Goal: Transaction & Acquisition: Purchase product/service

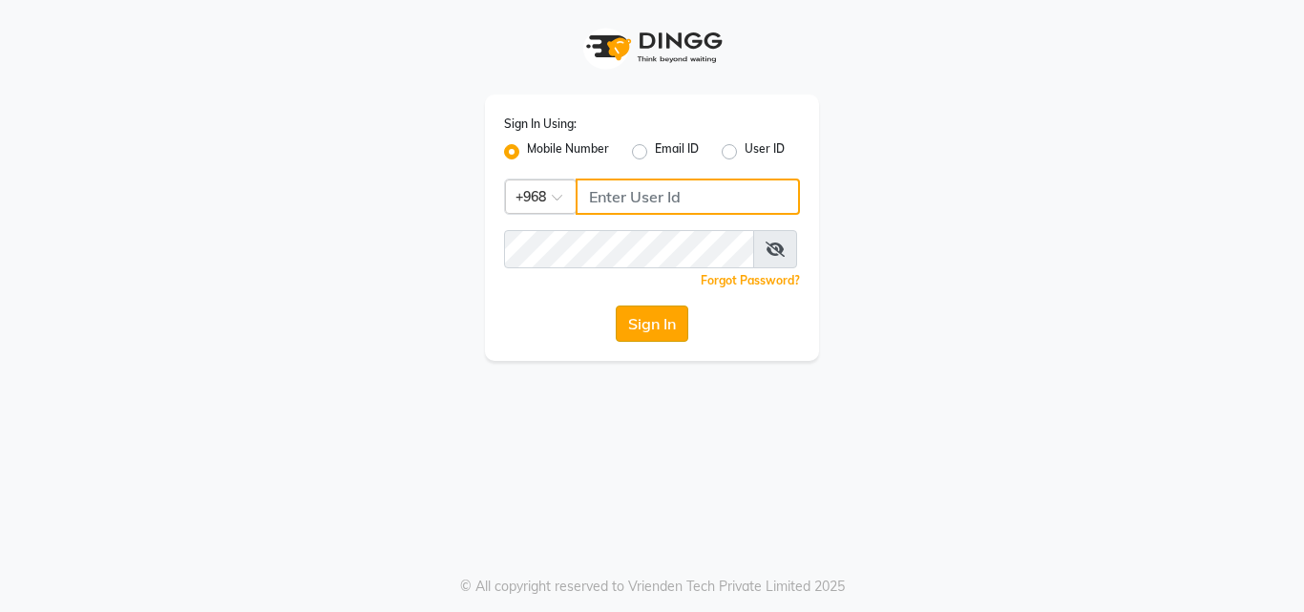
type input "77172336"
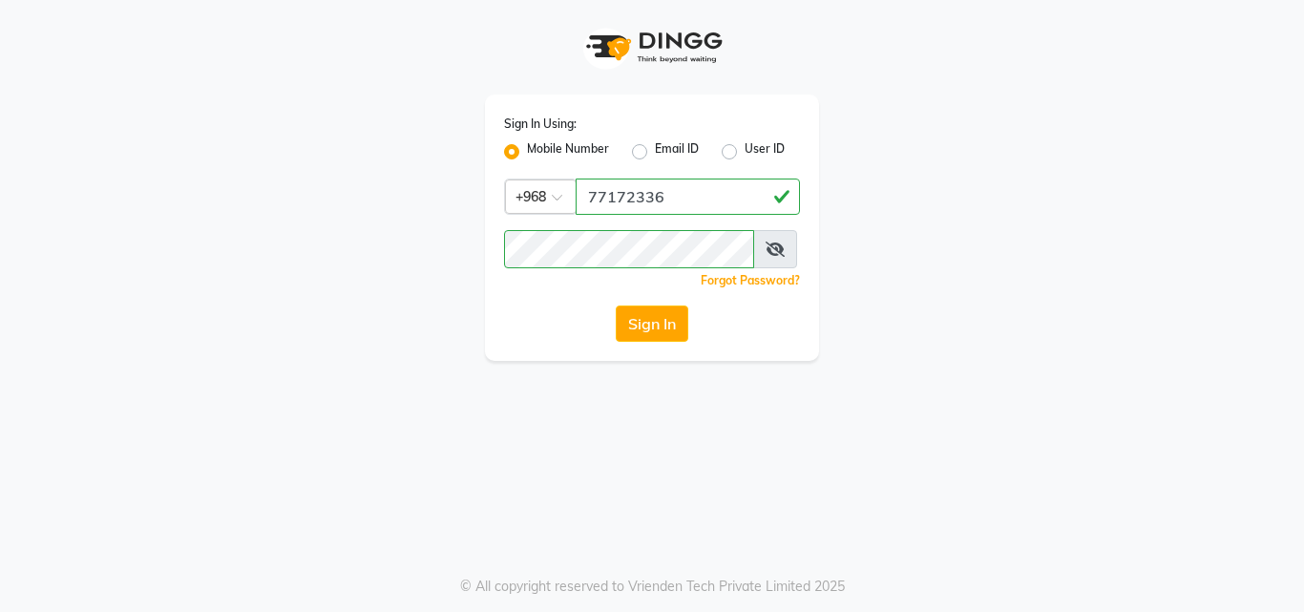
click at [652, 337] on button "Sign In" at bounding box center [652, 324] width 73 height 36
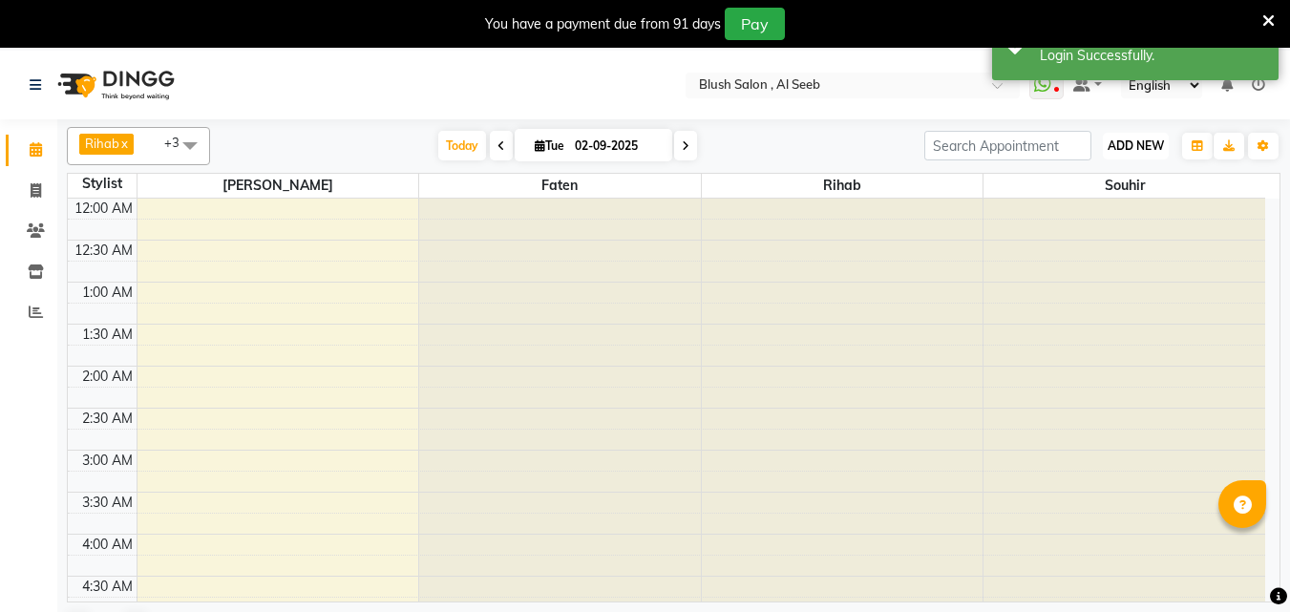
click at [1144, 147] on span "ADD NEW" at bounding box center [1136, 145] width 56 height 14
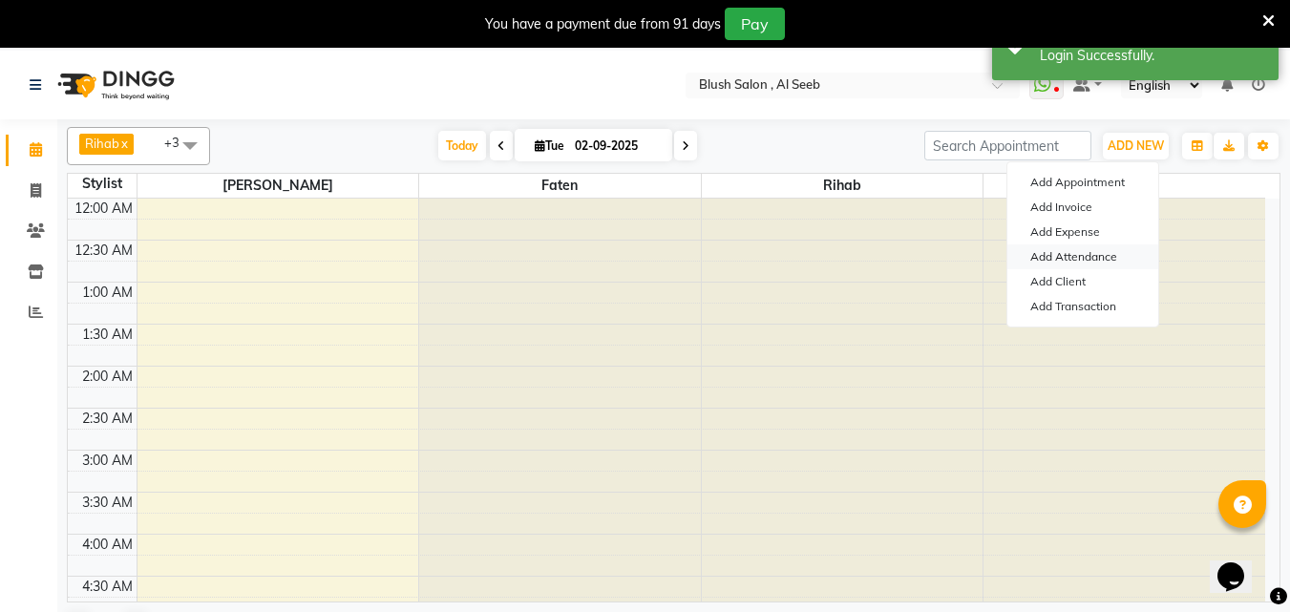
click at [1108, 264] on link "Add Attendance" at bounding box center [1082, 256] width 151 height 25
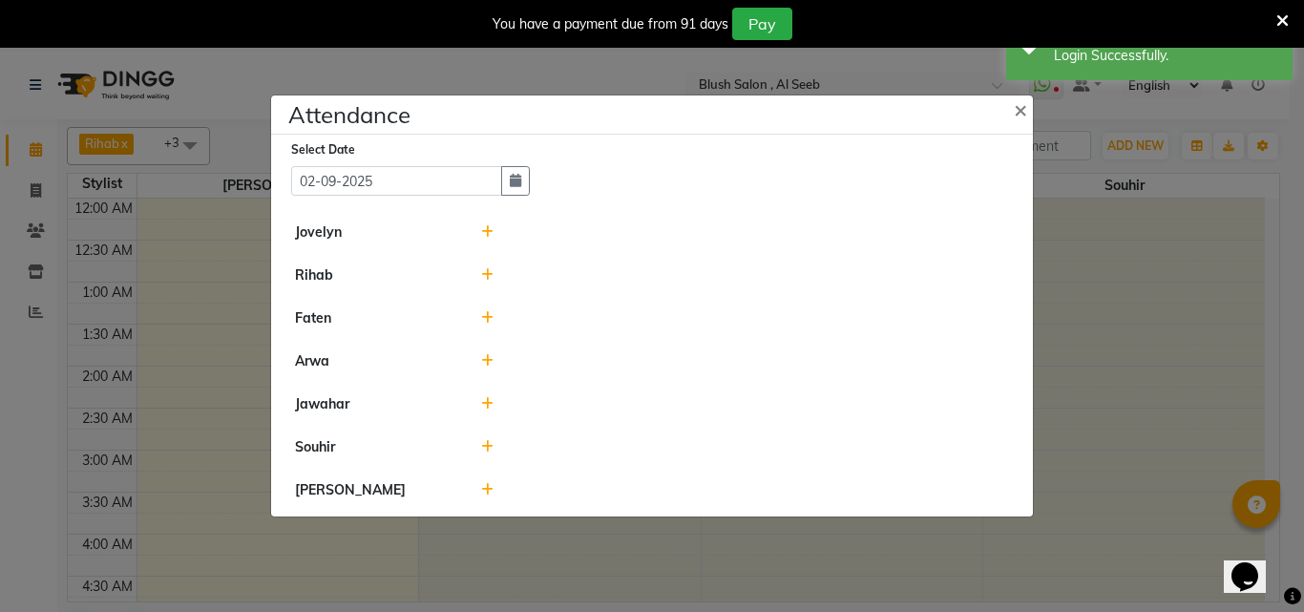
click at [484, 276] on icon at bounding box center [487, 274] width 12 height 13
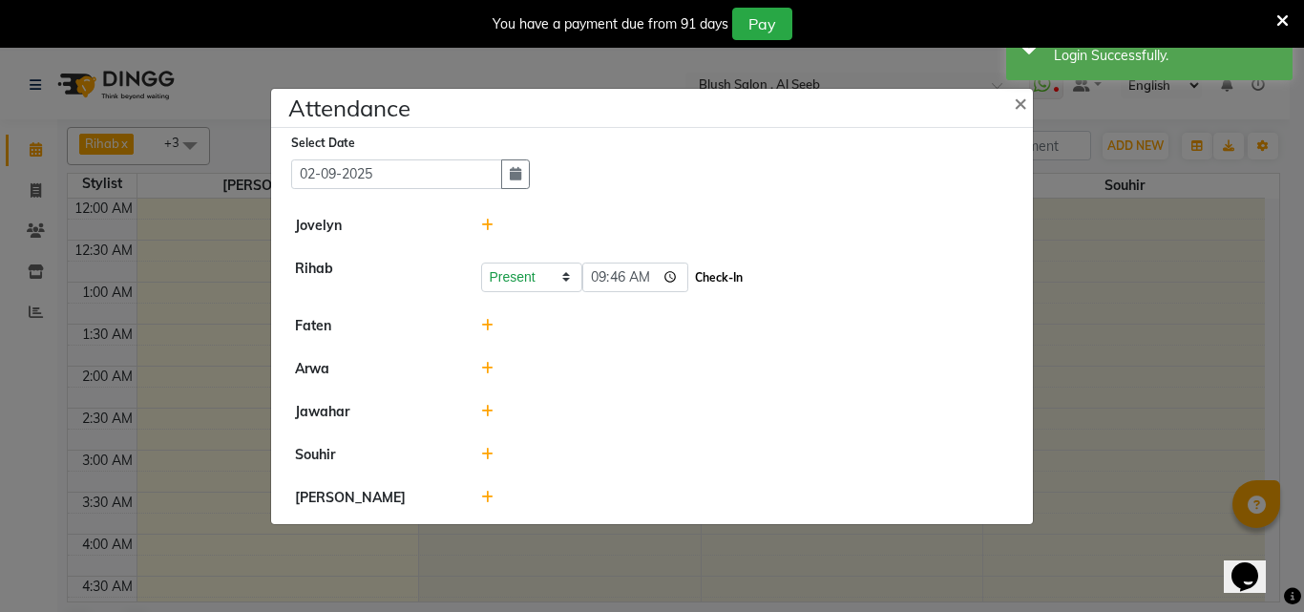
click at [743, 273] on button "Check-In" at bounding box center [718, 278] width 57 height 27
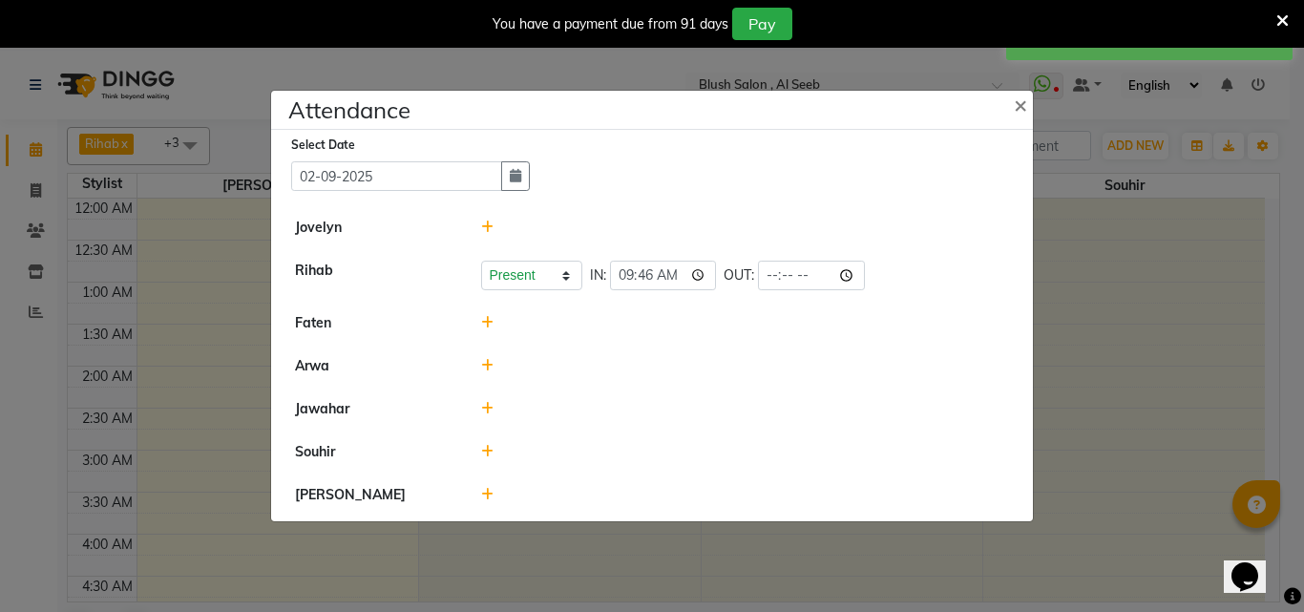
click at [1130, 277] on ngb-modal-window "Attendance × Select Date [DATE] [PERSON_NAME] [PERSON_NAME] Present Absent Late…" at bounding box center [652, 306] width 1304 height 612
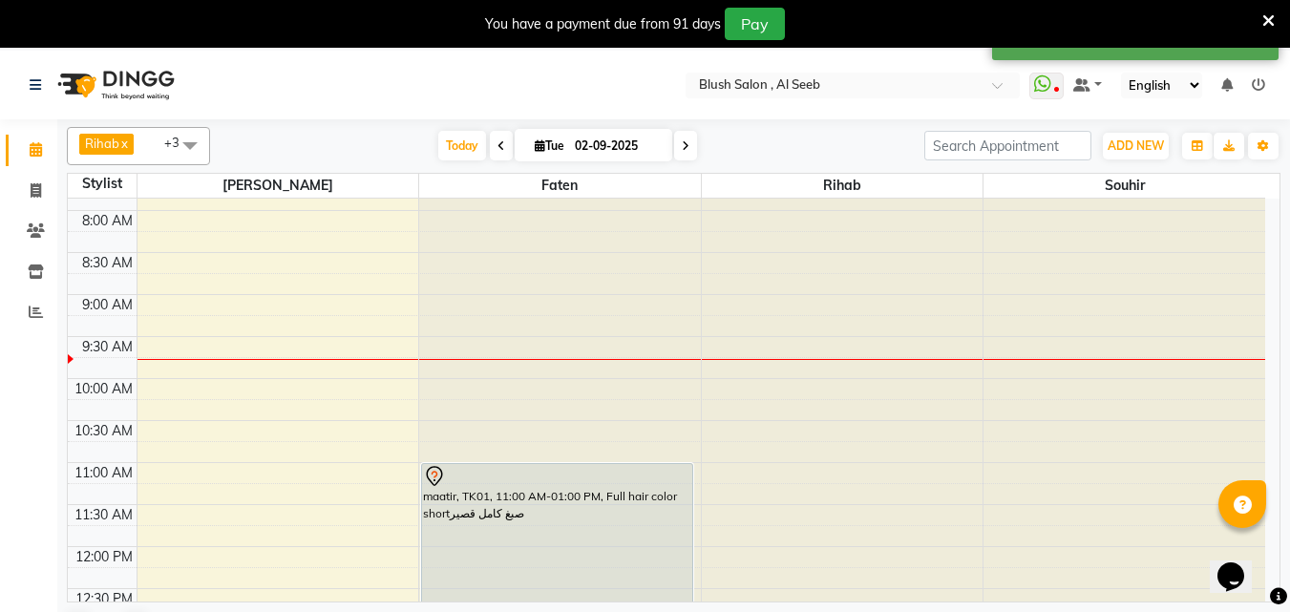
scroll to position [764, 0]
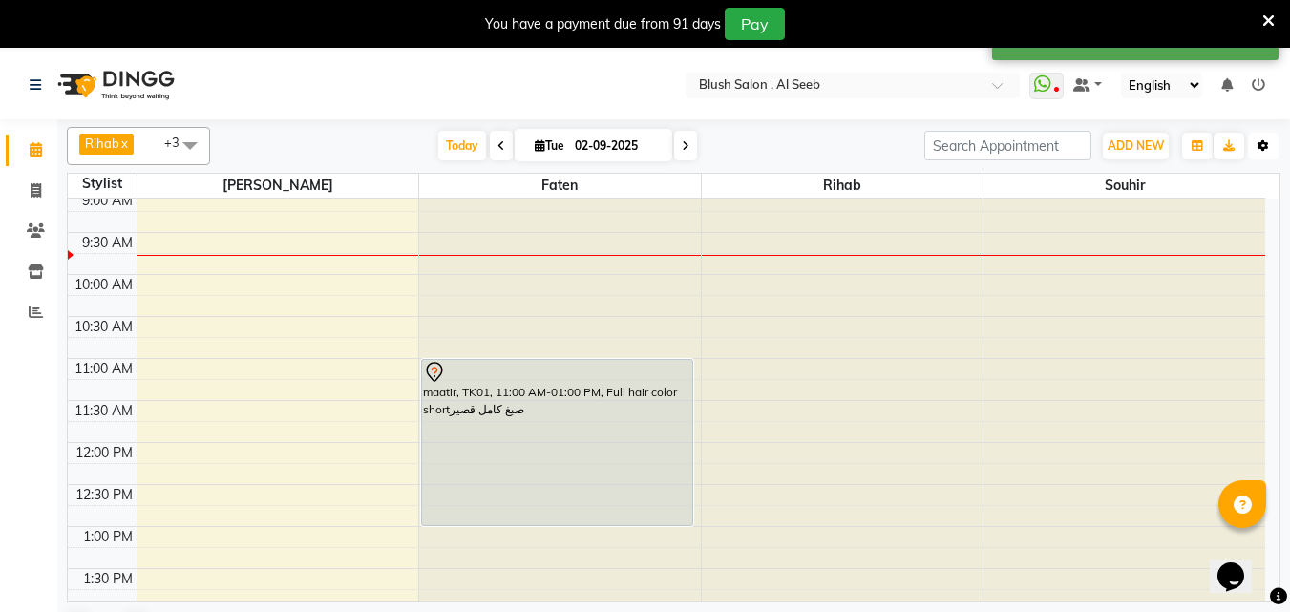
click at [1269, 141] on button "Toggle Dropdown" at bounding box center [1263, 146] width 31 height 27
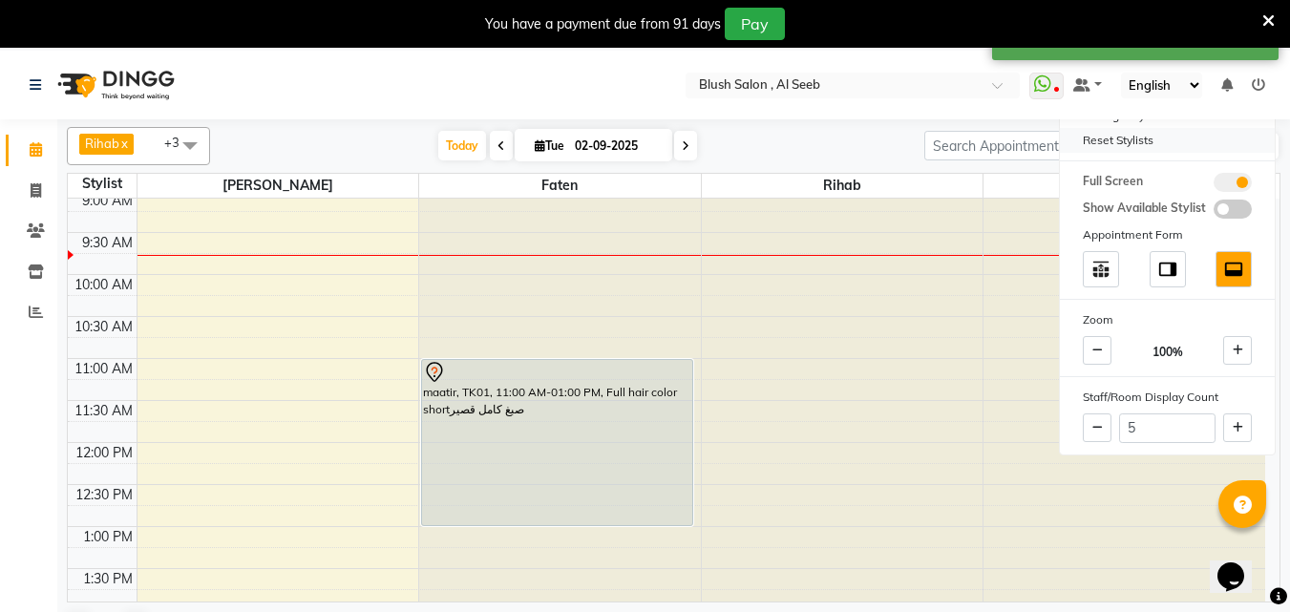
click at [1152, 150] on div "Reset Stylists" at bounding box center [1167, 140] width 215 height 25
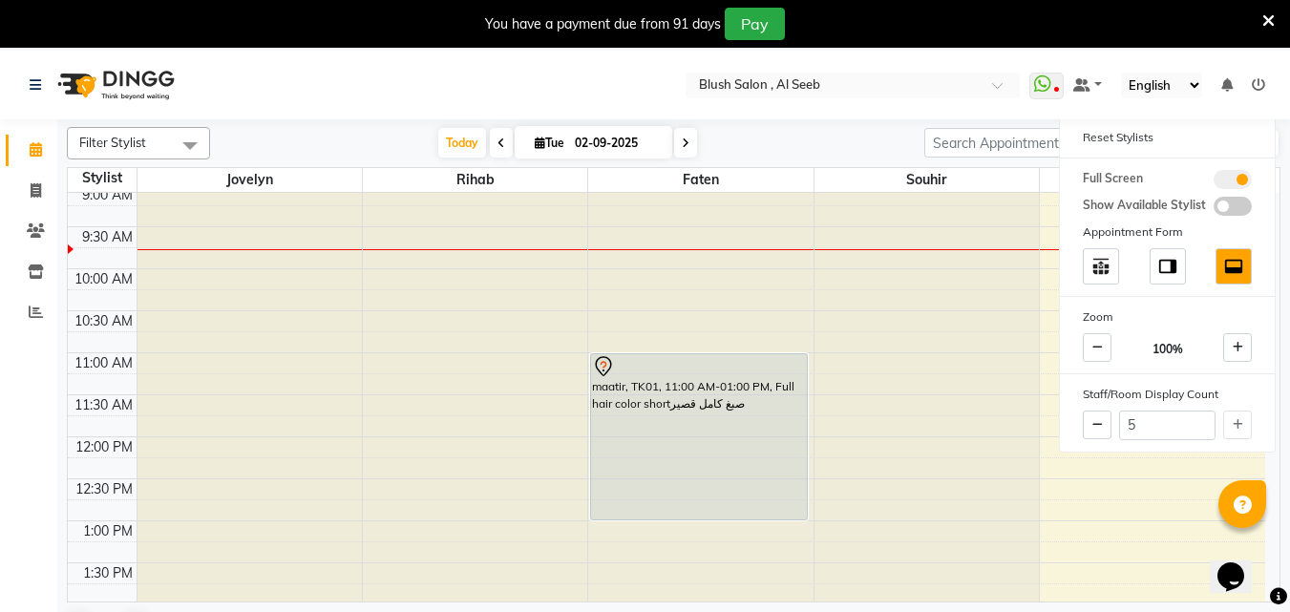
click at [189, 141] on span at bounding box center [190, 145] width 38 height 36
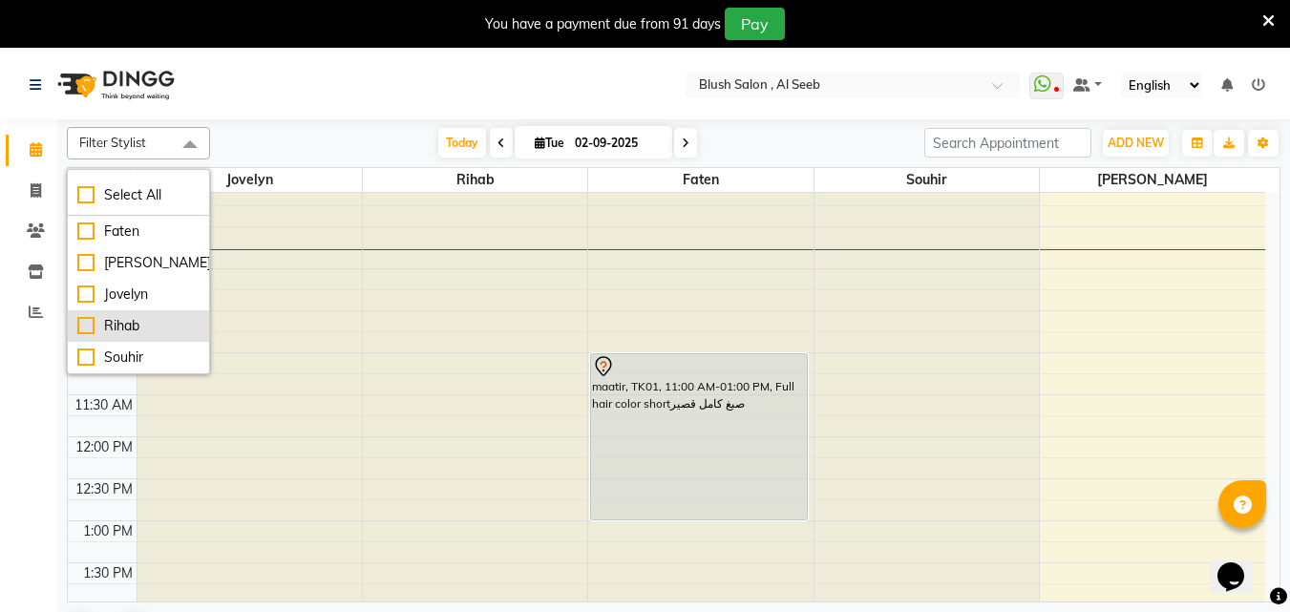
click at [164, 332] on div "Rihab" at bounding box center [138, 326] width 122 height 20
checkbox input "true"
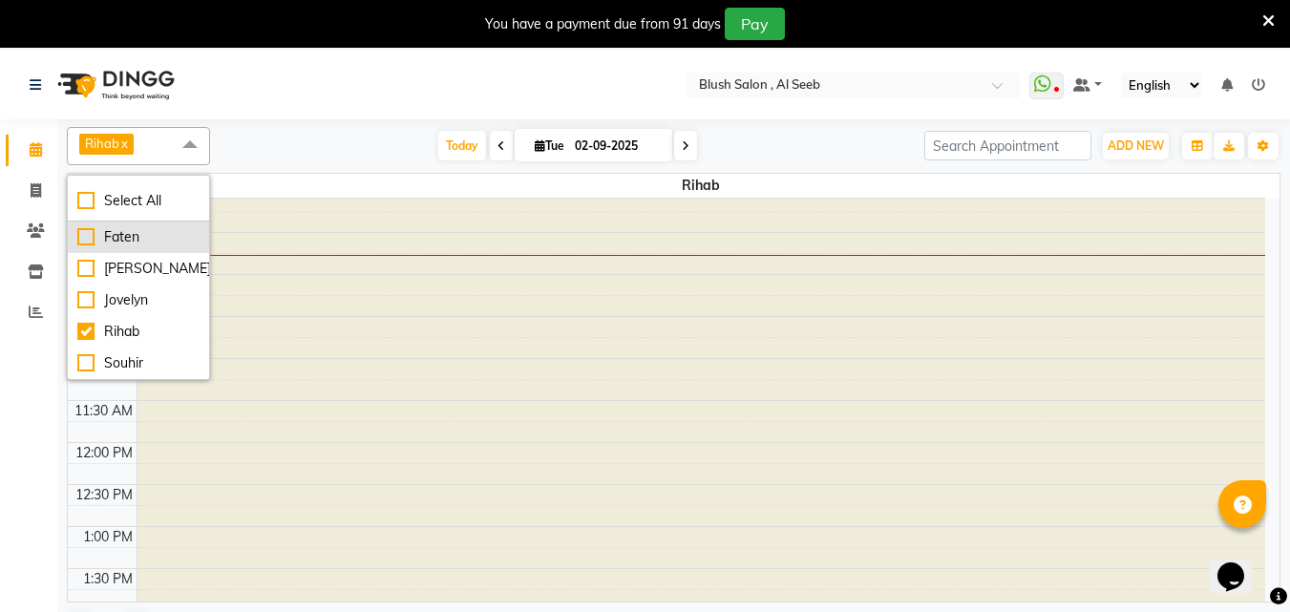
click at [157, 243] on div "Faten" at bounding box center [138, 237] width 122 height 20
checkbox input "true"
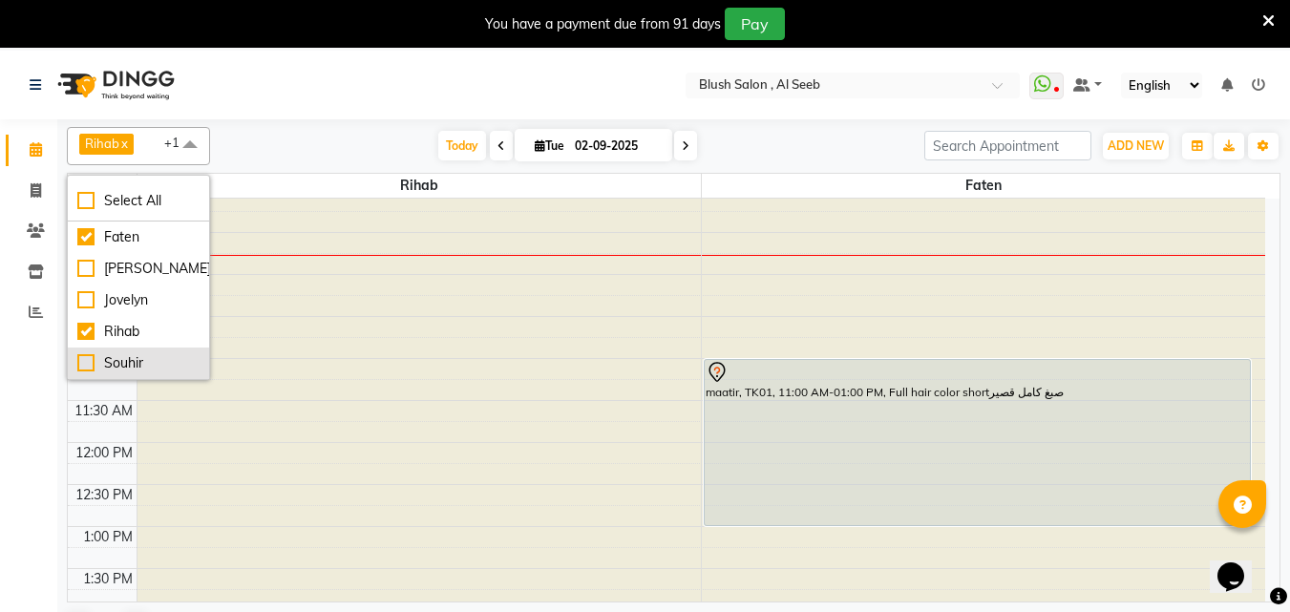
click at [156, 359] on div "Souhir" at bounding box center [138, 363] width 122 height 20
checkbox input "true"
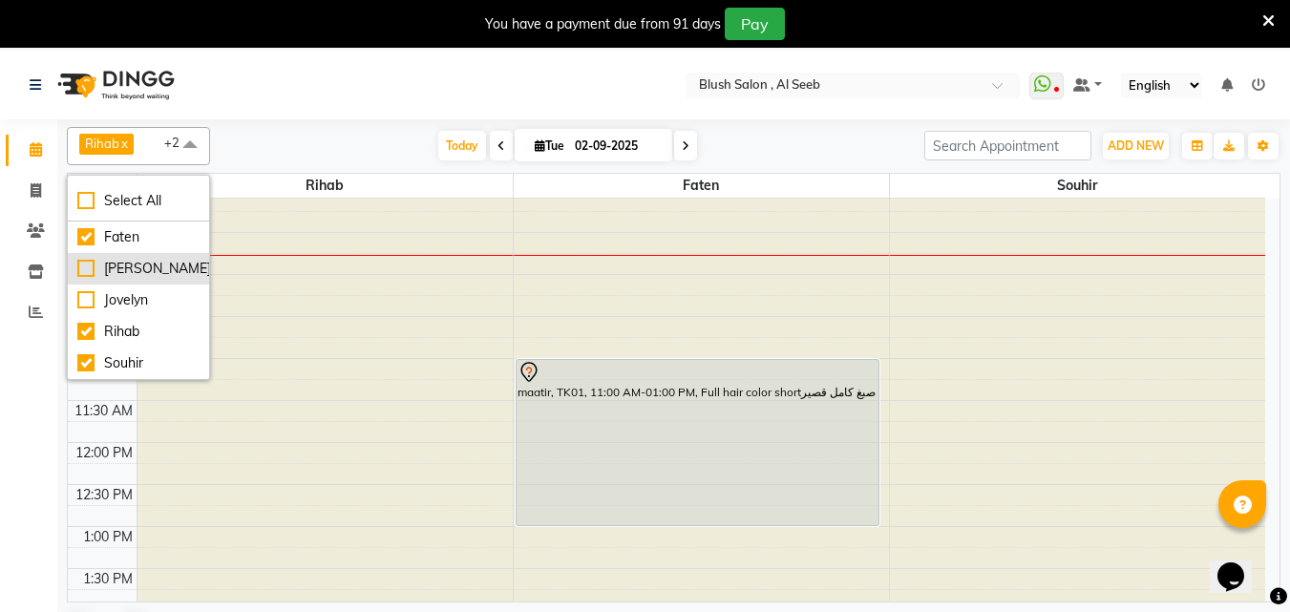
click at [159, 268] on div "[PERSON_NAME]" at bounding box center [138, 269] width 122 height 20
checkbox input "true"
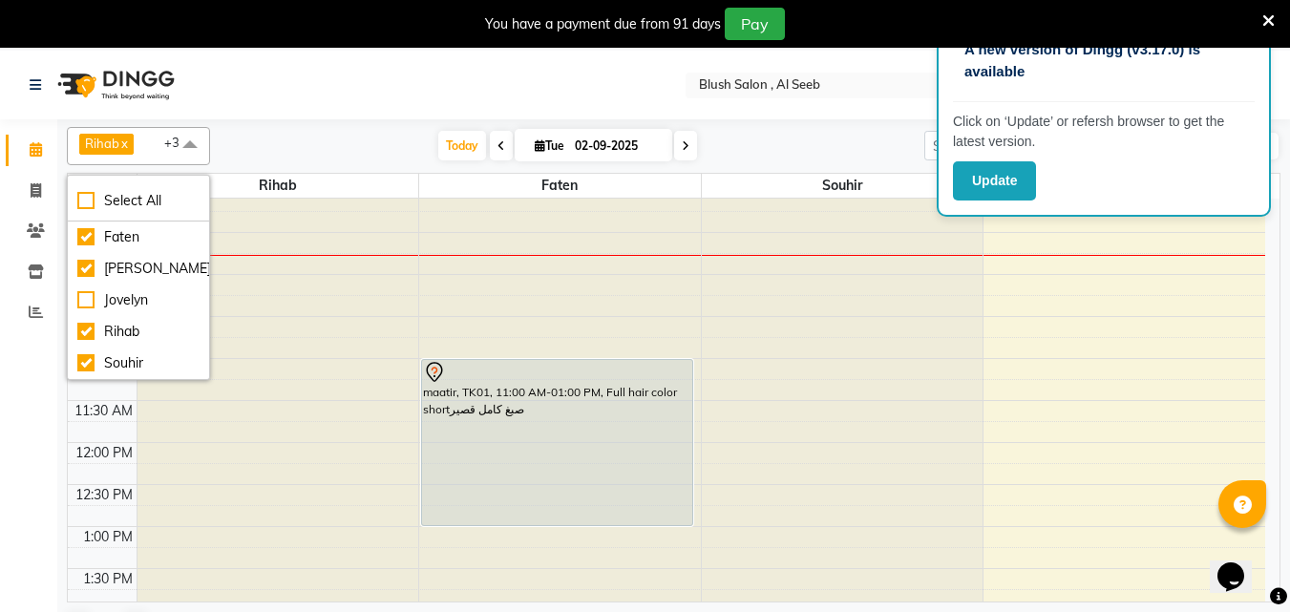
click at [183, 140] on span at bounding box center [190, 145] width 38 height 36
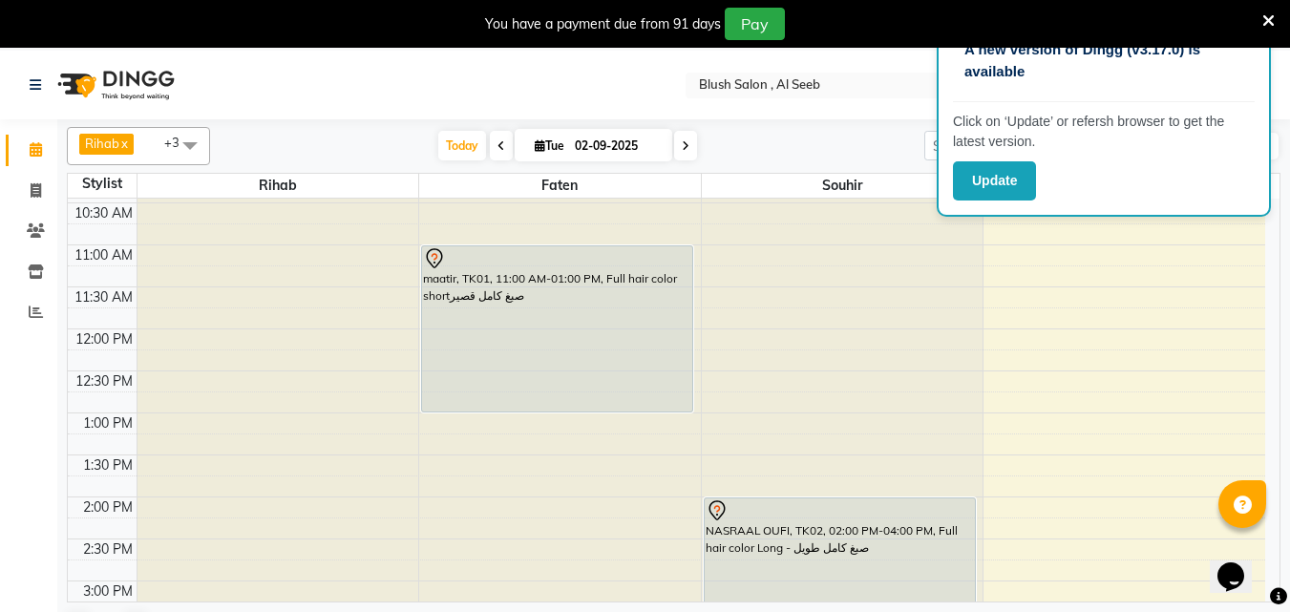
scroll to position [849, 0]
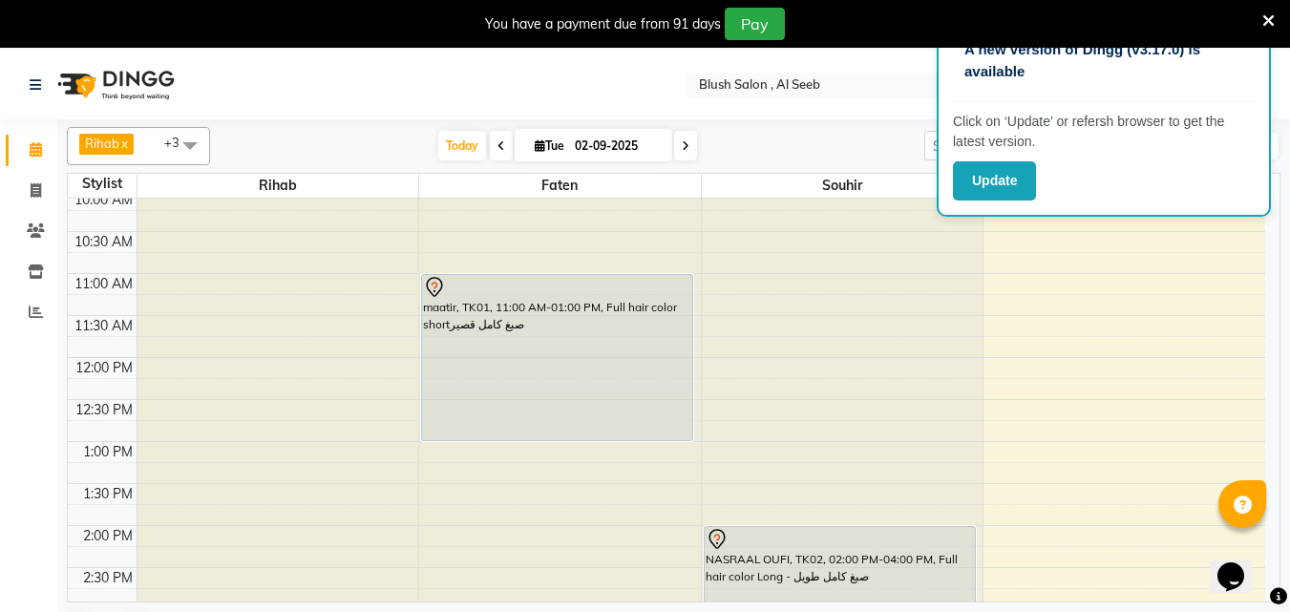
click at [577, 380] on div "maatir, TK01, 11:00 AM-01:00 PM, Full hair color shortصبغ كامل قصير" at bounding box center [557, 357] width 270 height 165
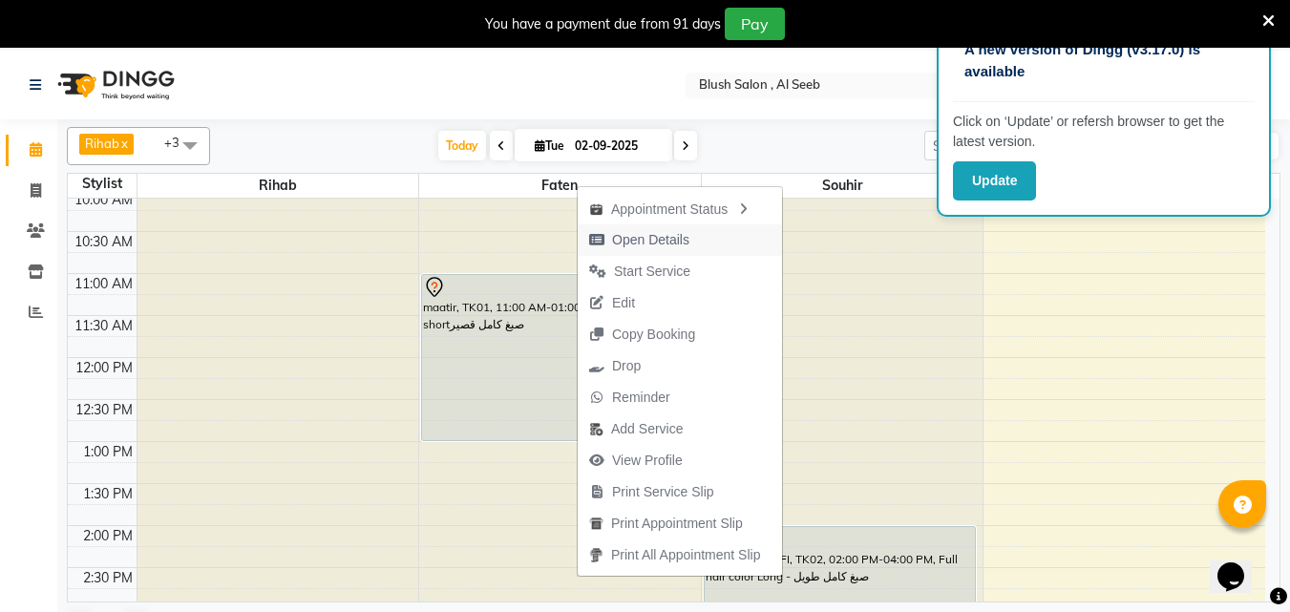
click at [640, 233] on span "Open Details" at bounding box center [650, 240] width 77 height 20
select select "7"
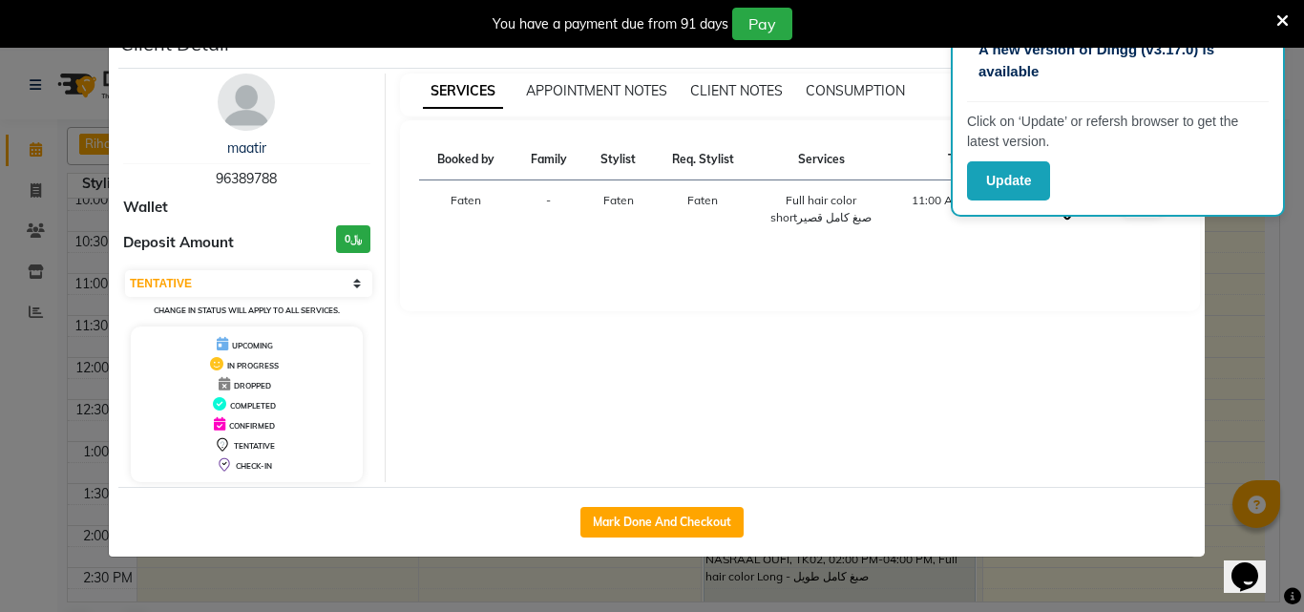
click at [47, 329] on ngb-modal-window "Client Detail maatir 96389788 Wallet Deposit Amount ﷼0 Select IN SERVICE CONFIR…" at bounding box center [652, 306] width 1304 height 612
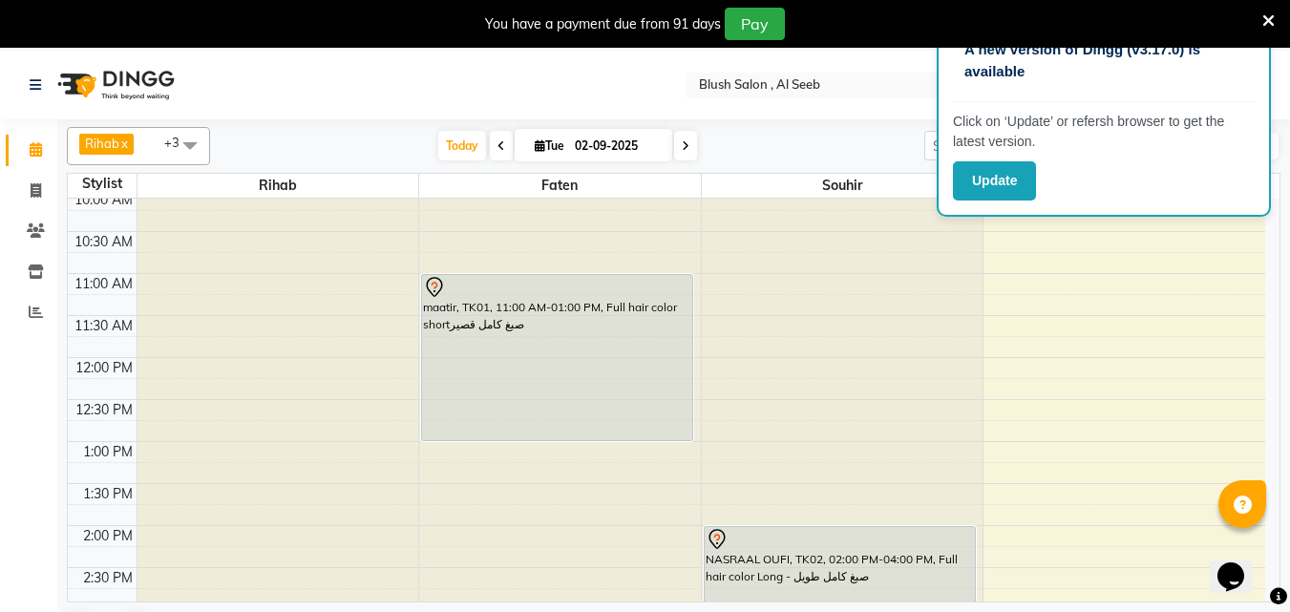
click at [886, 537] on div at bounding box center [840, 539] width 268 height 23
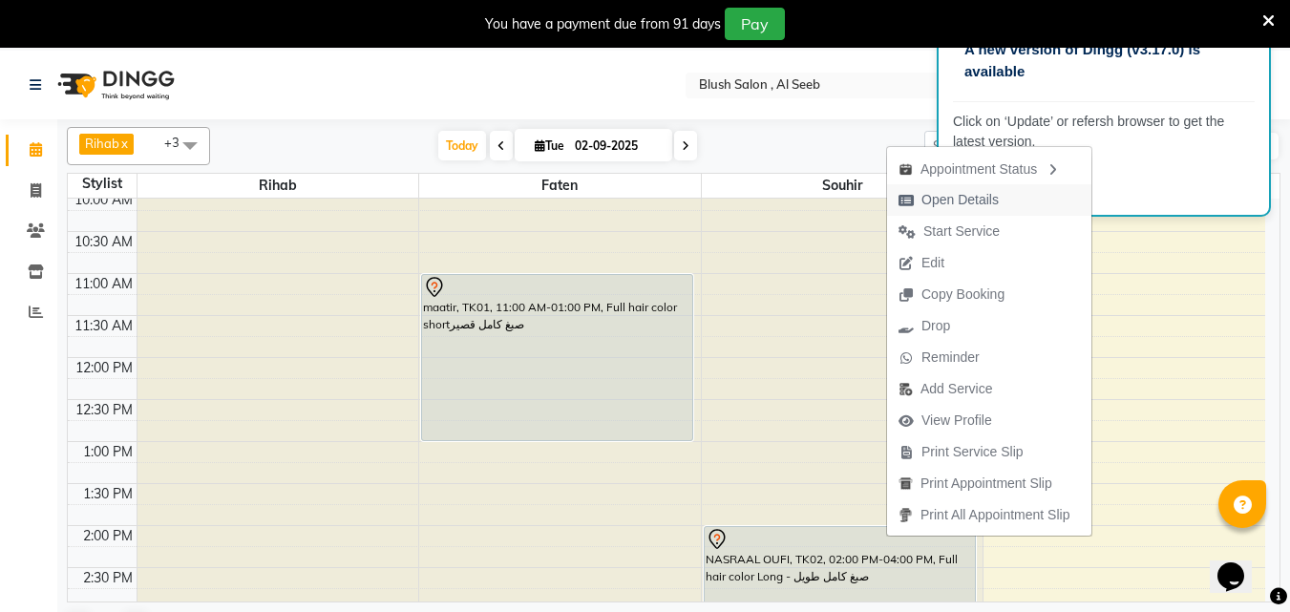
click at [982, 209] on span "Open Details" at bounding box center [959, 200] width 77 height 20
select select "7"
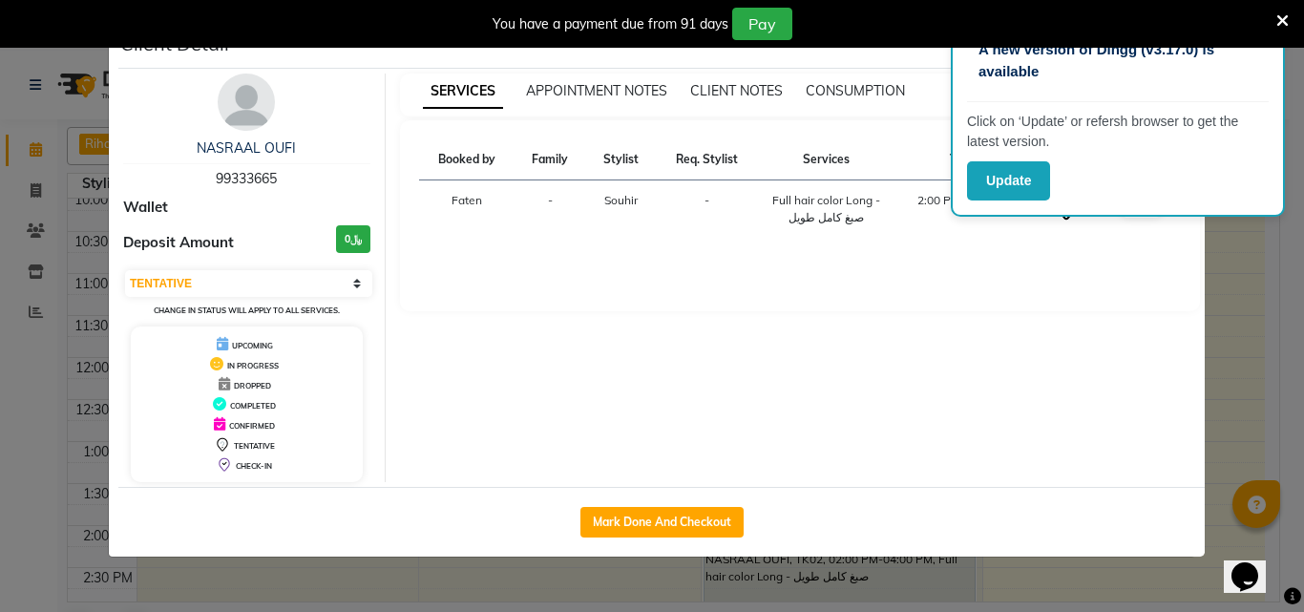
click at [11, 446] on ngb-modal-window "Client Detail NASRAAL OUFI 99333665 Wallet Deposit Amount ﷼0 Select IN SERVICE …" at bounding box center [652, 306] width 1304 height 612
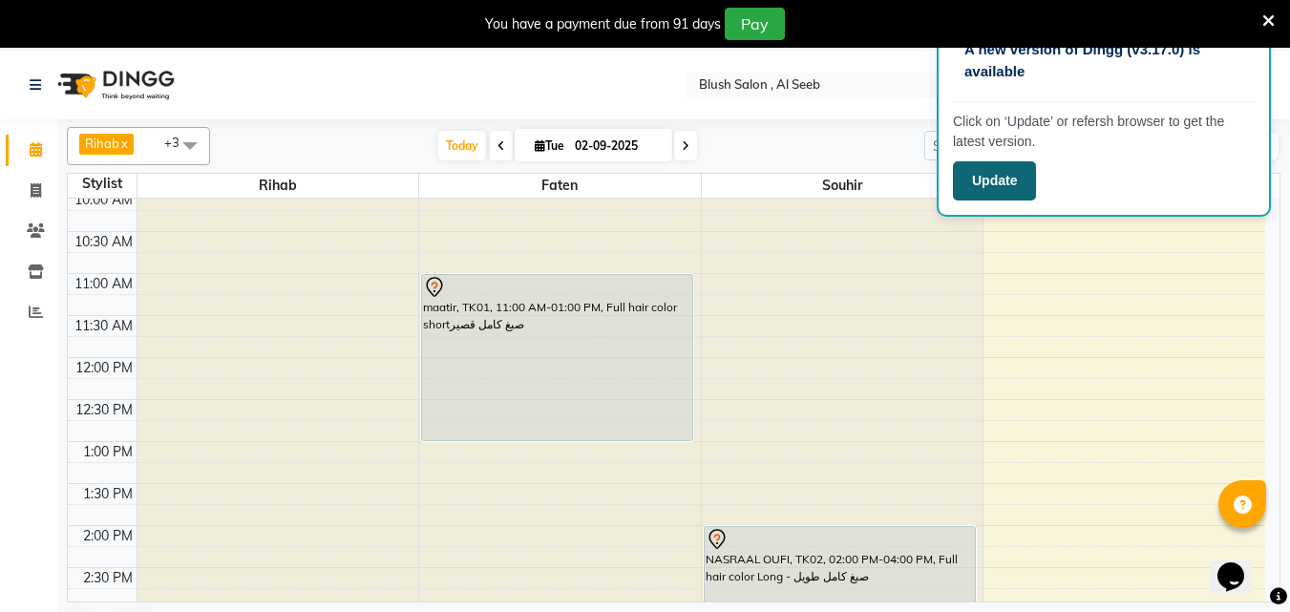
click at [994, 189] on button "Update" at bounding box center [994, 180] width 83 height 39
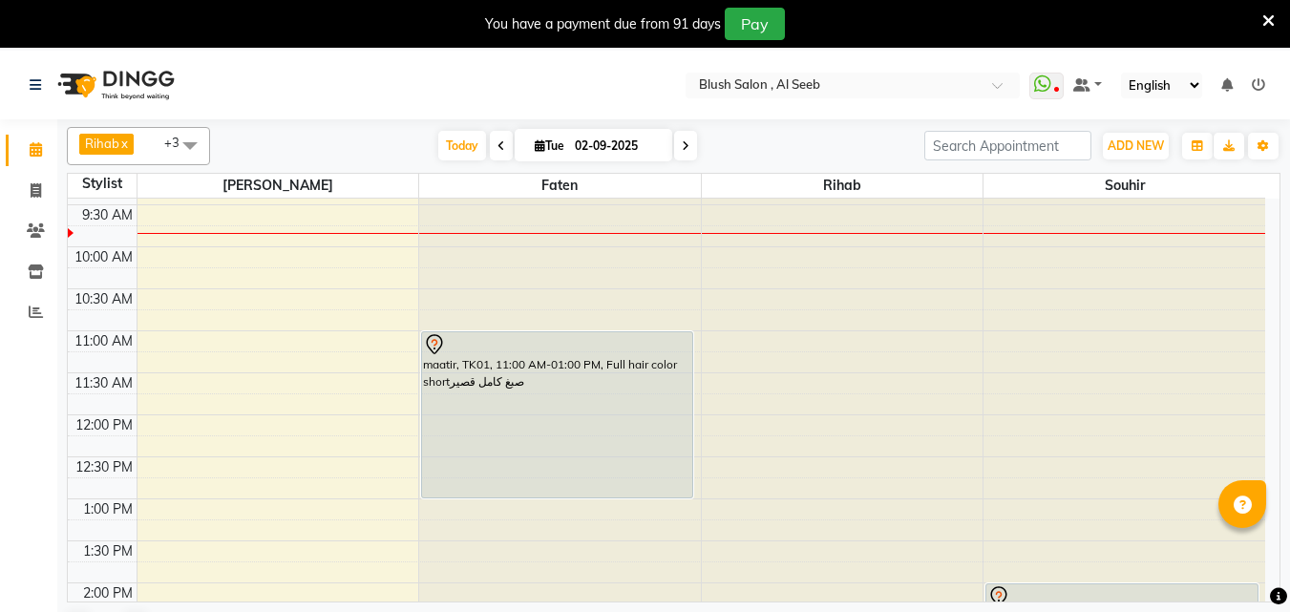
scroll to position [887, 0]
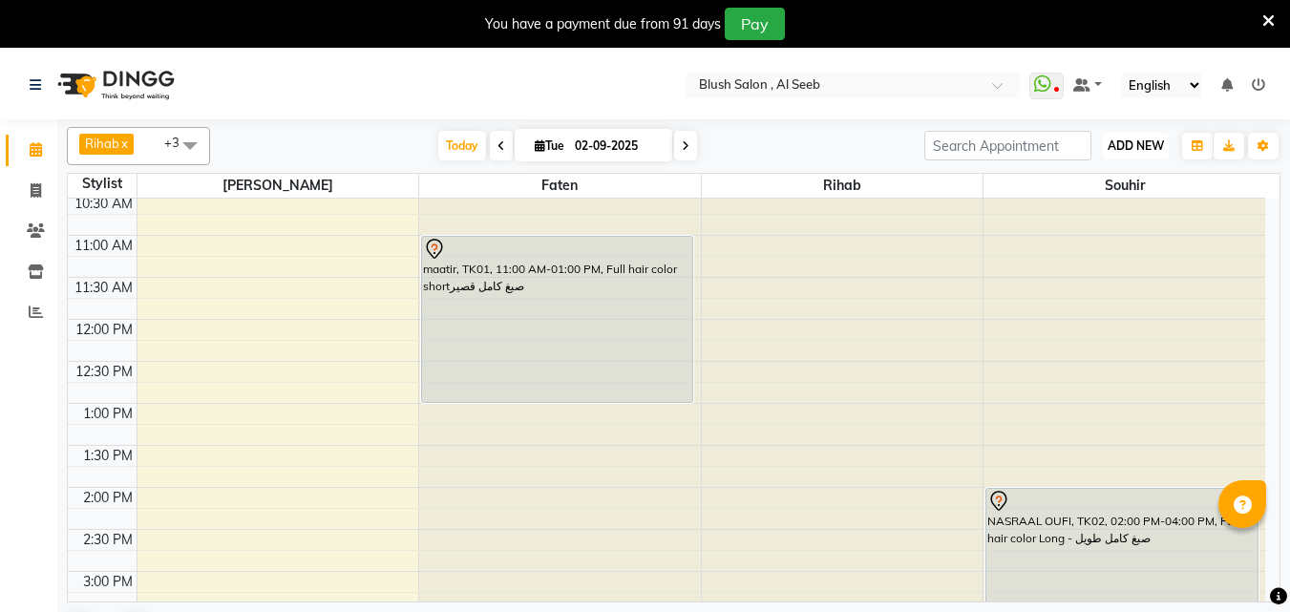
click at [1132, 147] on span "ADD NEW" at bounding box center [1136, 145] width 56 height 14
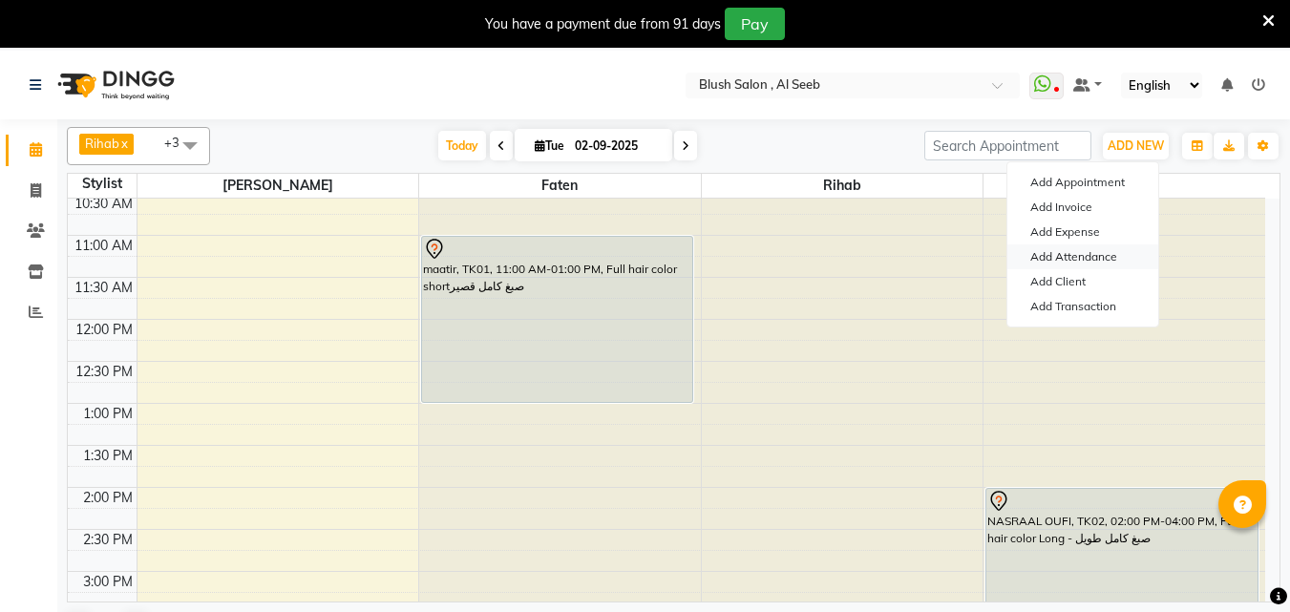
click at [1101, 249] on link "Add Attendance" at bounding box center [1082, 256] width 151 height 25
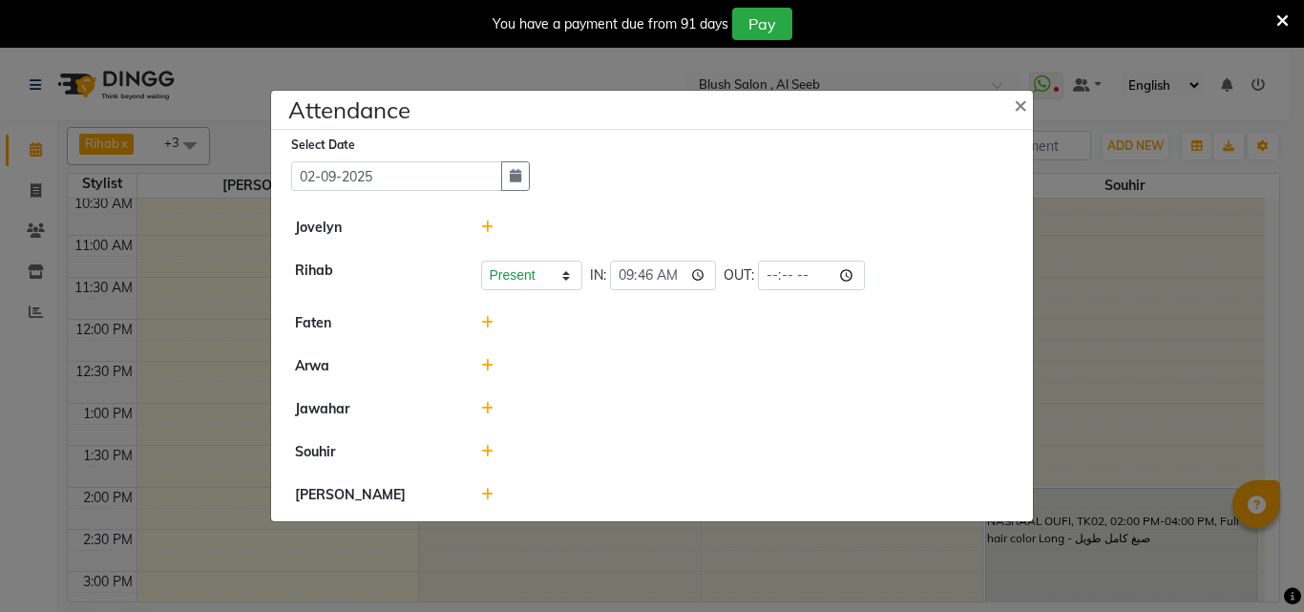
click at [485, 323] on icon at bounding box center [487, 322] width 12 height 13
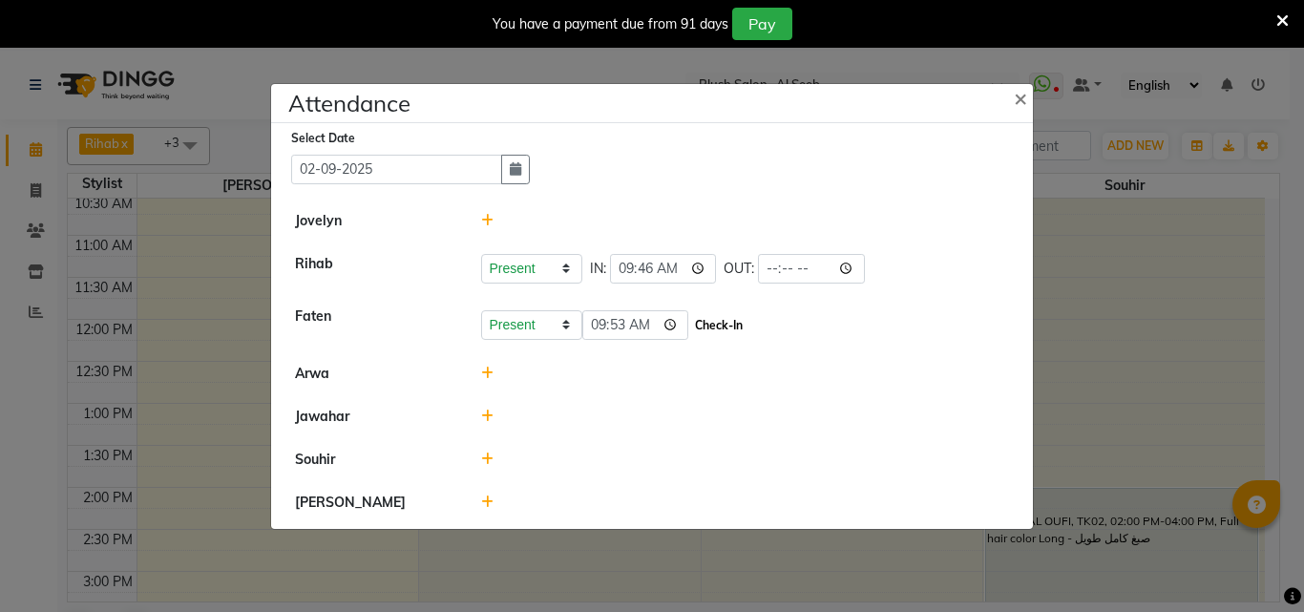
click at [744, 330] on button "Check-In" at bounding box center [718, 325] width 57 height 27
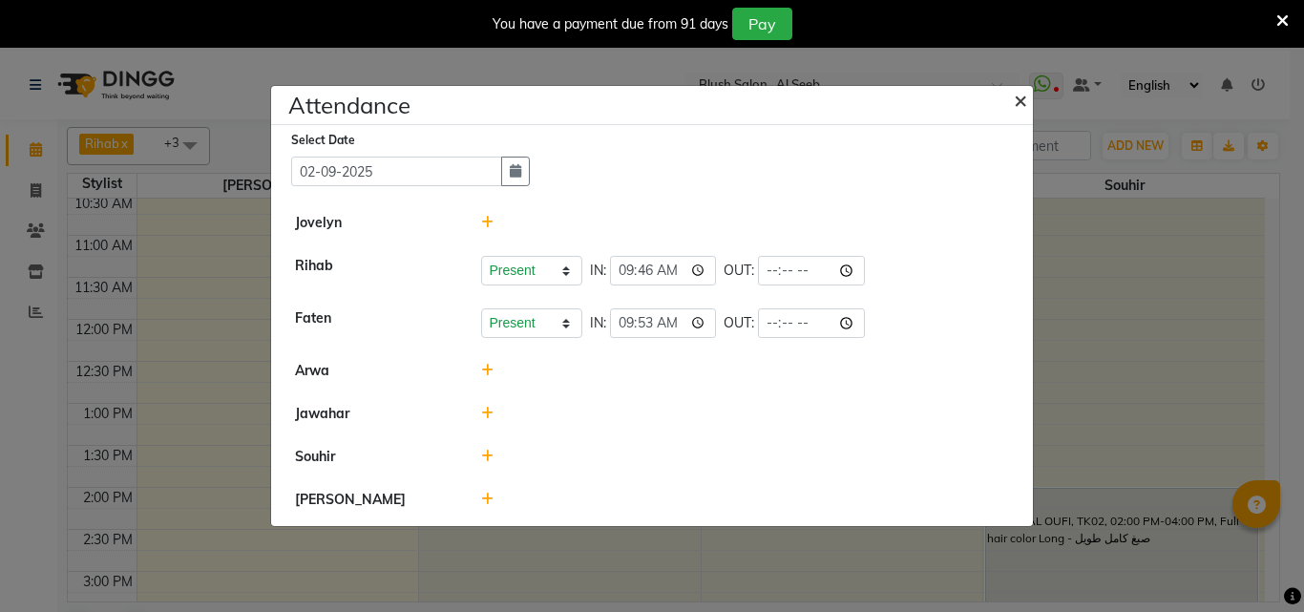
click at [1019, 87] on span "×" at bounding box center [1020, 99] width 13 height 29
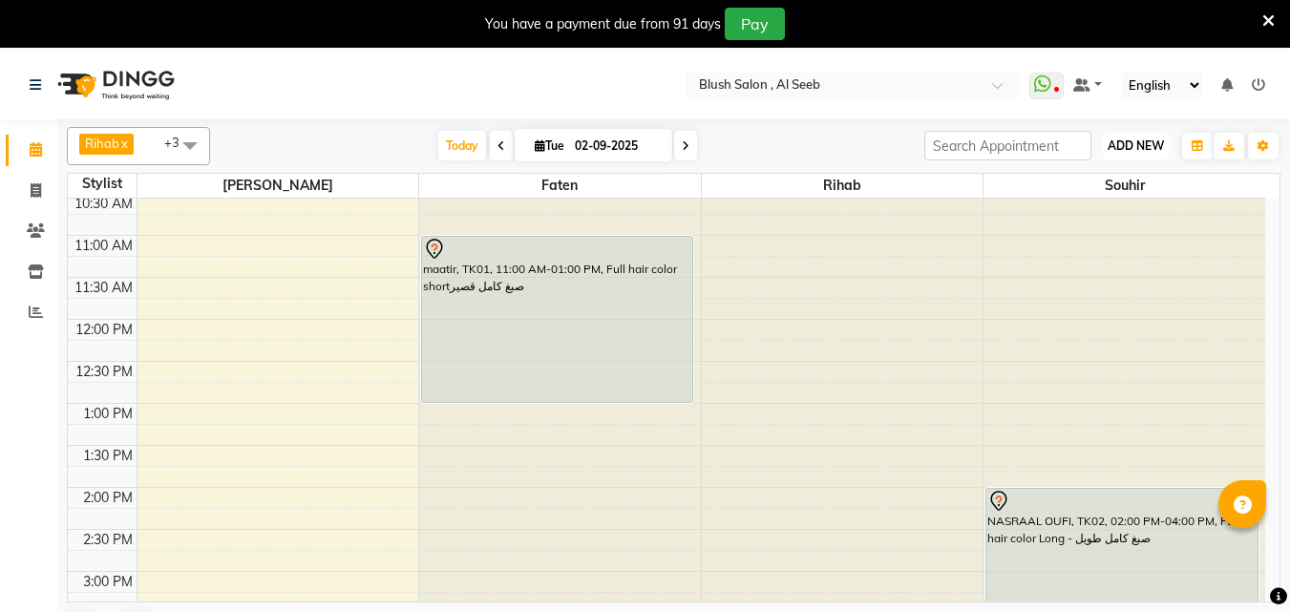
click at [1146, 148] on span "ADD NEW" at bounding box center [1136, 145] width 56 height 14
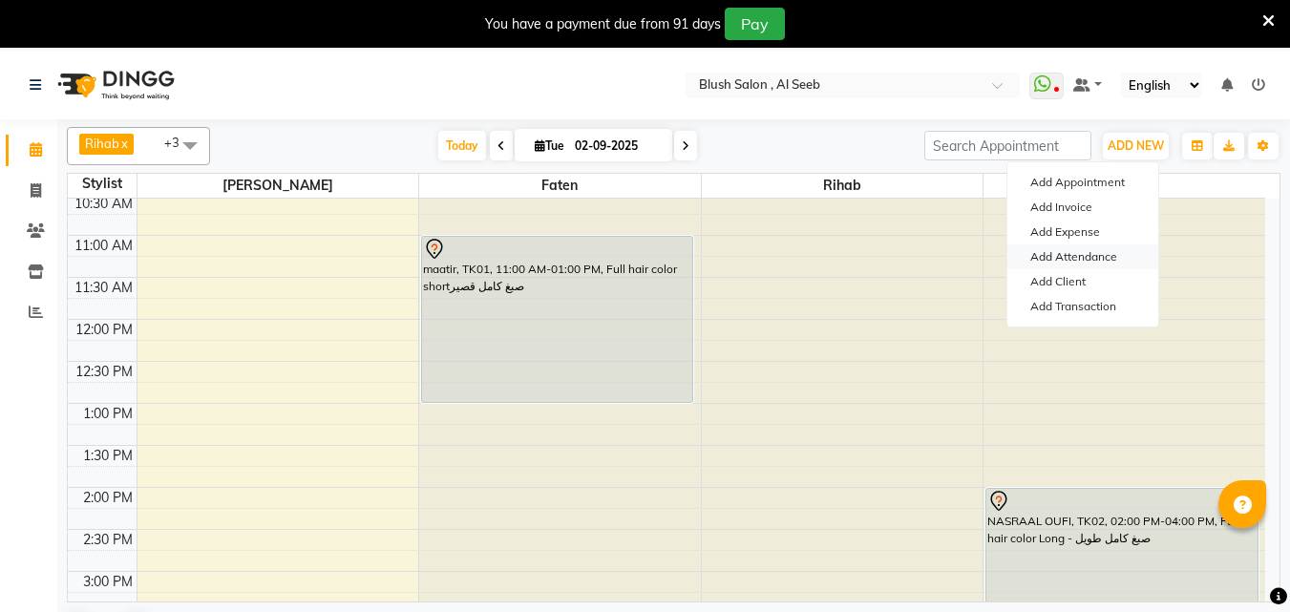
click at [1096, 258] on link "Add Attendance" at bounding box center [1082, 256] width 151 height 25
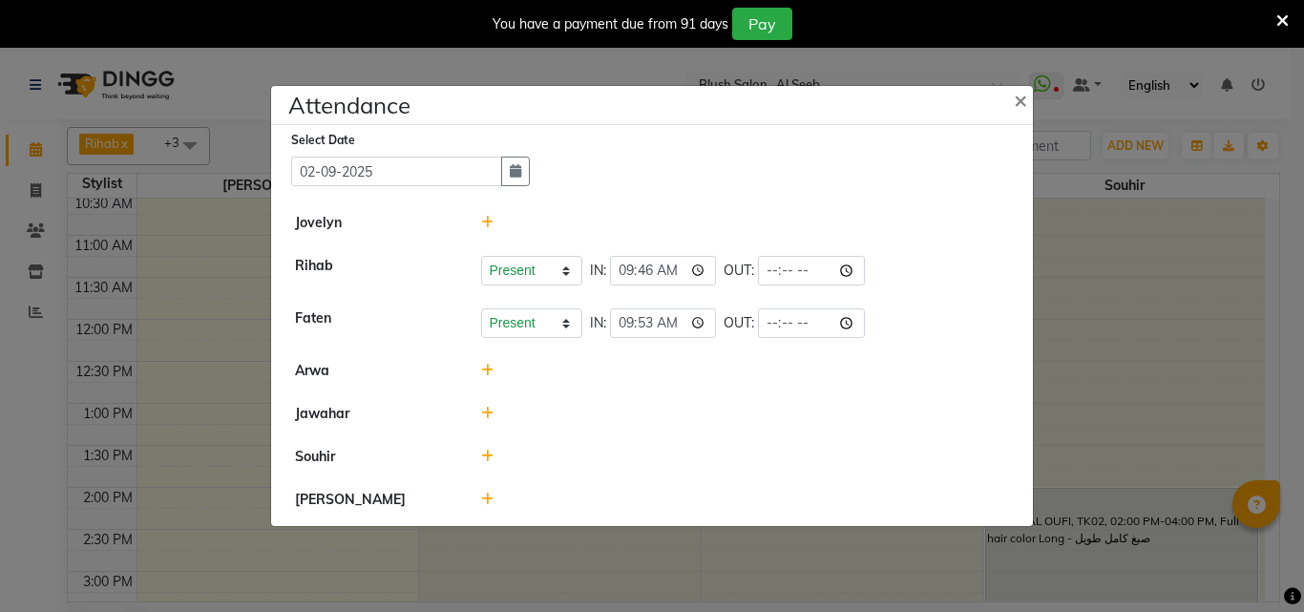
click at [490, 458] on icon at bounding box center [487, 456] width 12 height 13
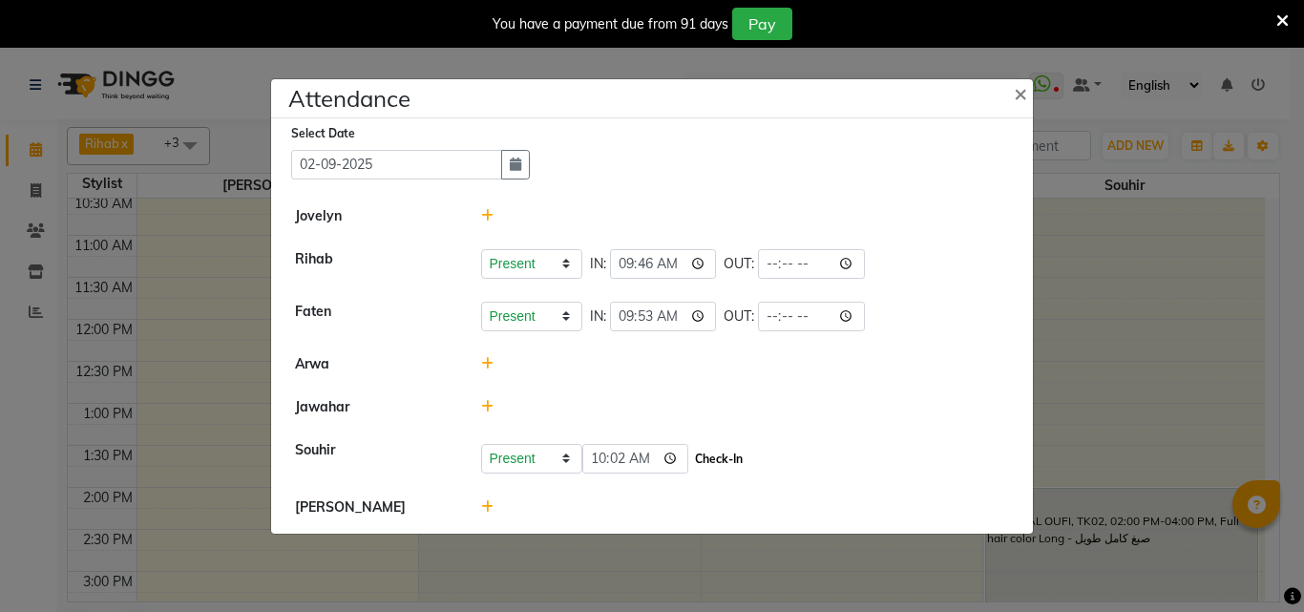
click at [732, 463] on button "Check-In" at bounding box center [718, 459] width 57 height 27
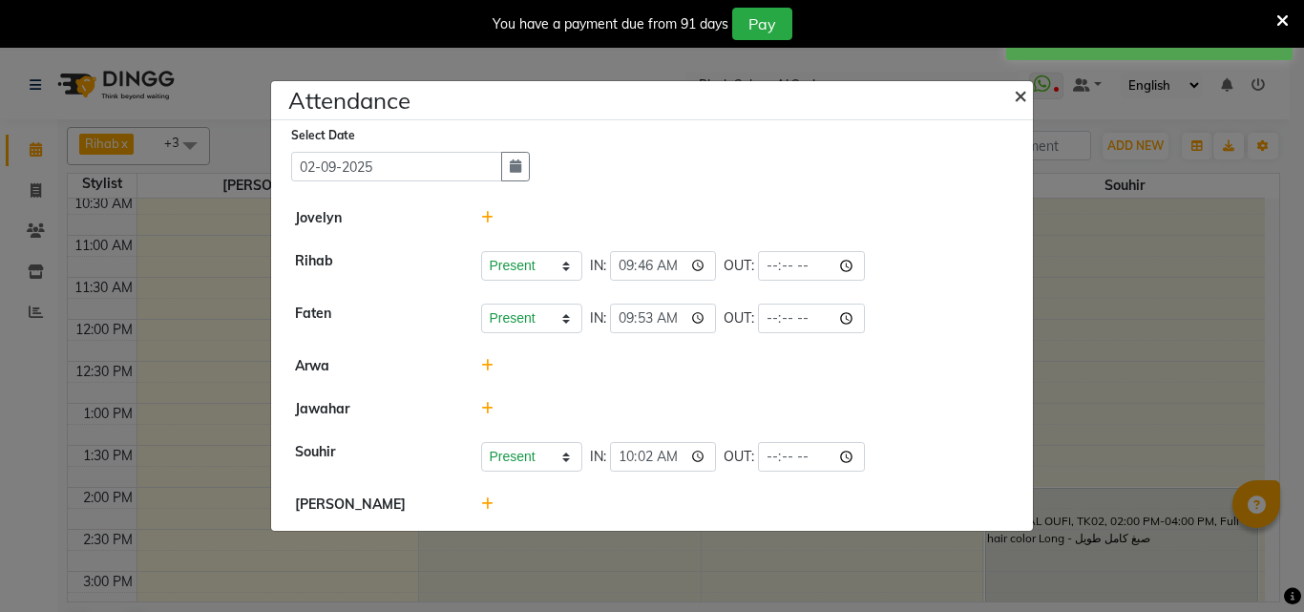
click at [1021, 92] on span "×" at bounding box center [1020, 94] width 13 height 29
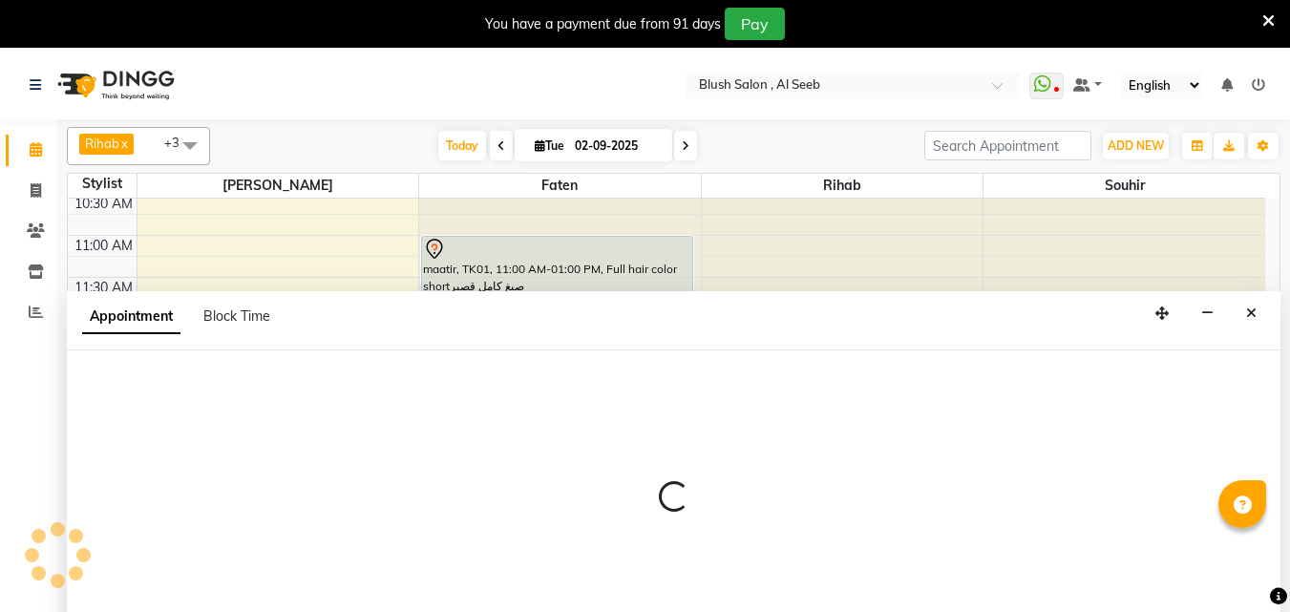
scroll to position [51, 0]
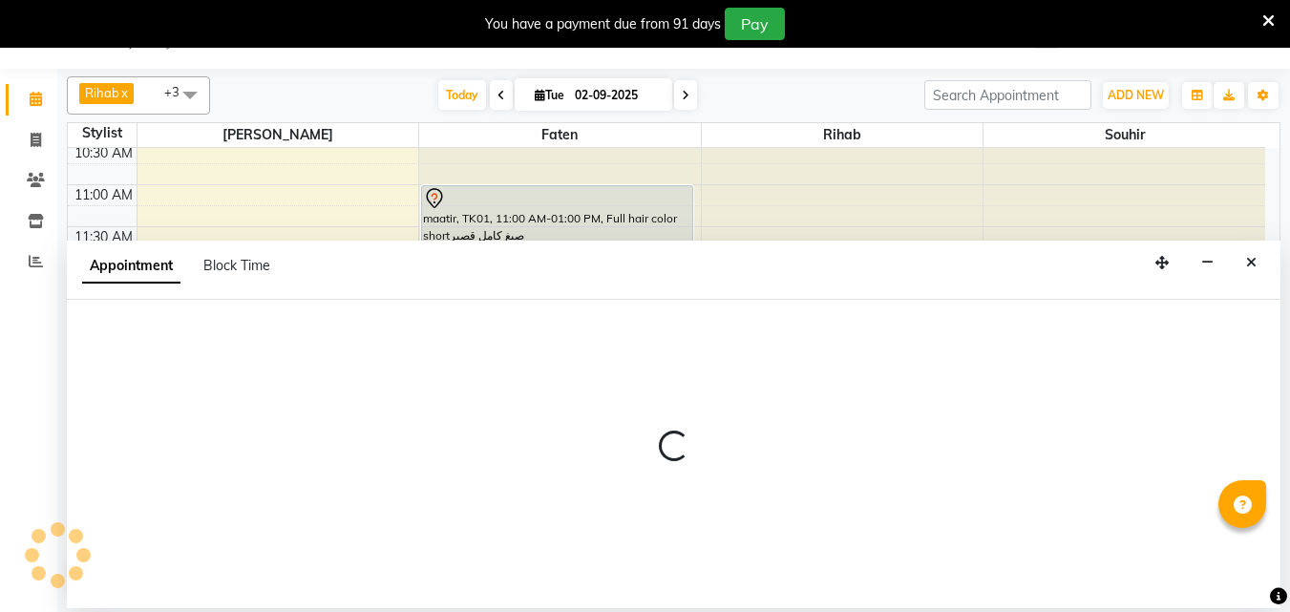
select select "38037"
select select "840"
select select "tentative"
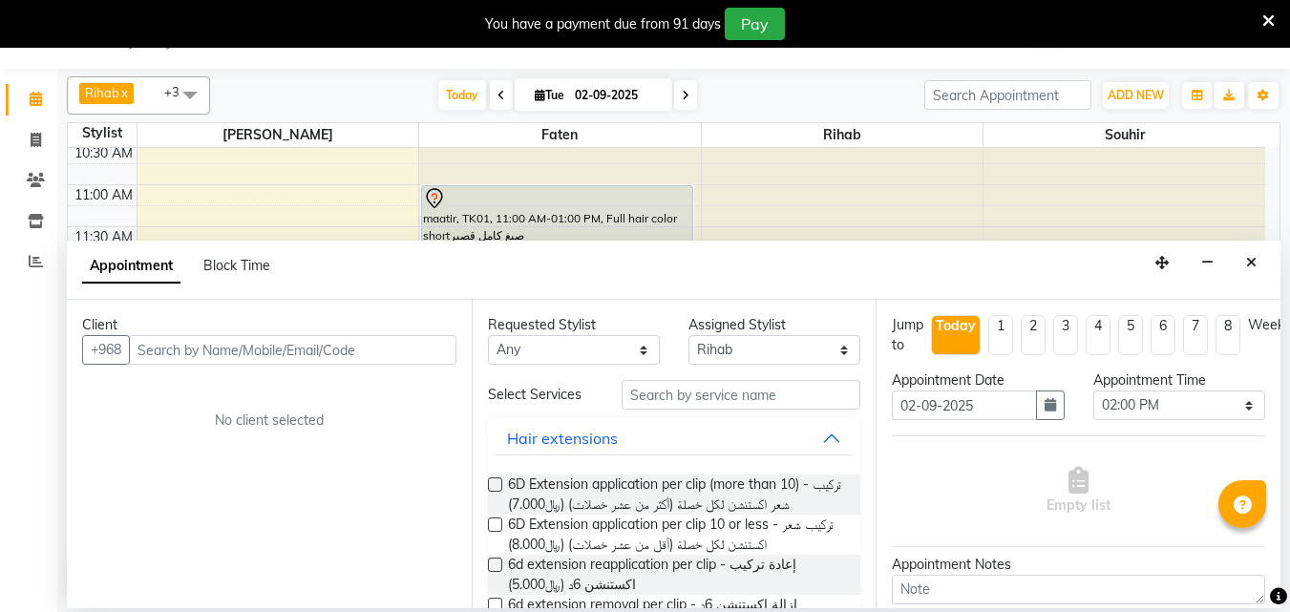
click at [333, 364] on input "text" at bounding box center [293, 350] width 328 height 30
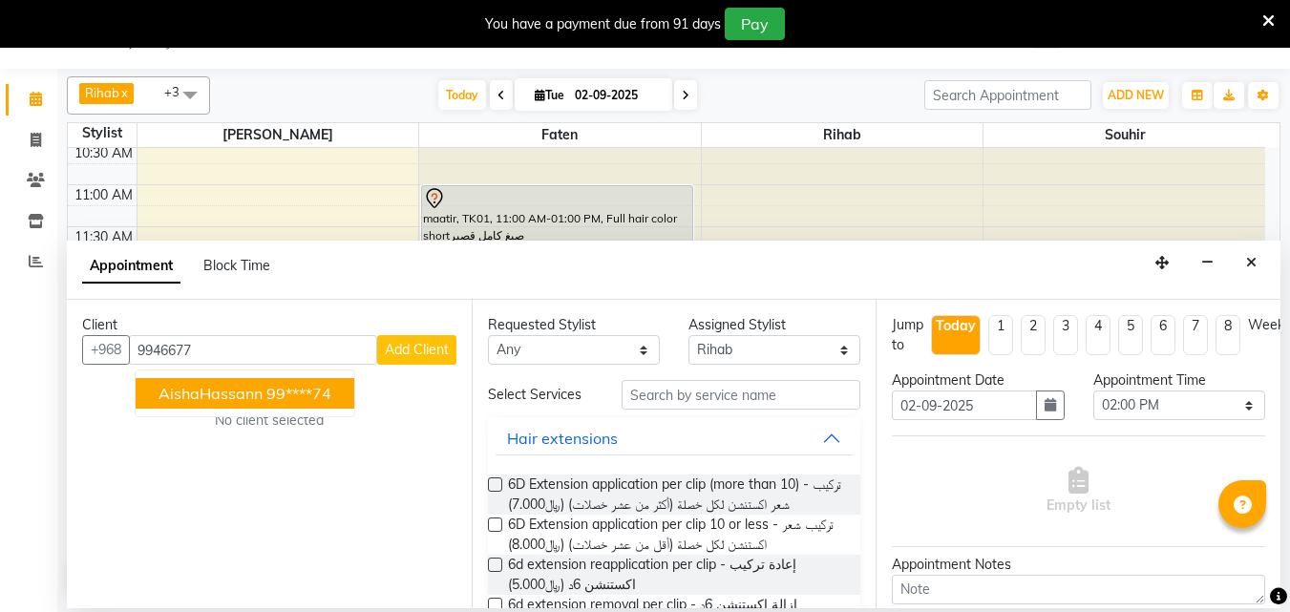
click at [217, 403] on span "AishaHassann" at bounding box center [211, 393] width 104 height 19
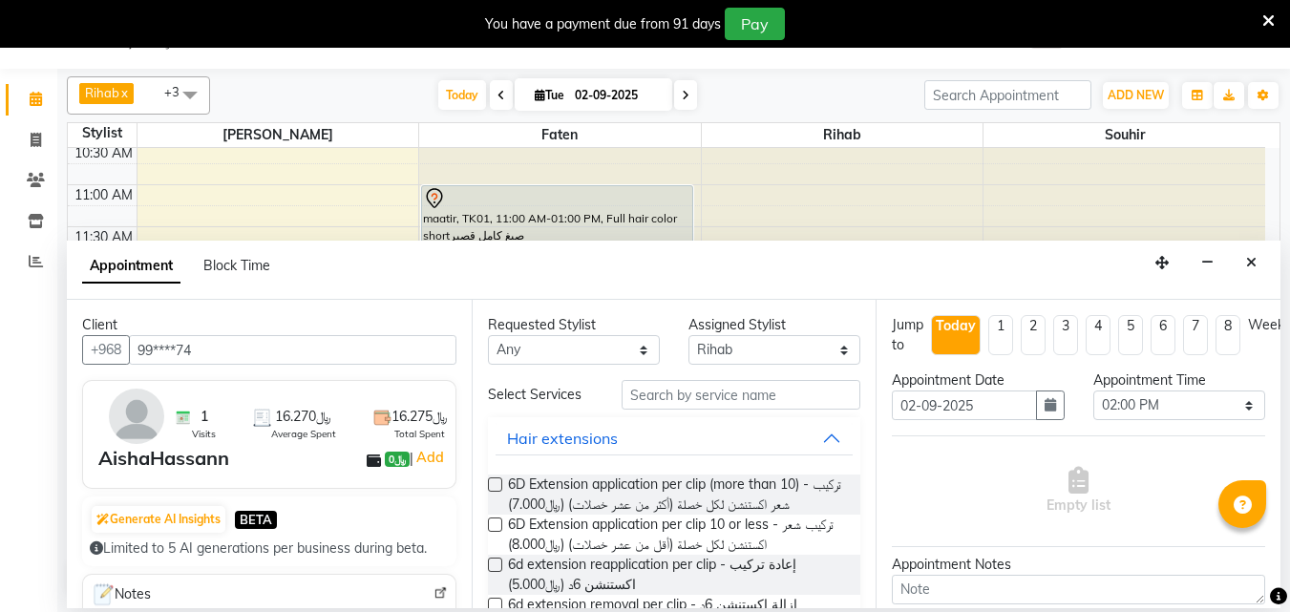
type input "99****74"
click at [729, 405] on input "text" at bounding box center [741, 395] width 239 height 30
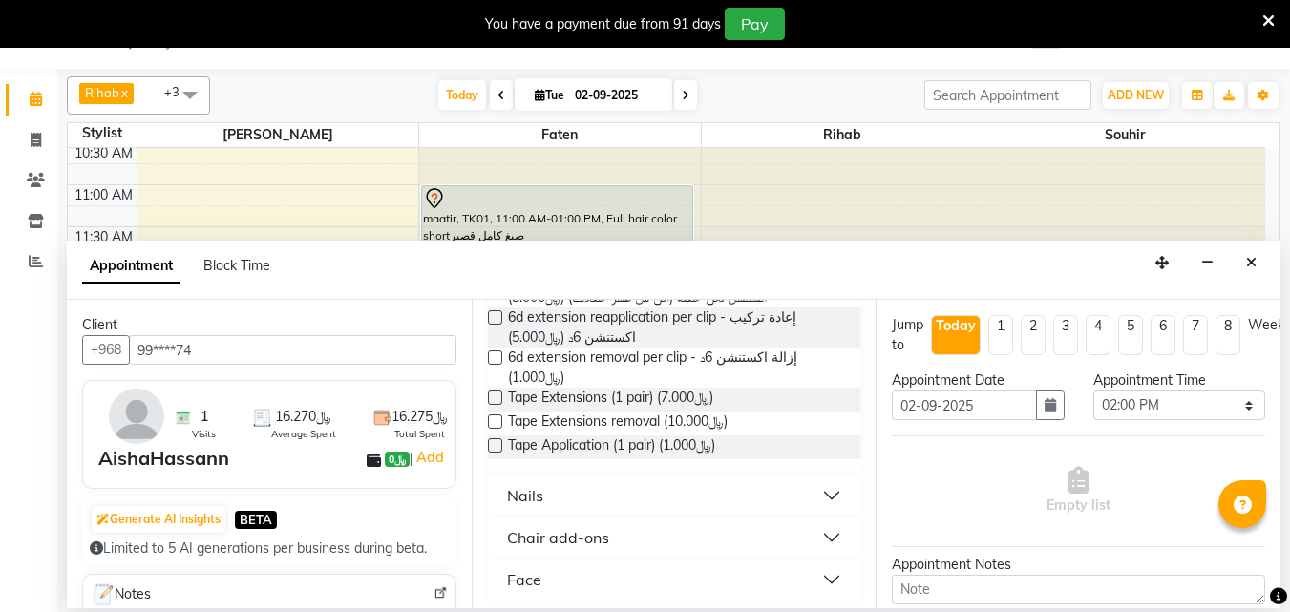
scroll to position [278, 0]
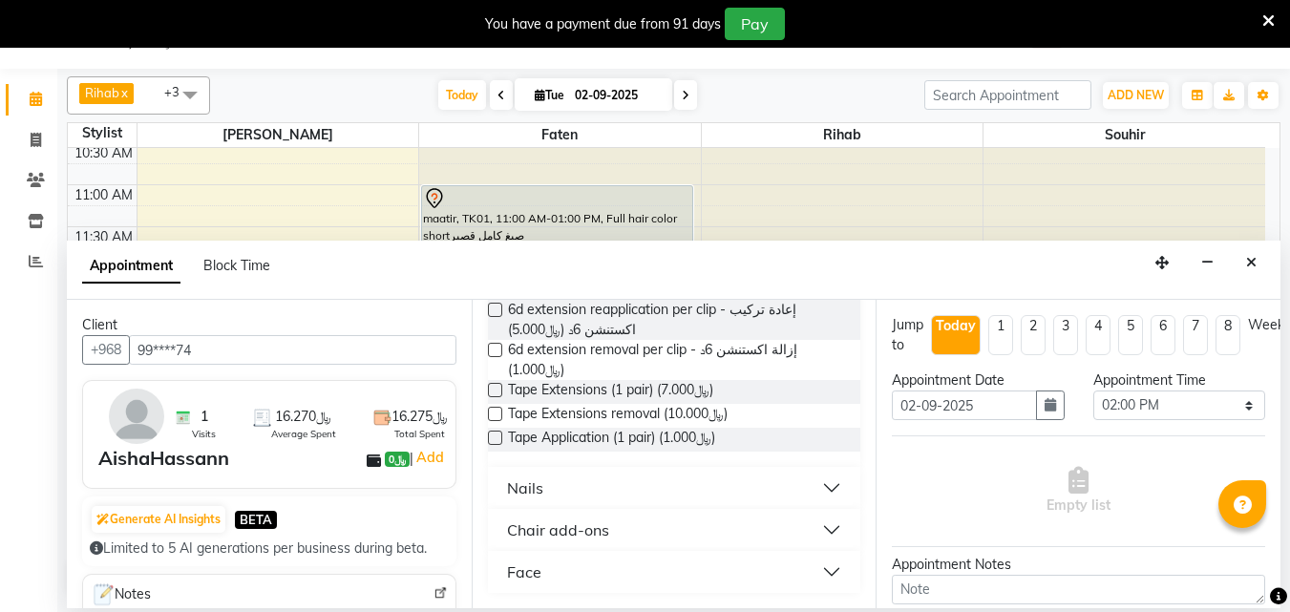
type input "pe"
click at [810, 483] on button "Nails" at bounding box center [675, 488] width 358 height 34
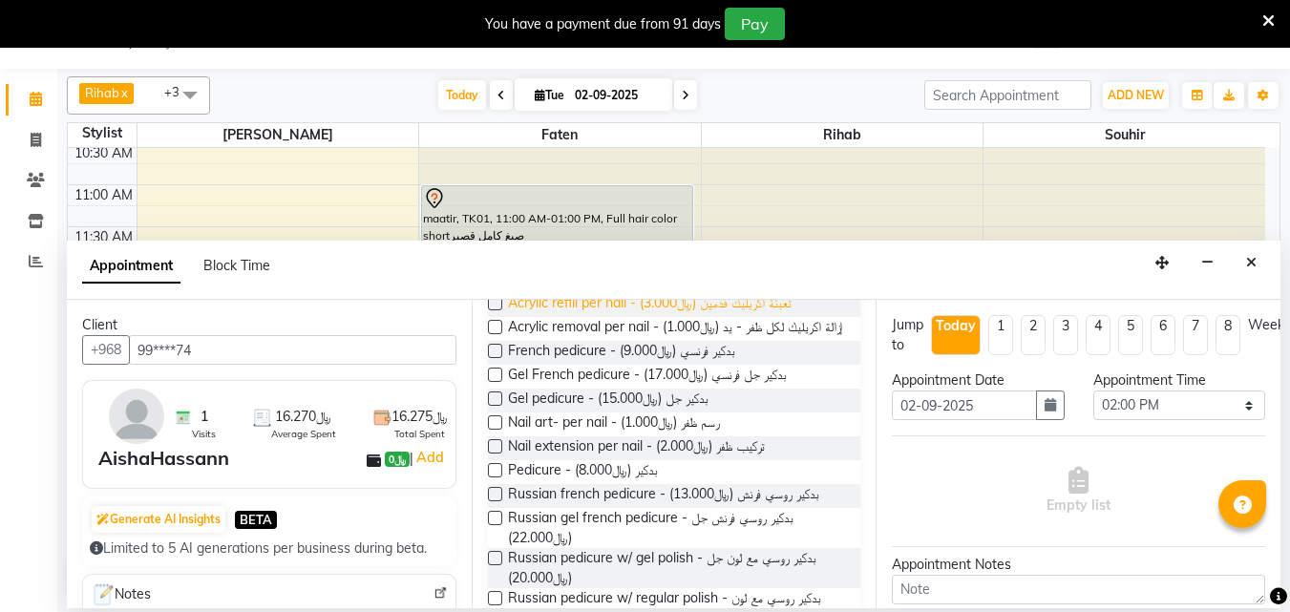
scroll to position [564, 0]
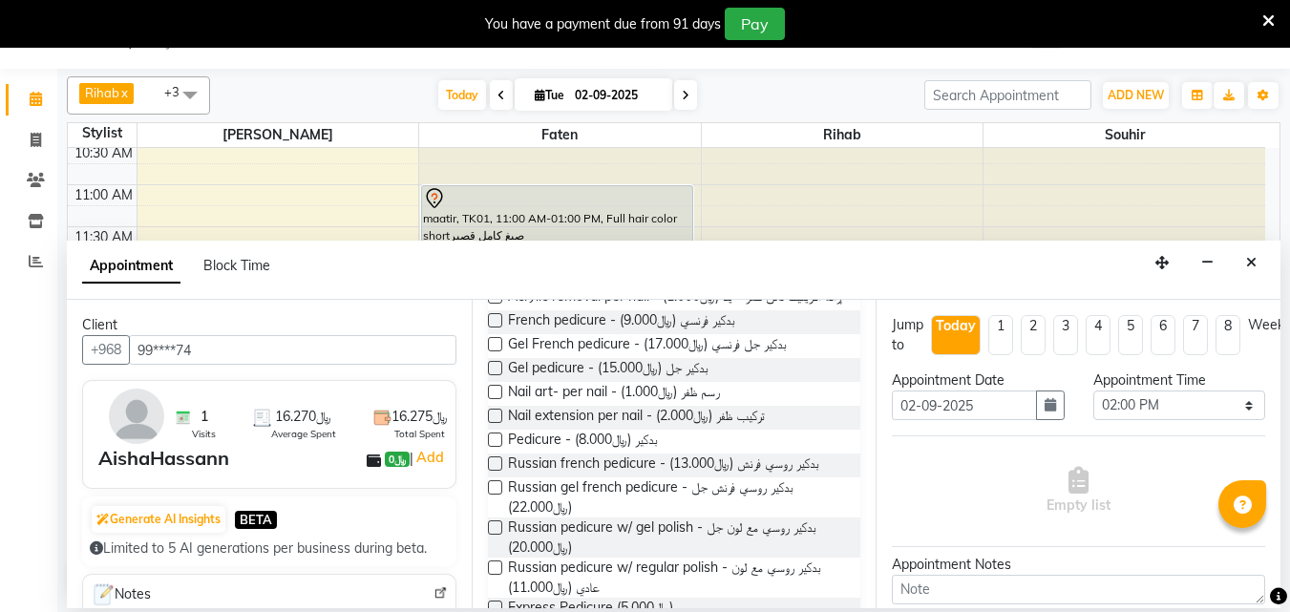
click at [495, 447] on label at bounding box center [495, 440] width 14 height 14
click at [495, 448] on input "checkbox" at bounding box center [494, 441] width 12 height 12
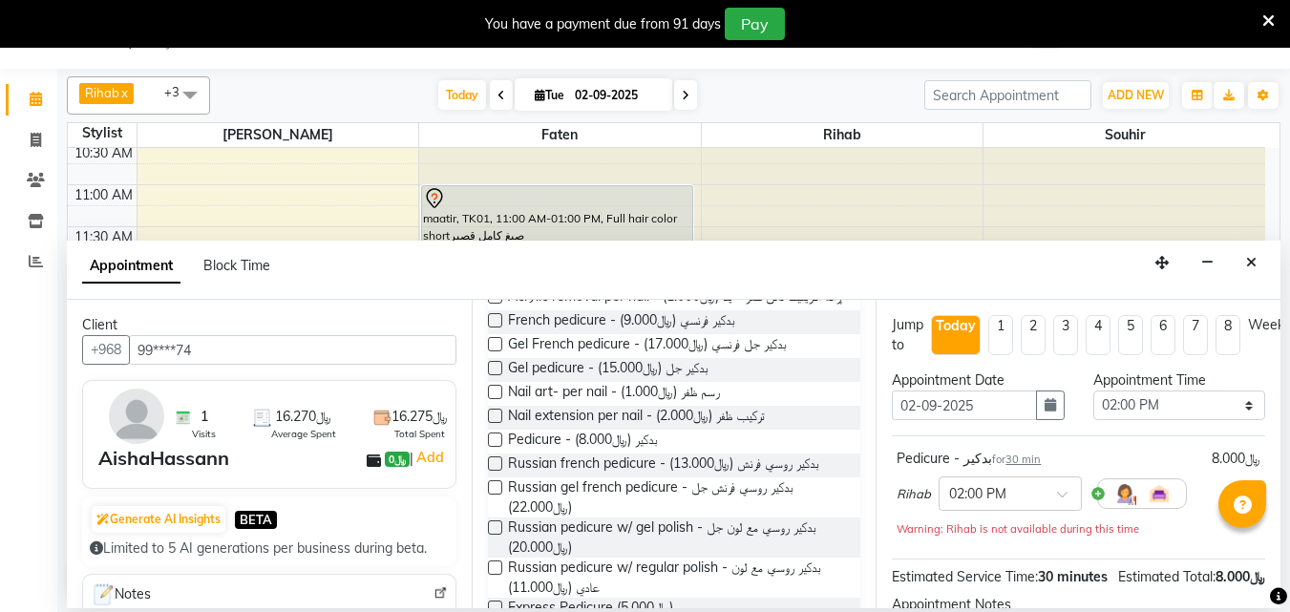
click at [495, 447] on label at bounding box center [495, 440] width 14 height 14
click at [495, 448] on input "checkbox" at bounding box center [494, 441] width 12 height 12
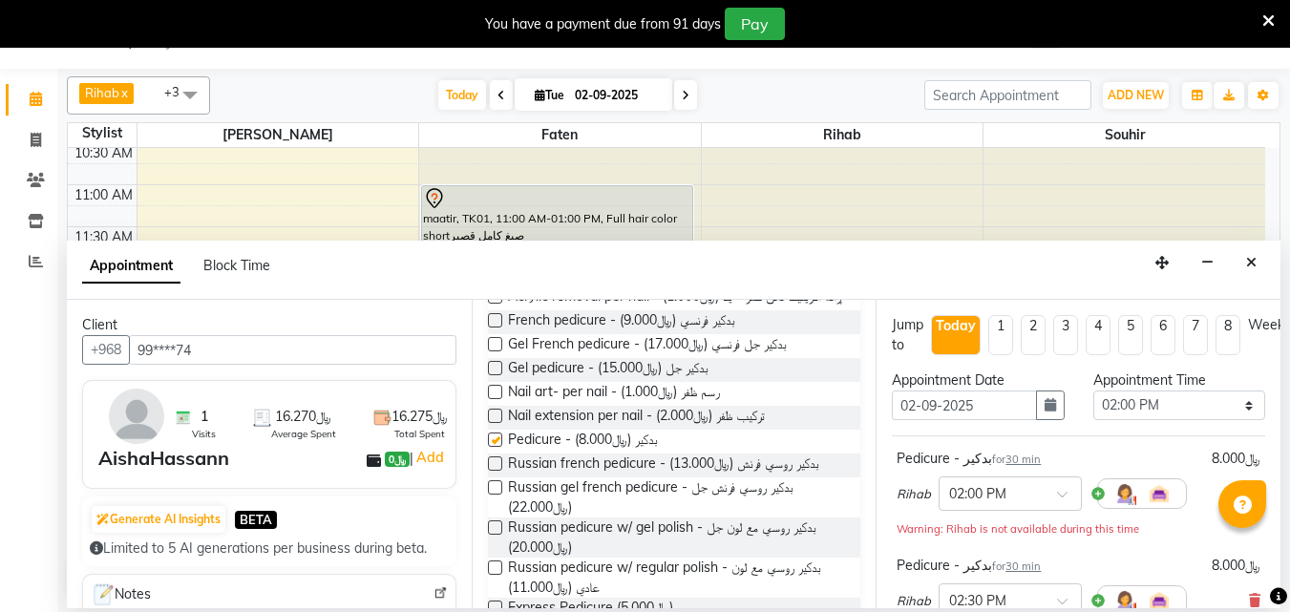
checkbox input "false"
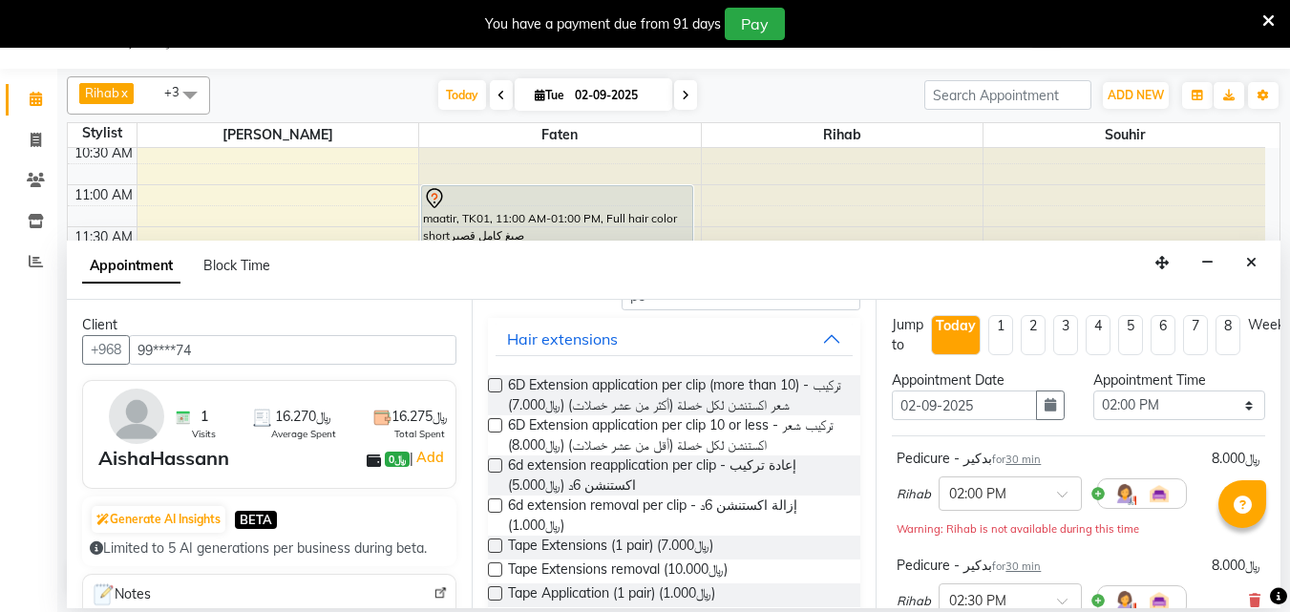
scroll to position [4, 0]
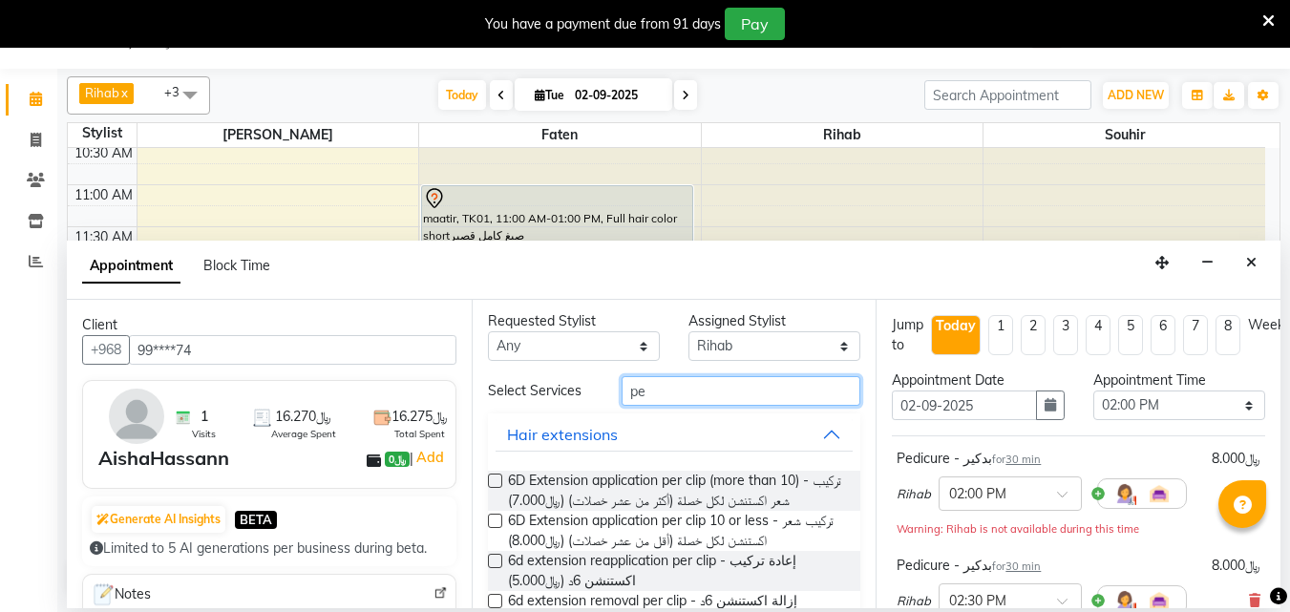
click at [661, 404] on input "pe" at bounding box center [741, 391] width 239 height 30
type input "p"
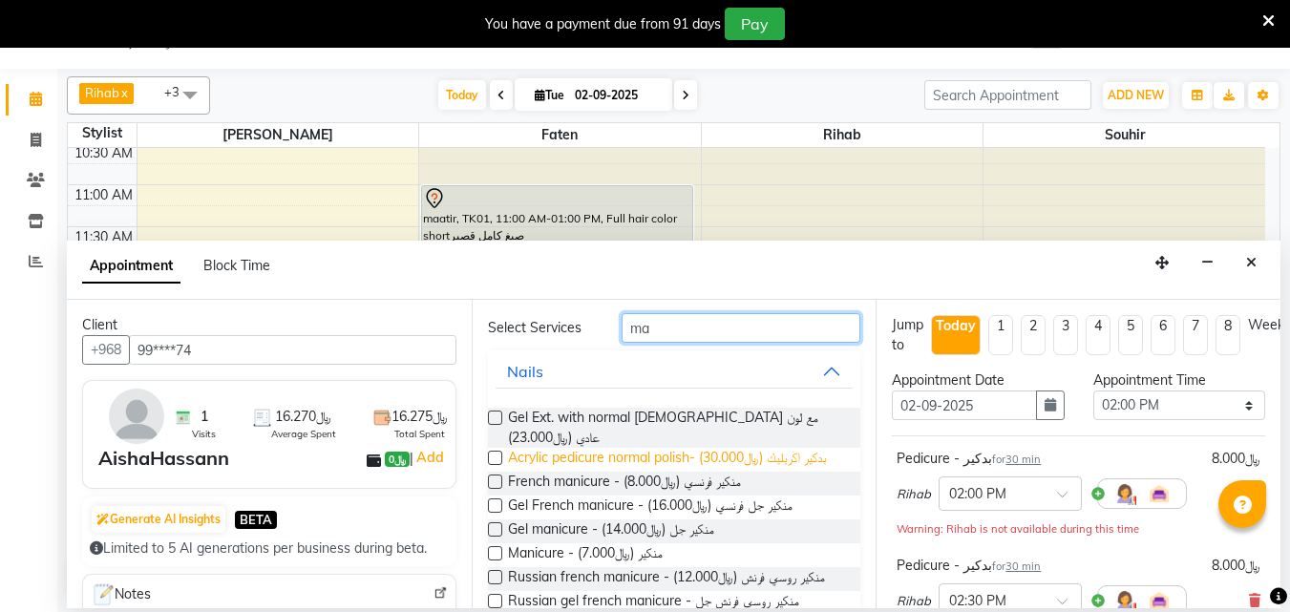
scroll to position [99, 0]
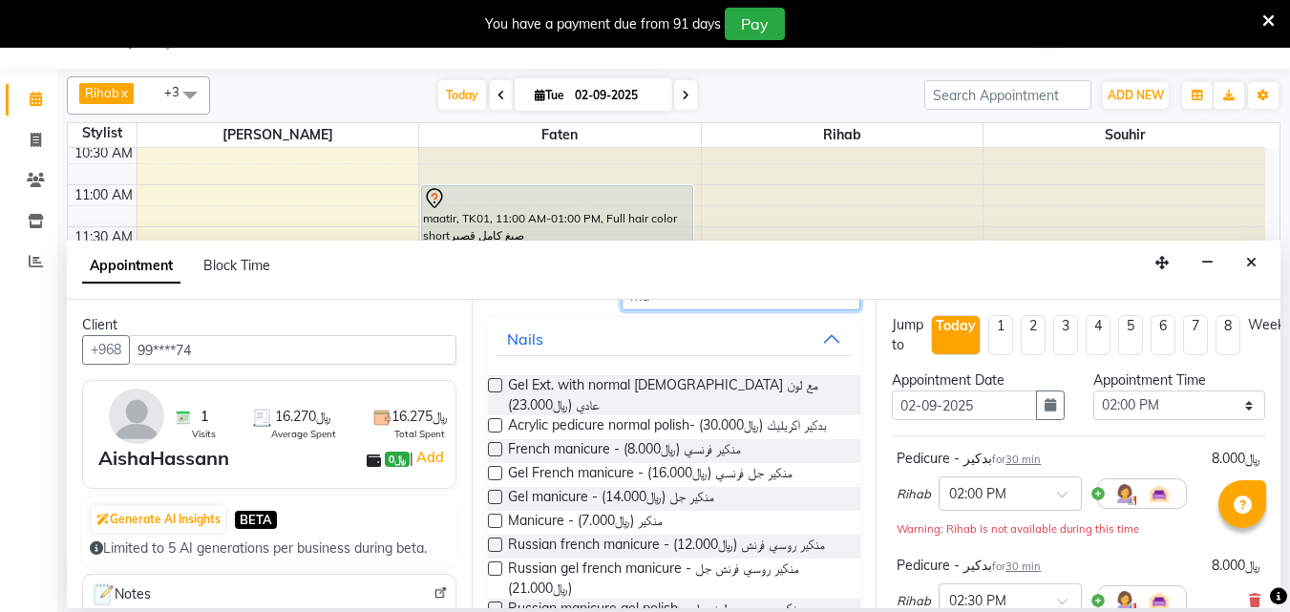
type input "ma"
click at [491, 456] on label at bounding box center [495, 449] width 14 height 14
click at [491, 457] on input "checkbox" at bounding box center [494, 451] width 12 height 12
checkbox input "false"
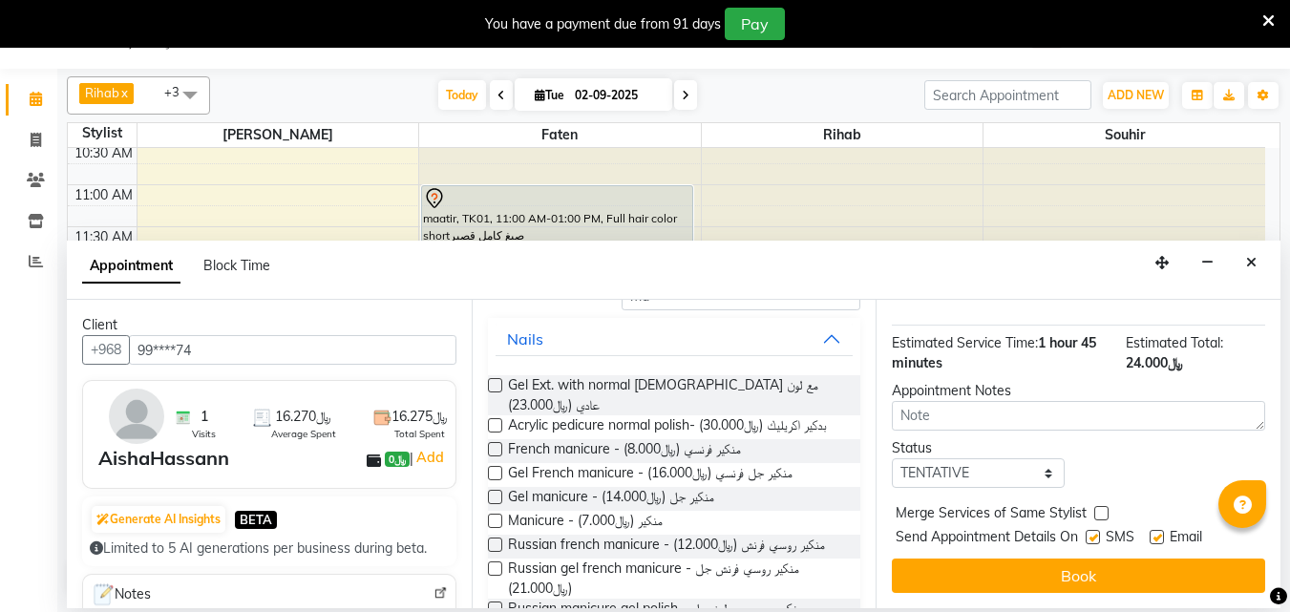
scroll to position [445, 0]
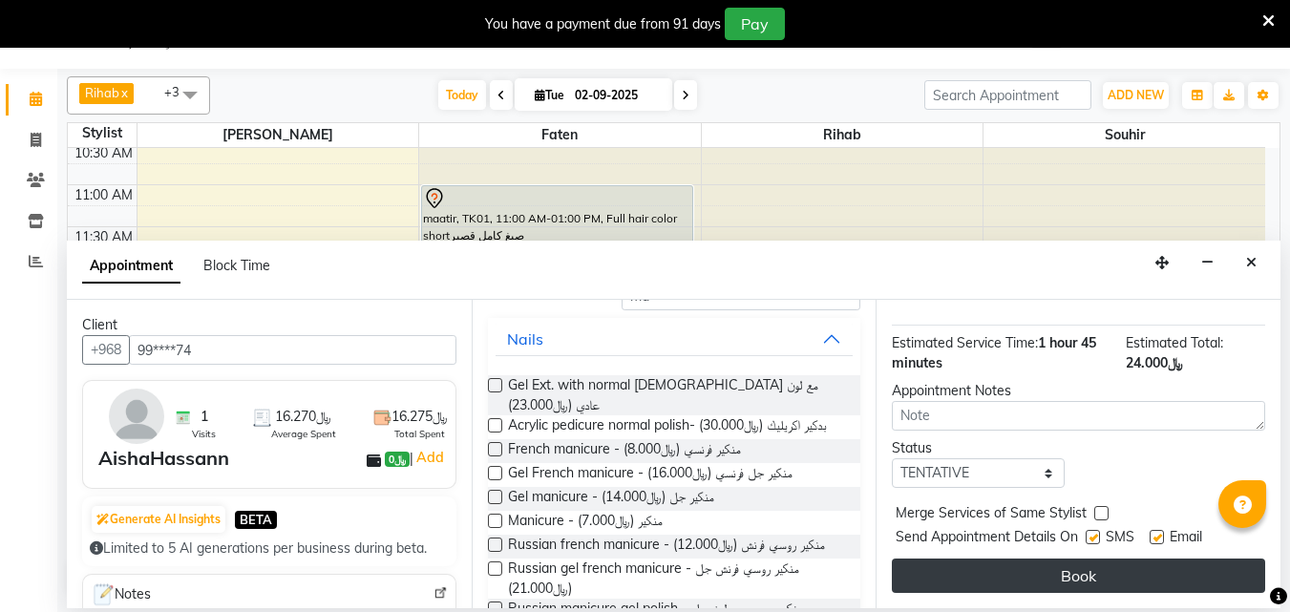
click at [1055, 566] on button "Book" at bounding box center [1078, 576] width 373 height 34
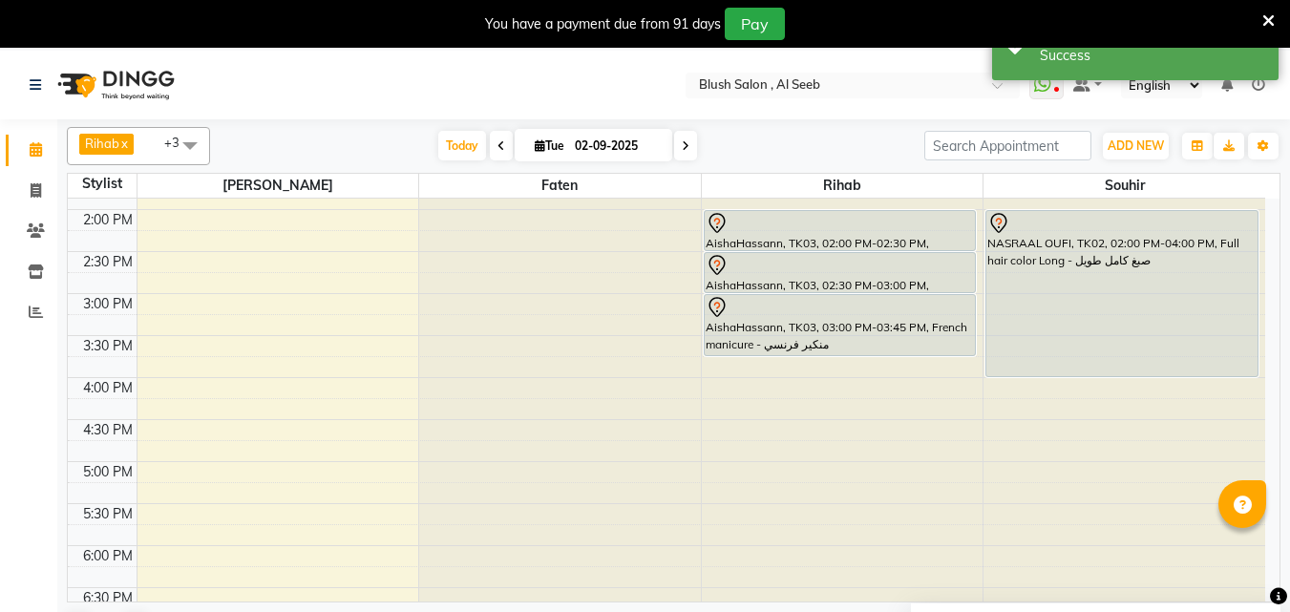
scroll to position [1174, 0]
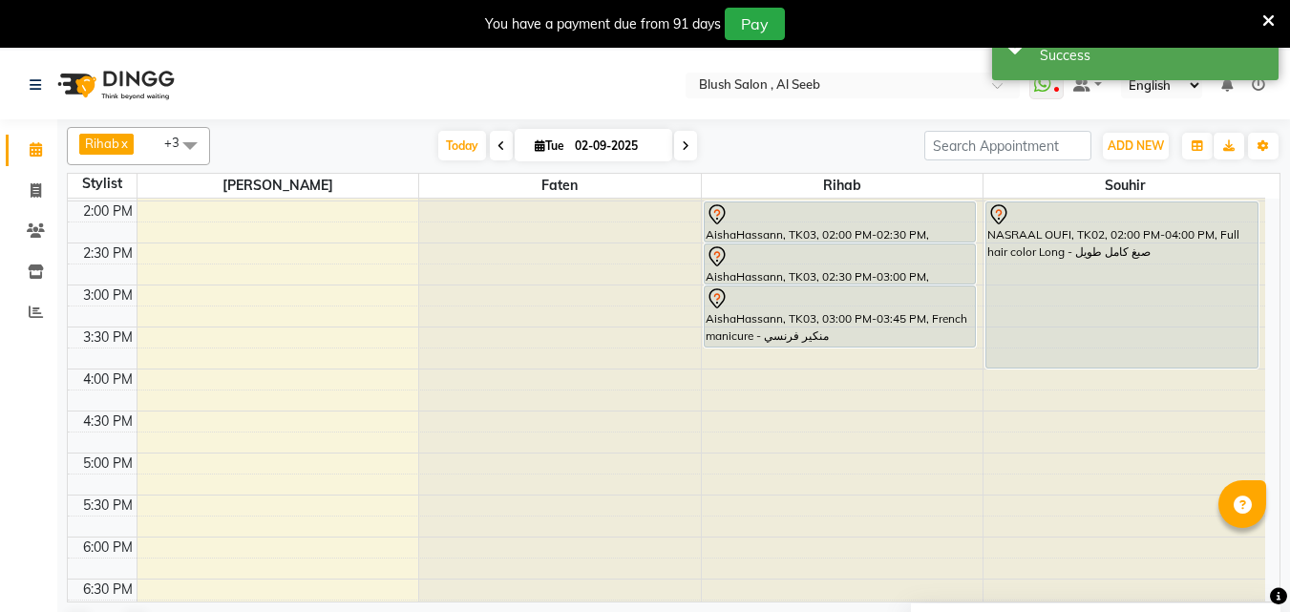
click at [750, 264] on div at bounding box center [840, 256] width 268 height 23
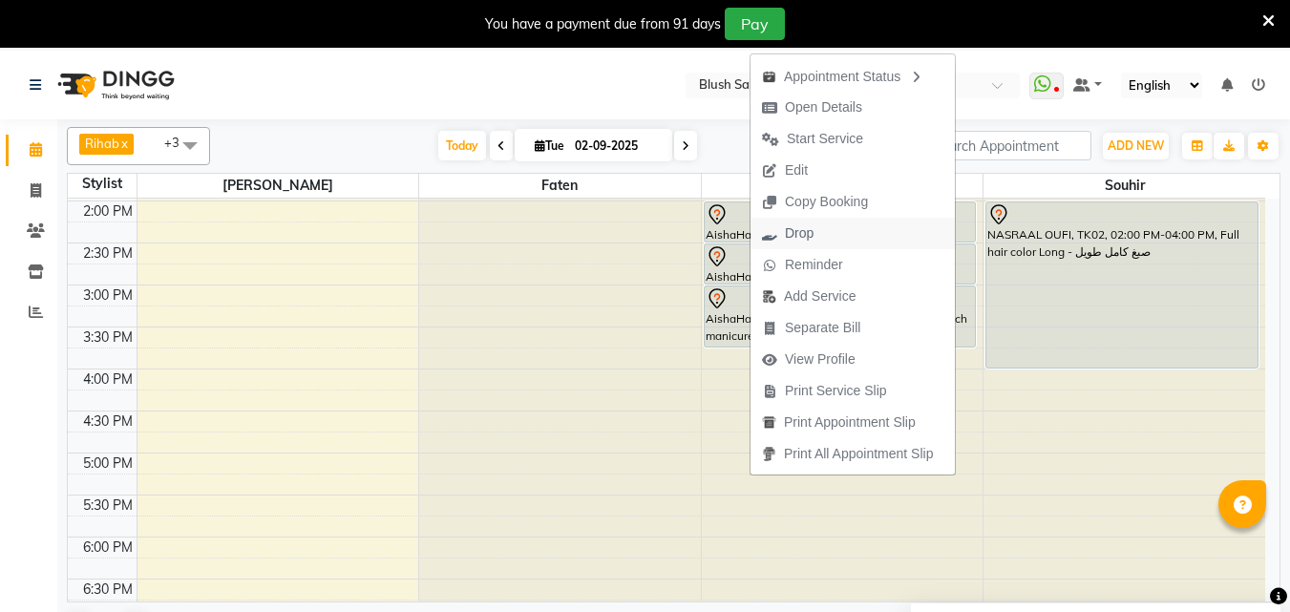
click at [813, 235] on span "Drop" at bounding box center [799, 233] width 29 height 20
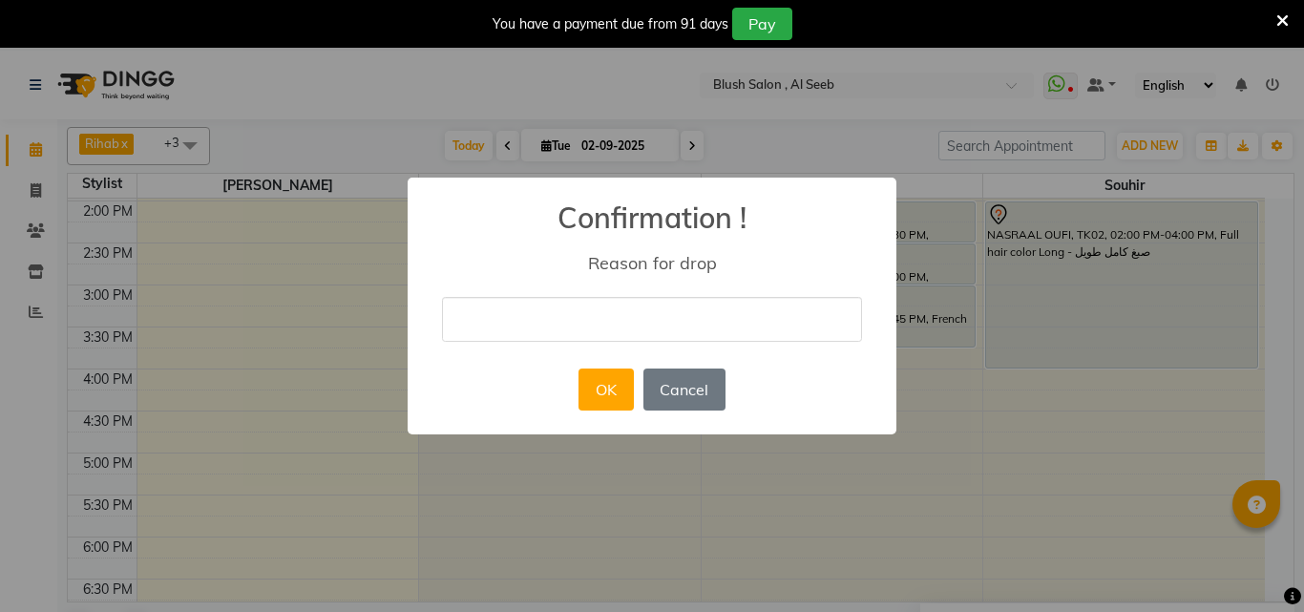
click at [594, 308] on input "text" at bounding box center [652, 319] width 420 height 45
type input "cancelled"
click at [609, 390] on button "OK" at bounding box center [606, 390] width 54 height 42
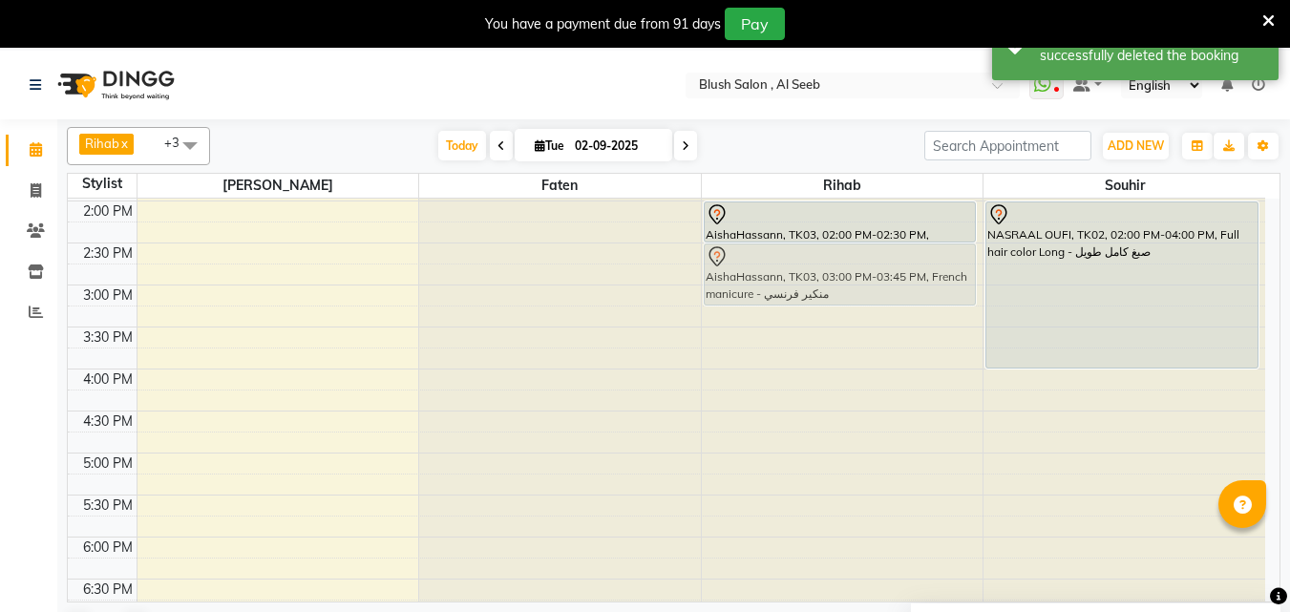
drag, startPoint x: 764, startPoint y: 315, endPoint x: 783, endPoint y: 265, distance: 53.2
click at [783, 265] on div "AishaHassann, TK03, 02:00 PM-02:30 PM, Pedicure - بدكير AishaHassann, TK03, 03:…" at bounding box center [843, 33] width 282 height 2016
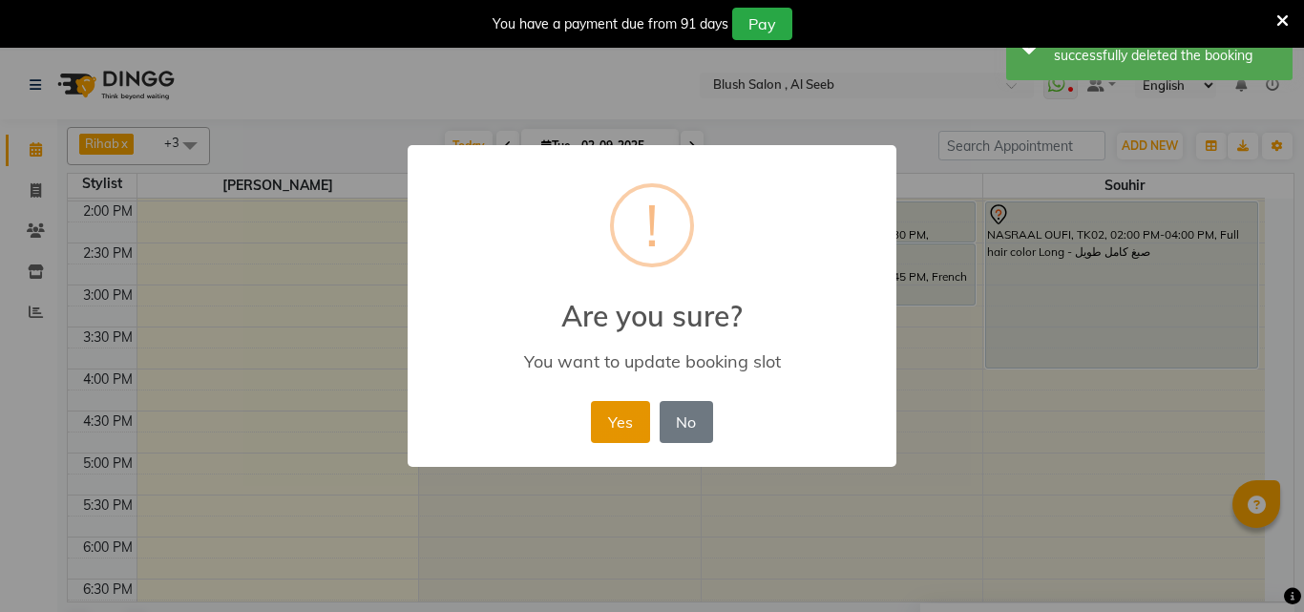
click at [617, 425] on button "Yes" at bounding box center [620, 422] width 58 height 42
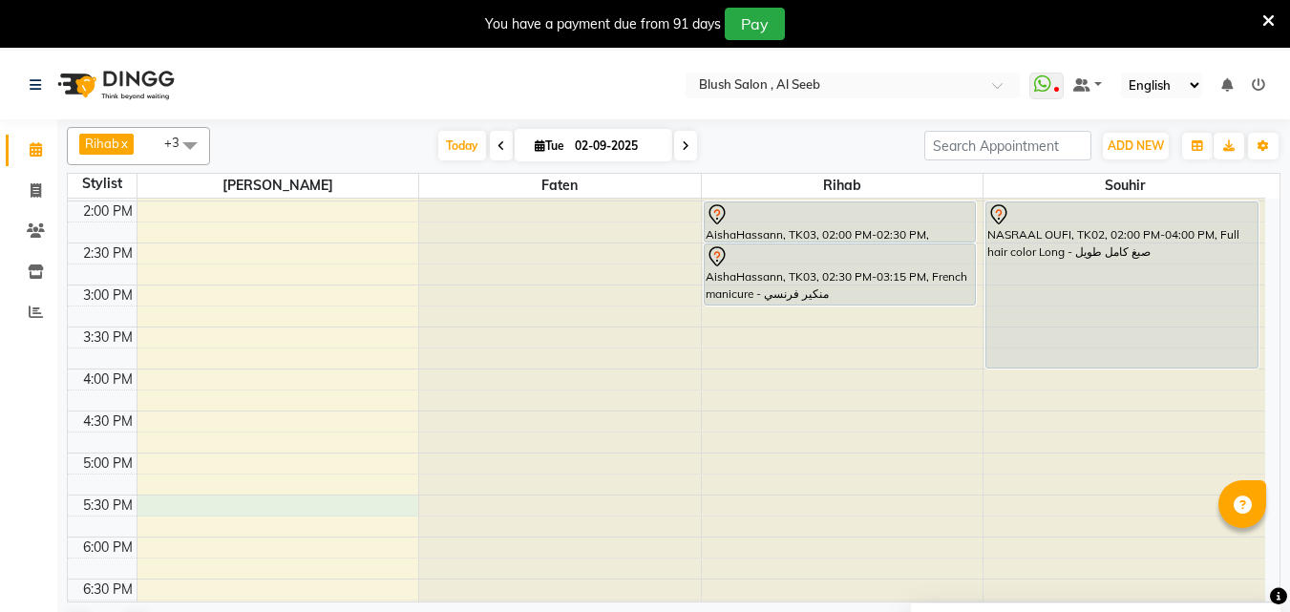
click at [170, 499] on div "12:00 AM 12:30 AM 1:00 AM 1:30 AM 2:00 AM 2:30 AM 3:00 AM 3:30 AM 4:00 AM 4:30 …" at bounding box center [666, 33] width 1197 height 2016
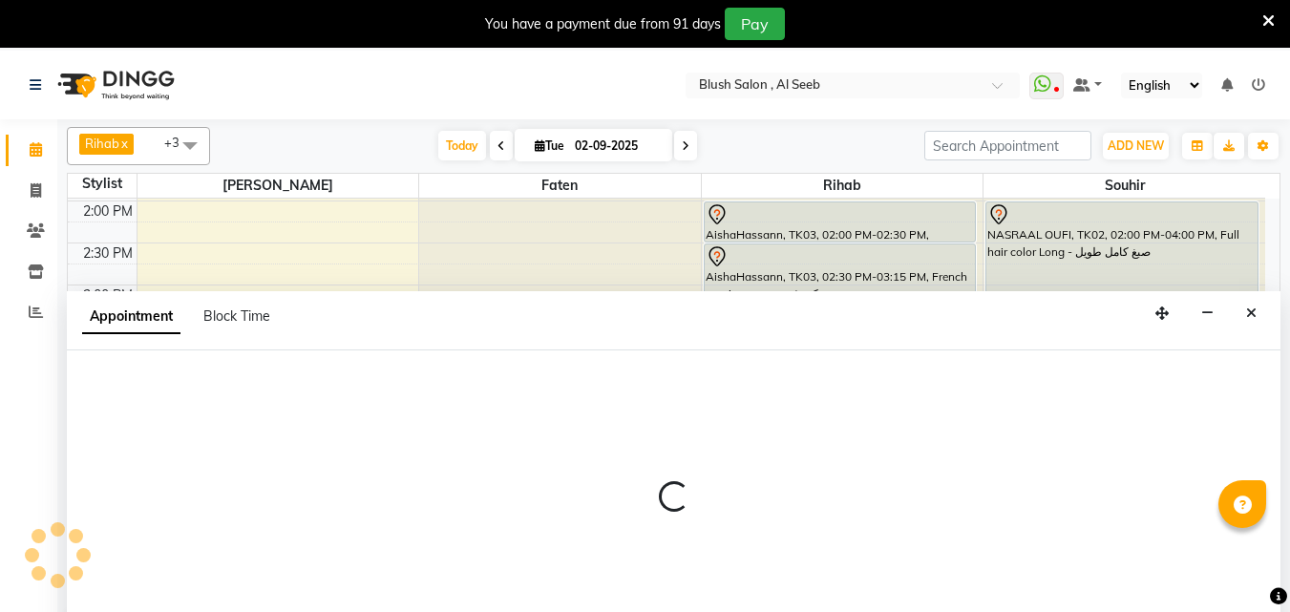
scroll to position [51, 0]
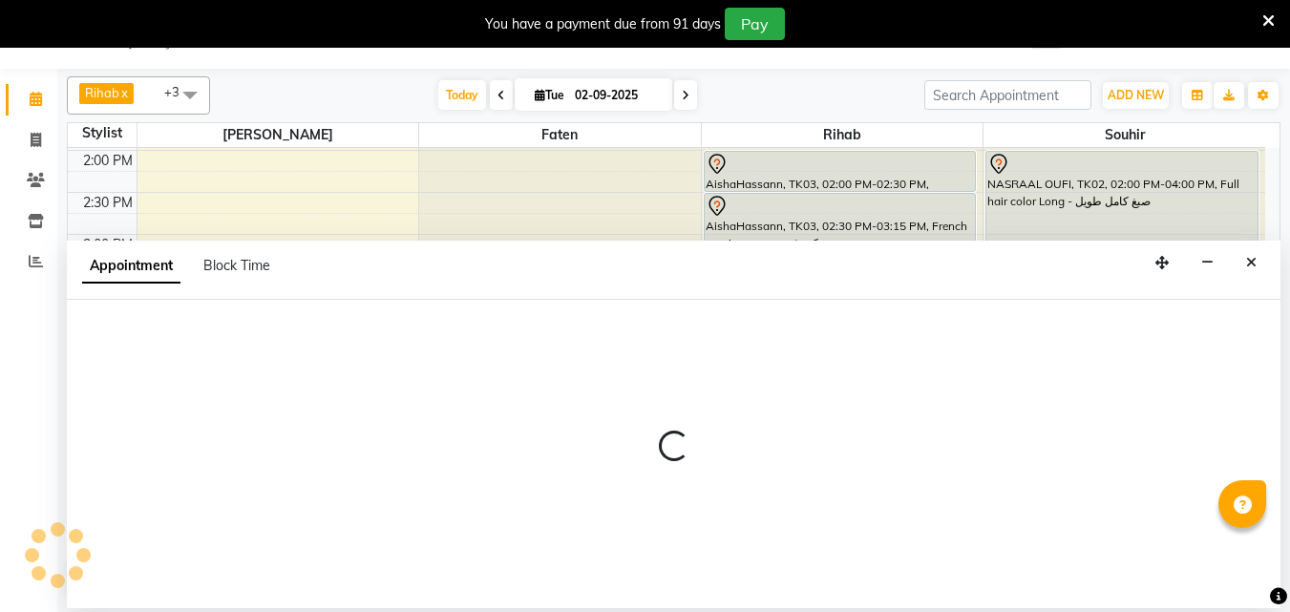
select select "64153"
select select "1050"
select select "tentative"
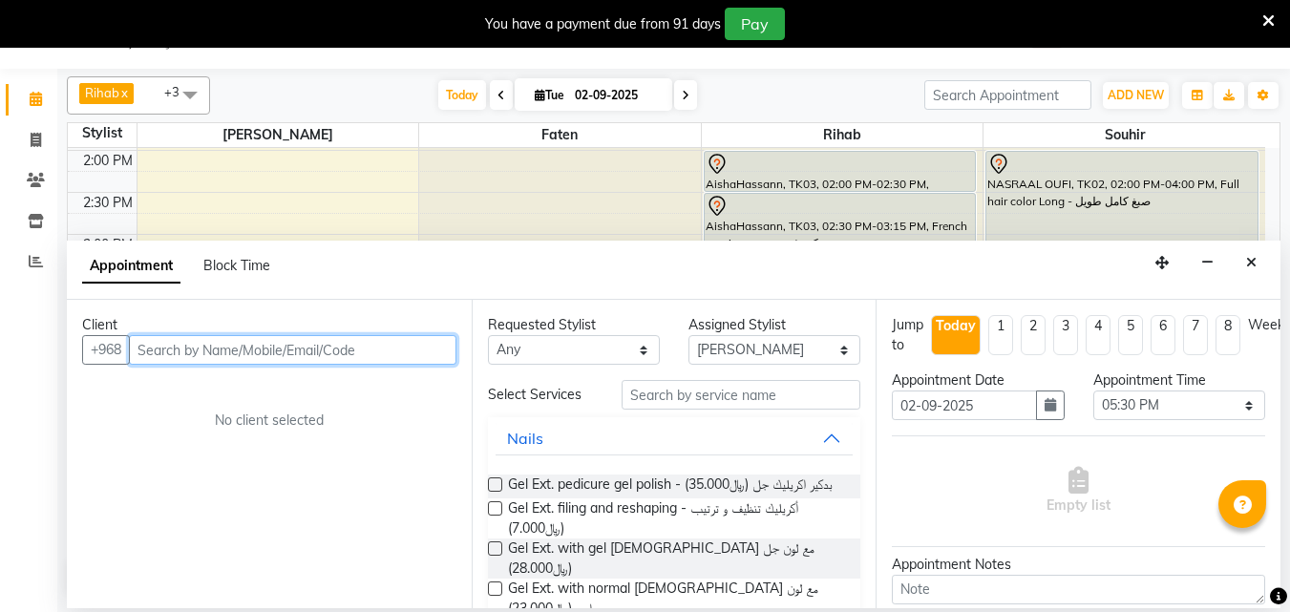
click at [228, 365] on input "text" at bounding box center [293, 350] width 328 height 30
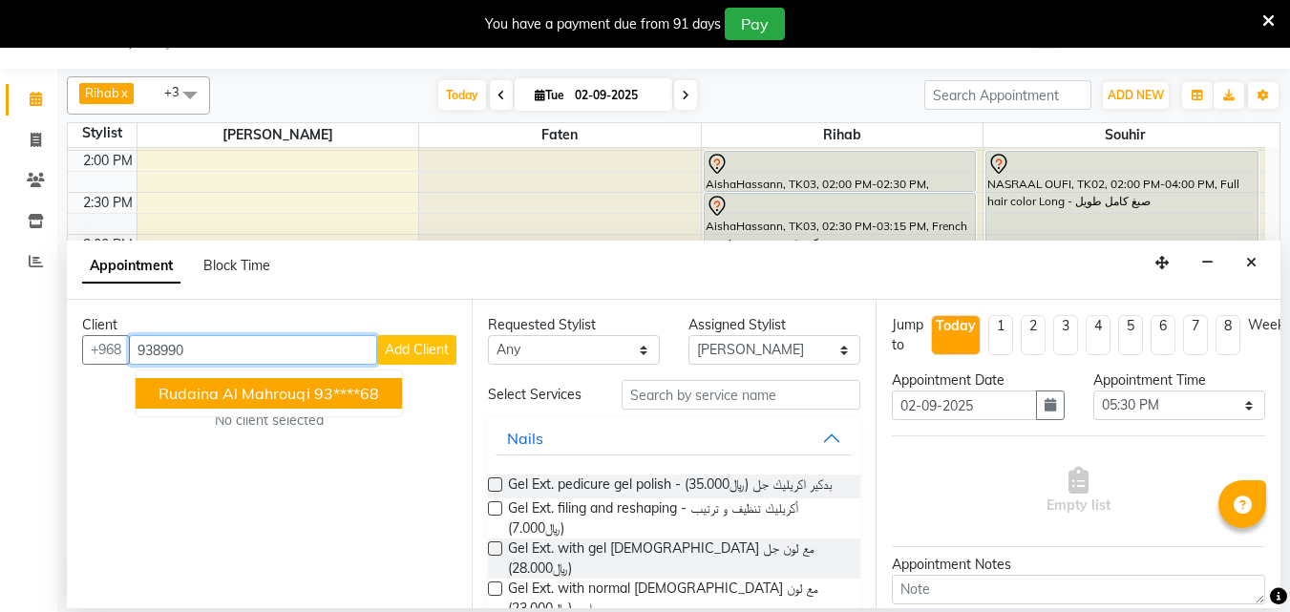
click at [238, 403] on span "Rudaina Al Mahrouqi" at bounding box center [235, 393] width 152 height 19
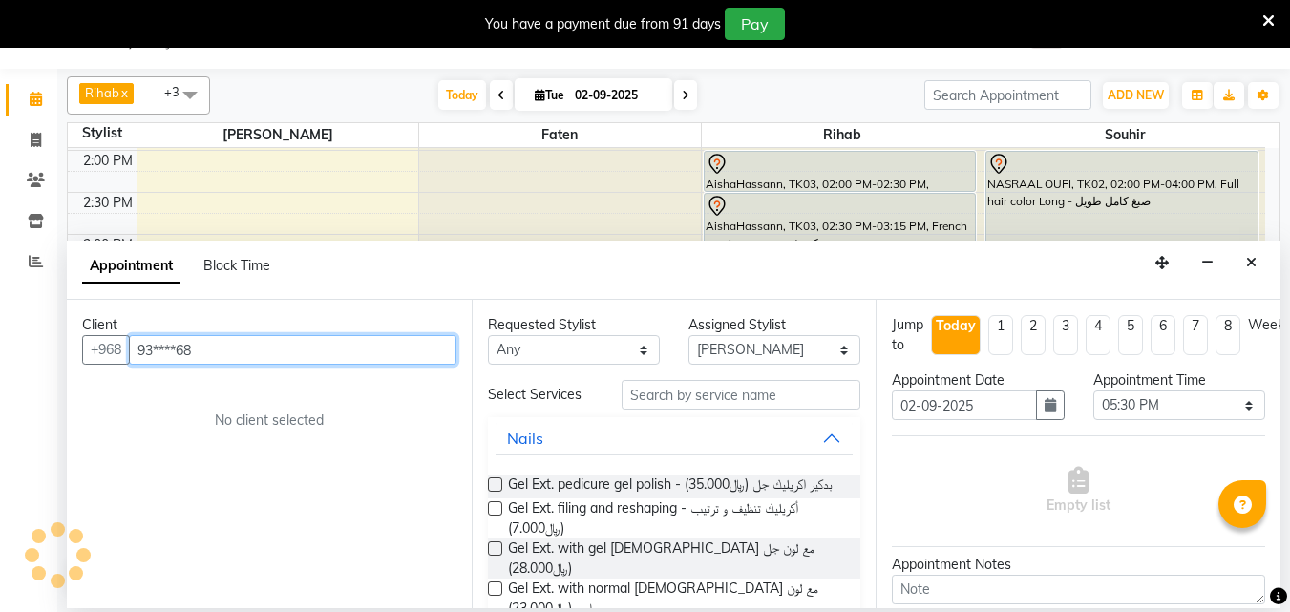
type input "93****68"
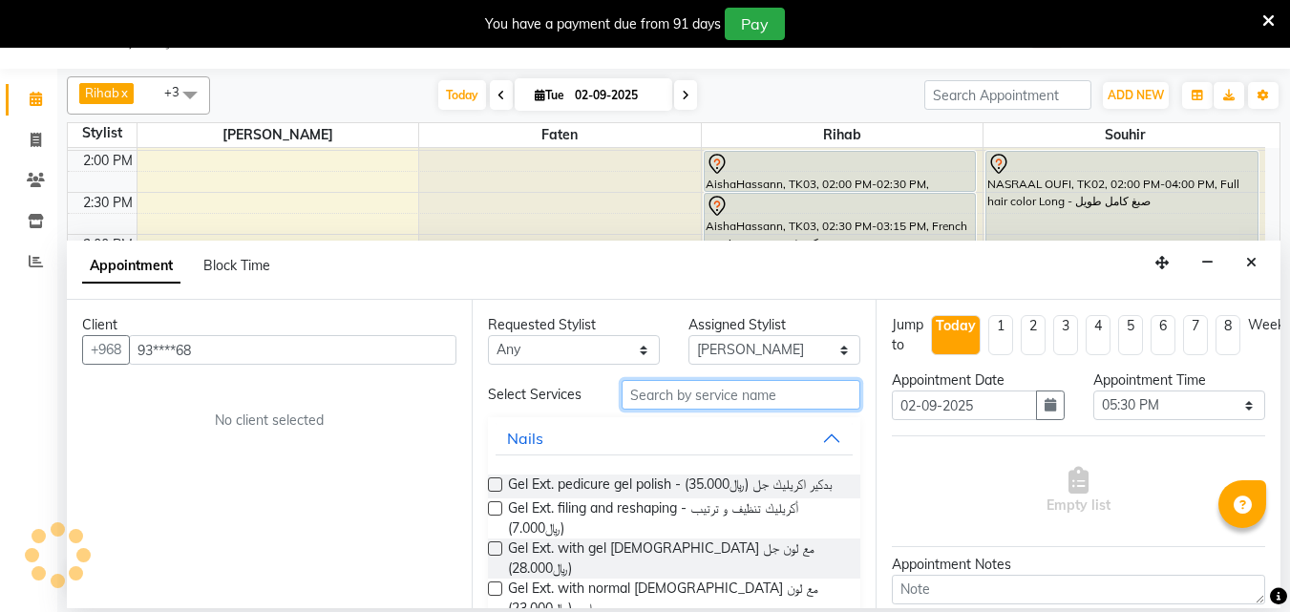
click at [664, 405] on input "text" at bounding box center [741, 395] width 239 height 30
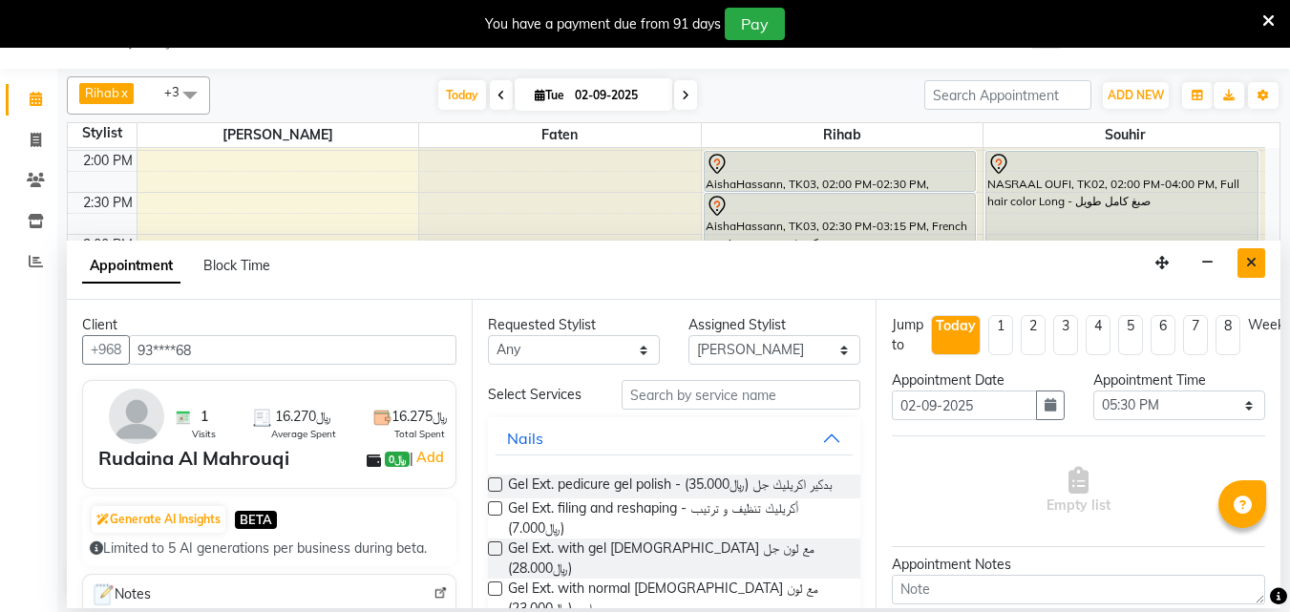
click at [1252, 267] on icon "Close" at bounding box center [1251, 262] width 11 height 13
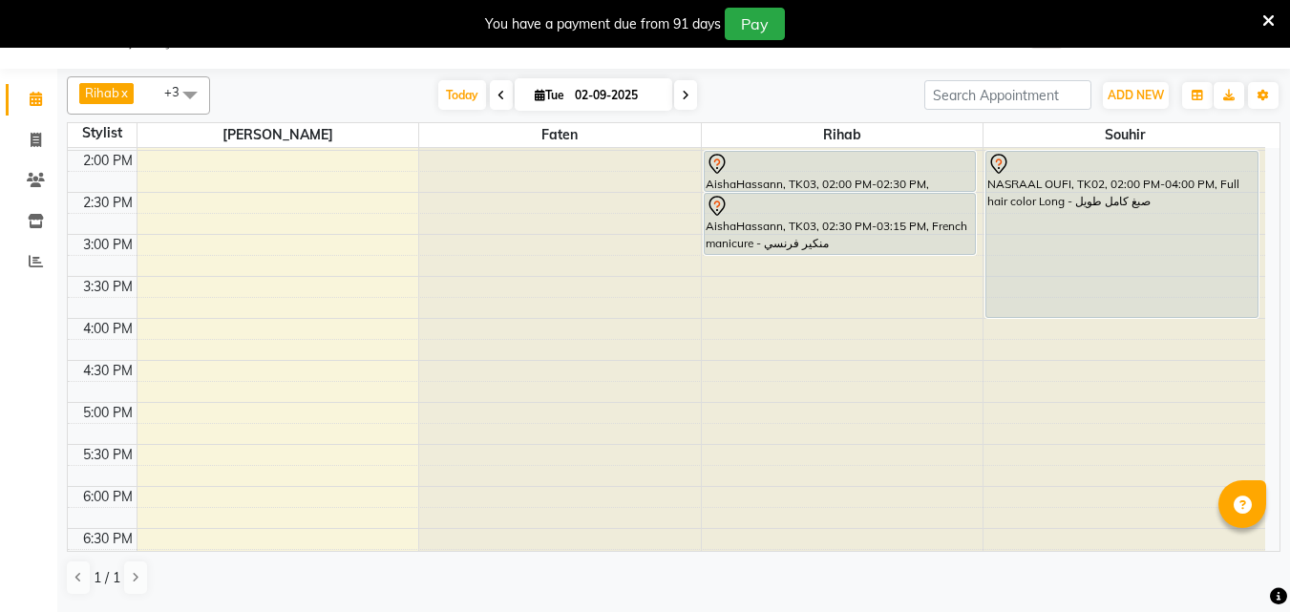
click at [213, 100] on div "Rihab x Faten x Souhir x Joanne x +3 Select All Joanne Jovelyn Faten Rihab Souh…" at bounding box center [674, 95] width 1214 height 38
click at [193, 103] on span at bounding box center [190, 94] width 38 height 36
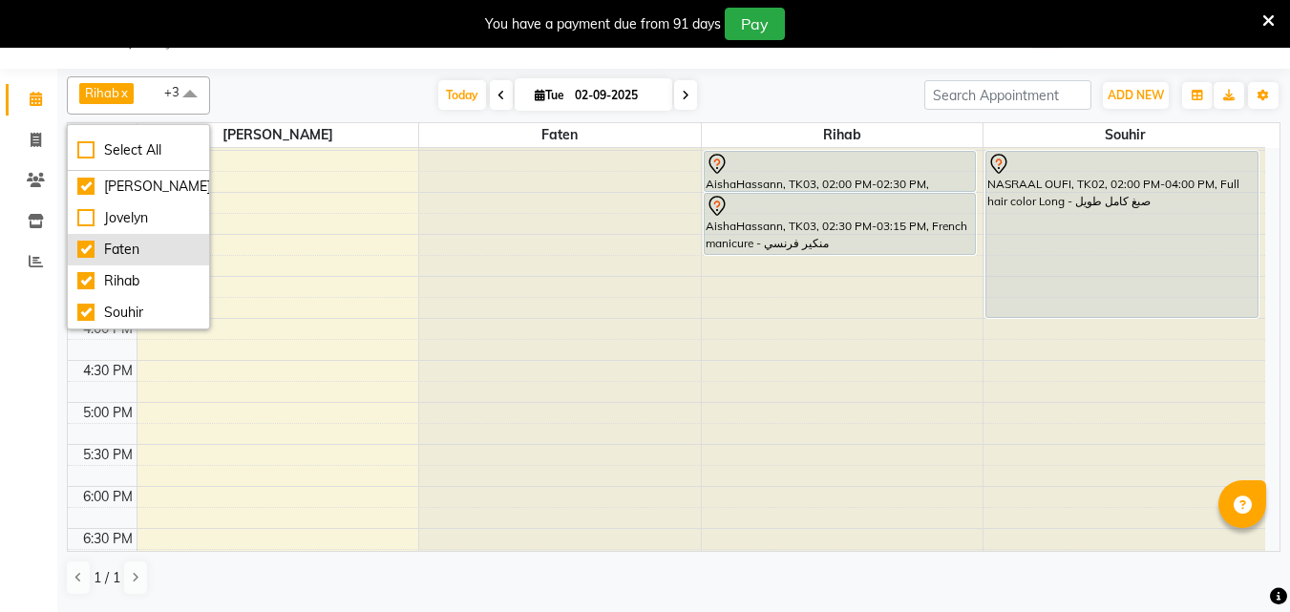
click at [112, 257] on div "Faten" at bounding box center [138, 250] width 122 height 20
checkbox input "false"
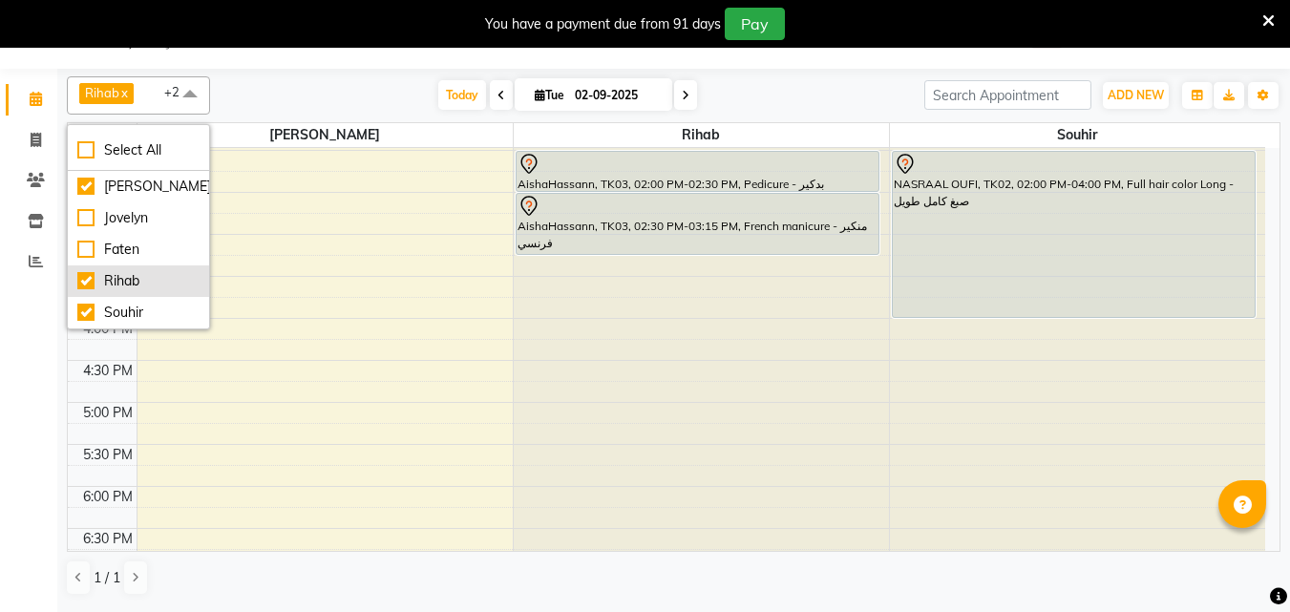
click at [97, 274] on div "Rihab" at bounding box center [138, 281] width 122 height 20
checkbox input "false"
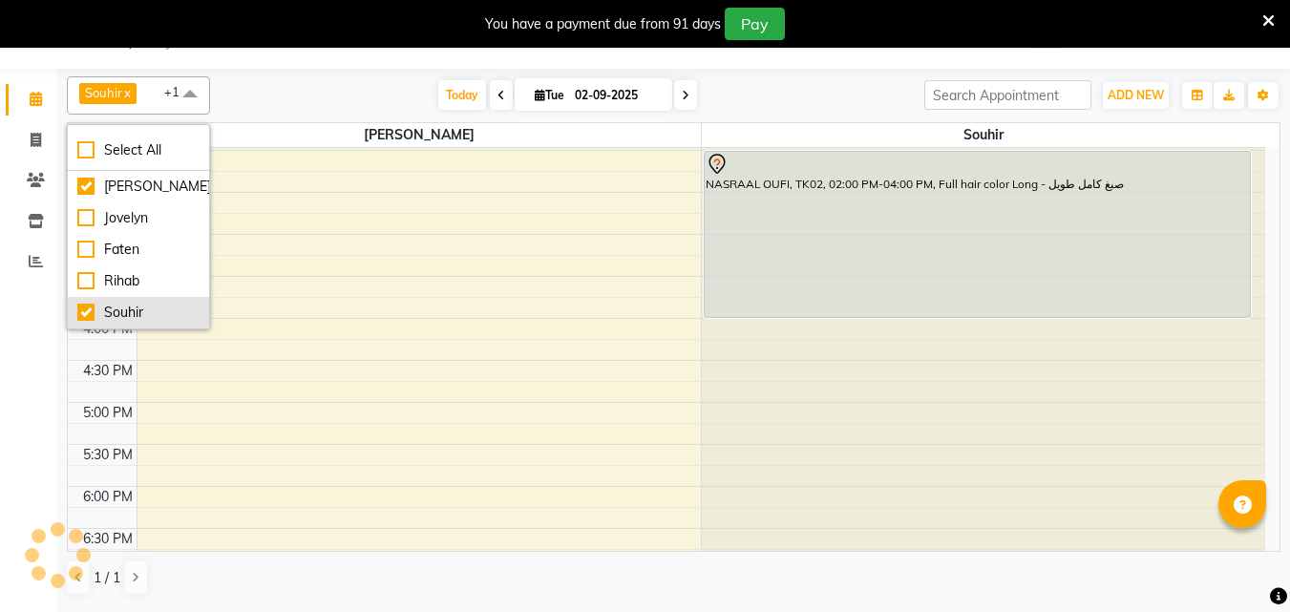
click at [116, 319] on div "Souhir" at bounding box center [138, 313] width 122 height 20
checkbox input "false"
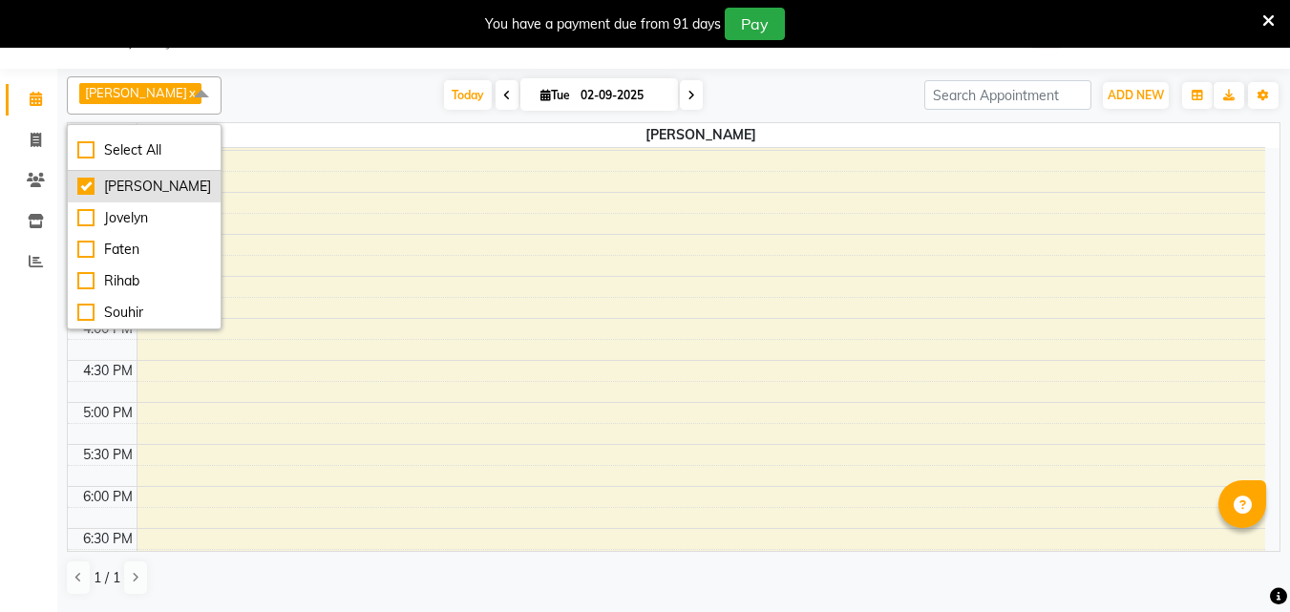
click at [126, 185] on div "[PERSON_NAME]" at bounding box center [144, 187] width 134 height 20
checkbox input "false"
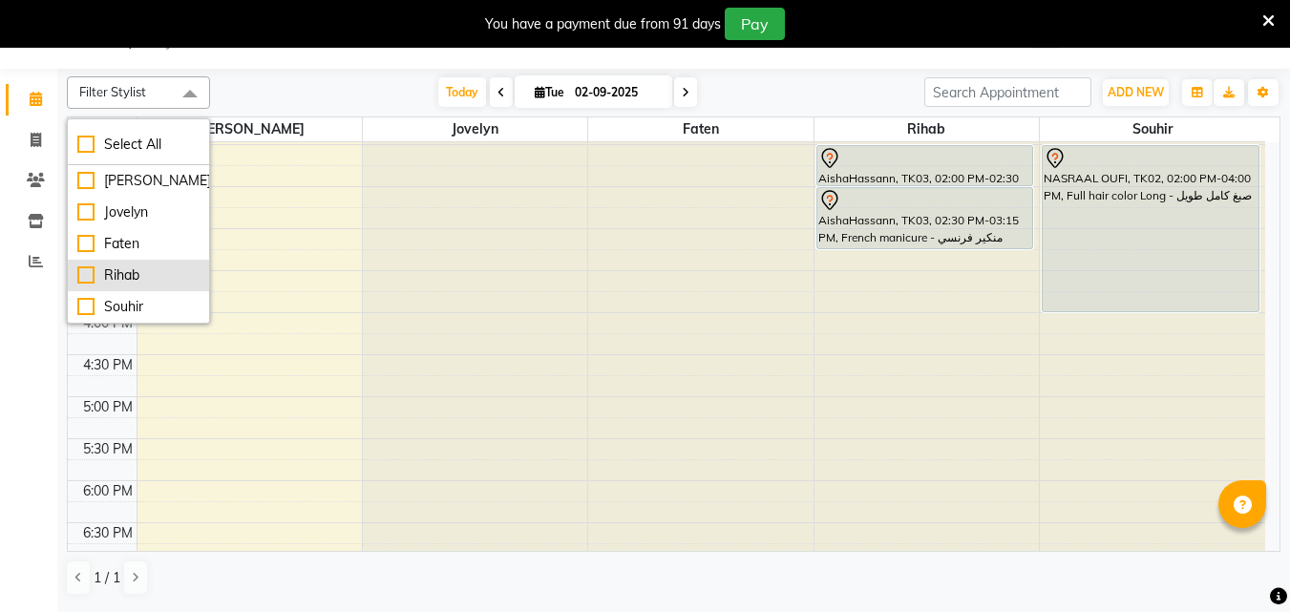
click at [111, 277] on div "Rihab" at bounding box center [138, 275] width 122 height 20
checkbox input "true"
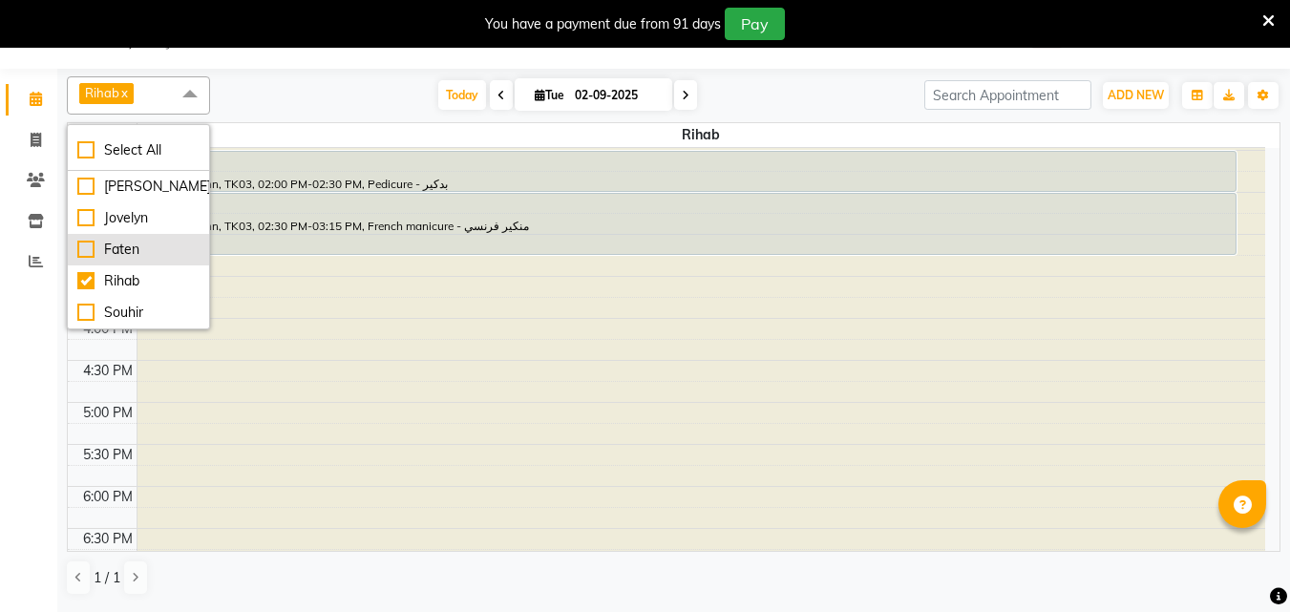
click at [127, 254] on div "Faten" at bounding box center [138, 250] width 122 height 20
checkbox input "true"
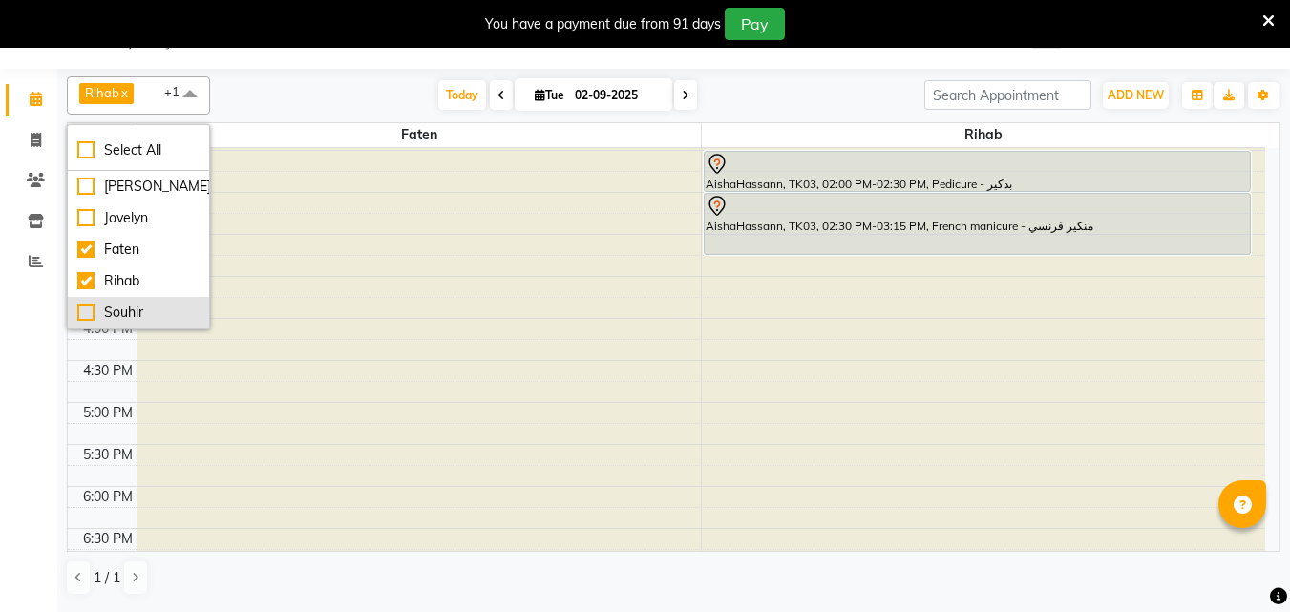
click at [114, 307] on div "Souhir" at bounding box center [138, 313] width 122 height 20
checkbox input "true"
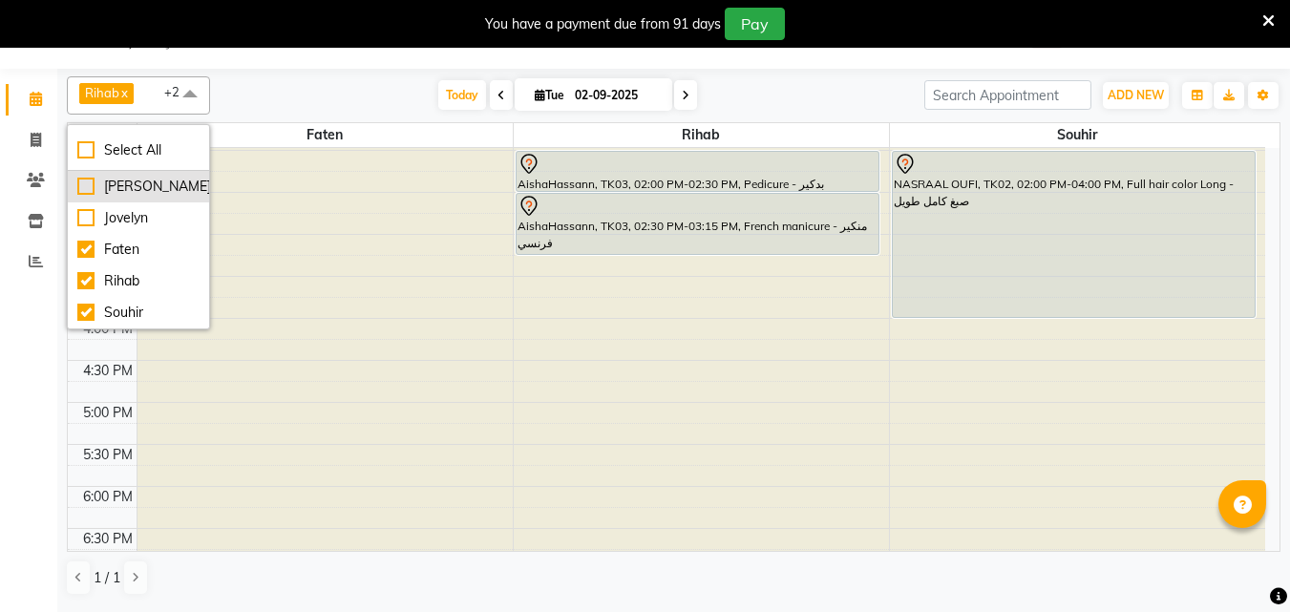
click at [152, 188] on div "[PERSON_NAME]" at bounding box center [138, 187] width 122 height 20
checkbox input "true"
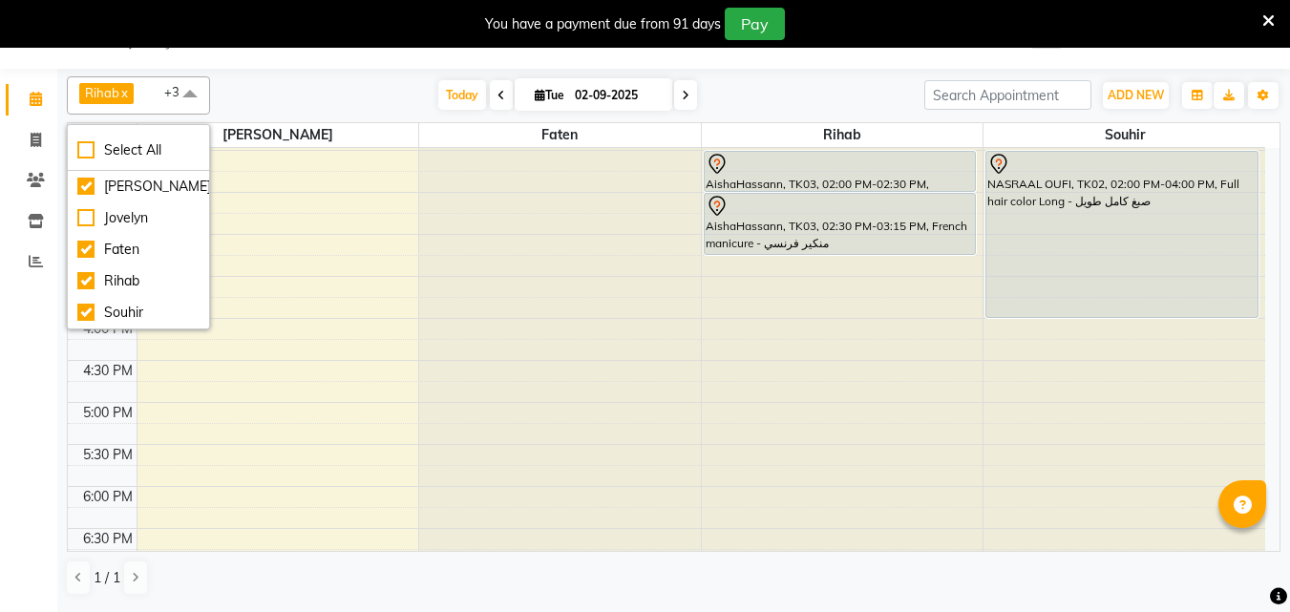
click at [191, 101] on span at bounding box center [190, 94] width 38 height 36
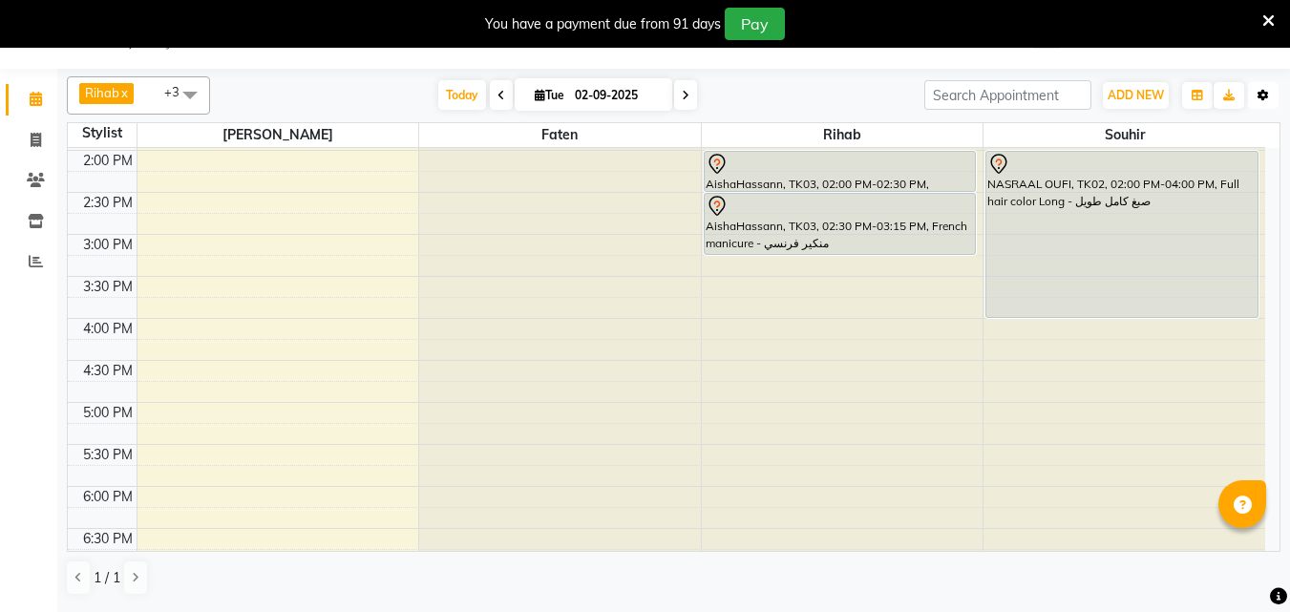
click at [1263, 101] on icon "button" at bounding box center [1263, 95] width 11 height 11
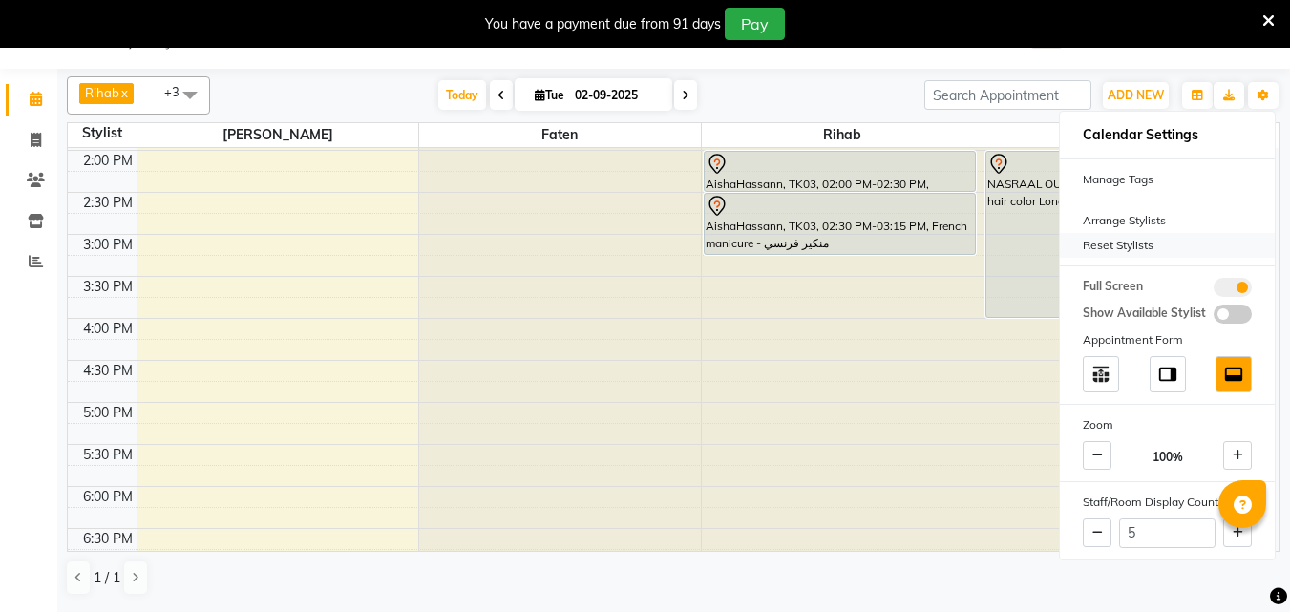
click at [1154, 252] on div "Reset Stylists" at bounding box center [1167, 245] width 215 height 25
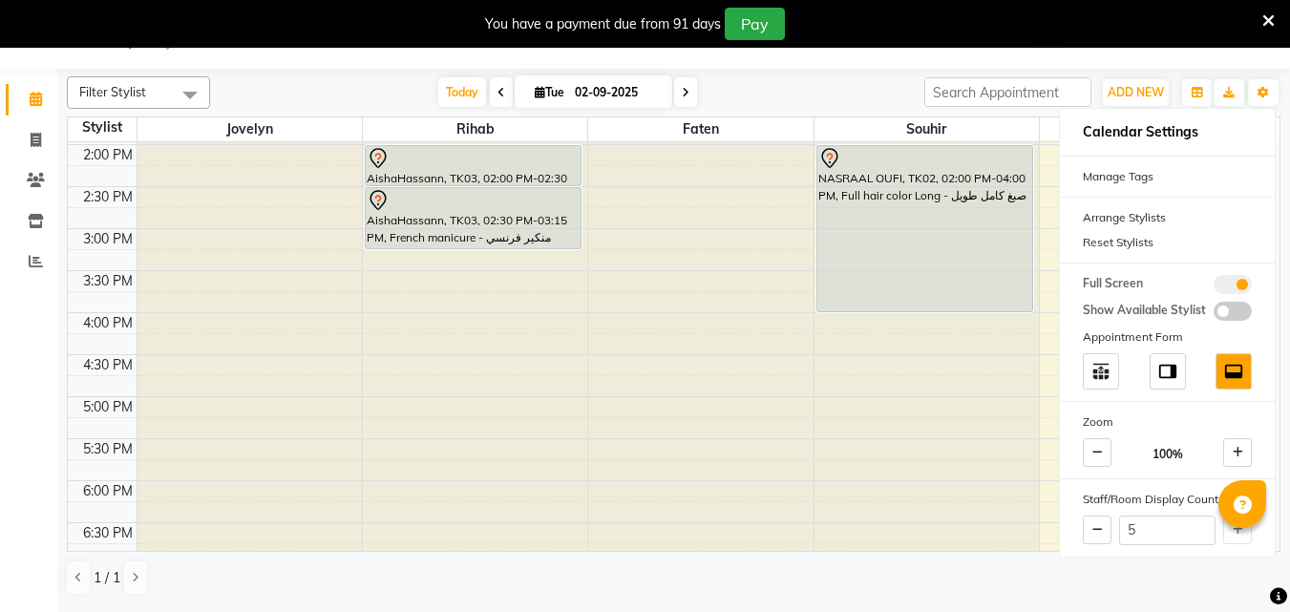
click at [194, 95] on span at bounding box center [190, 94] width 38 height 36
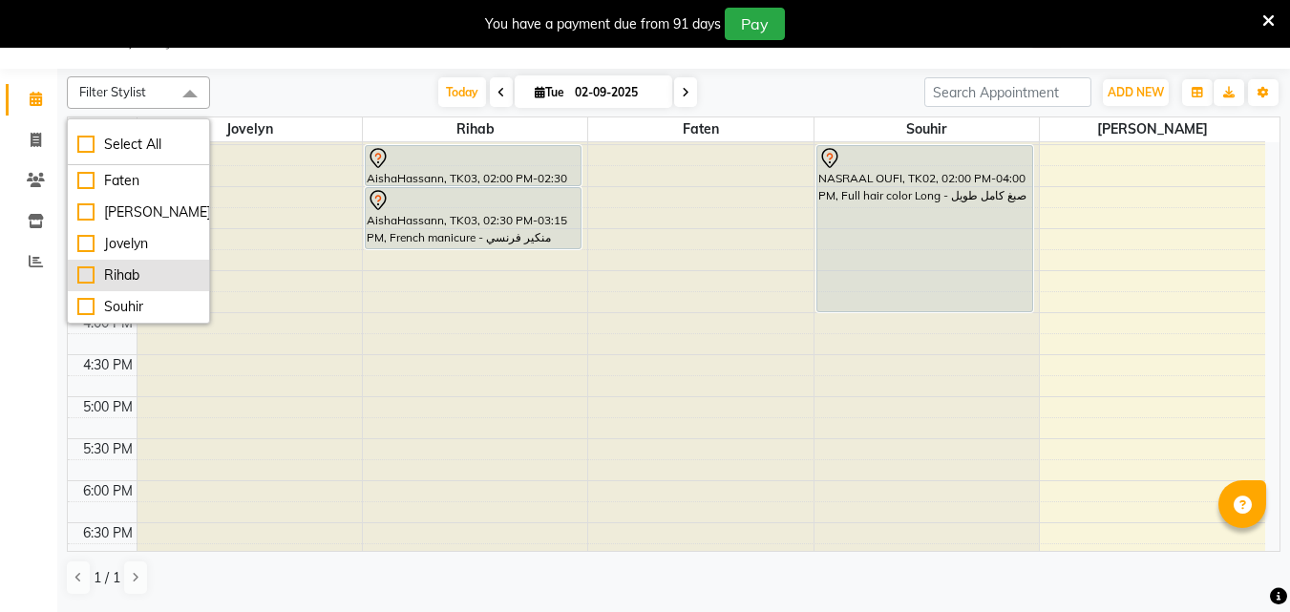
click at [161, 269] on div "Rihab" at bounding box center [138, 275] width 122 height 20
checkbox input "true"
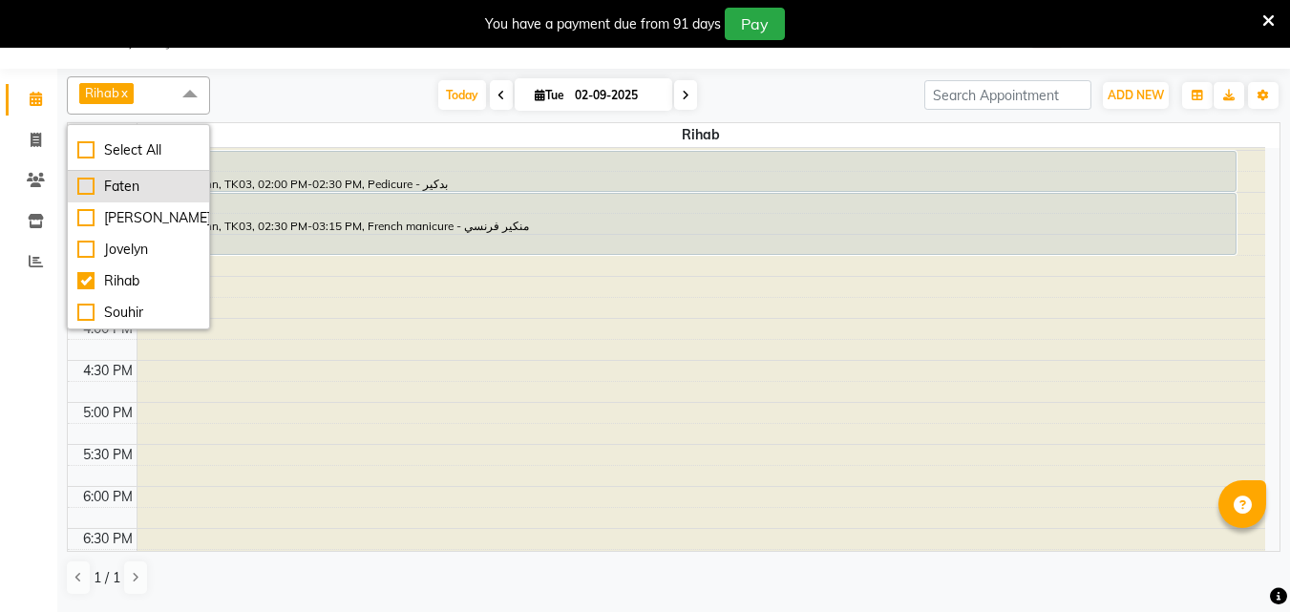
click at [154, 196] on div "Faten" at bounding box center [138, 187] width 122 height 20
checkbox input "true"
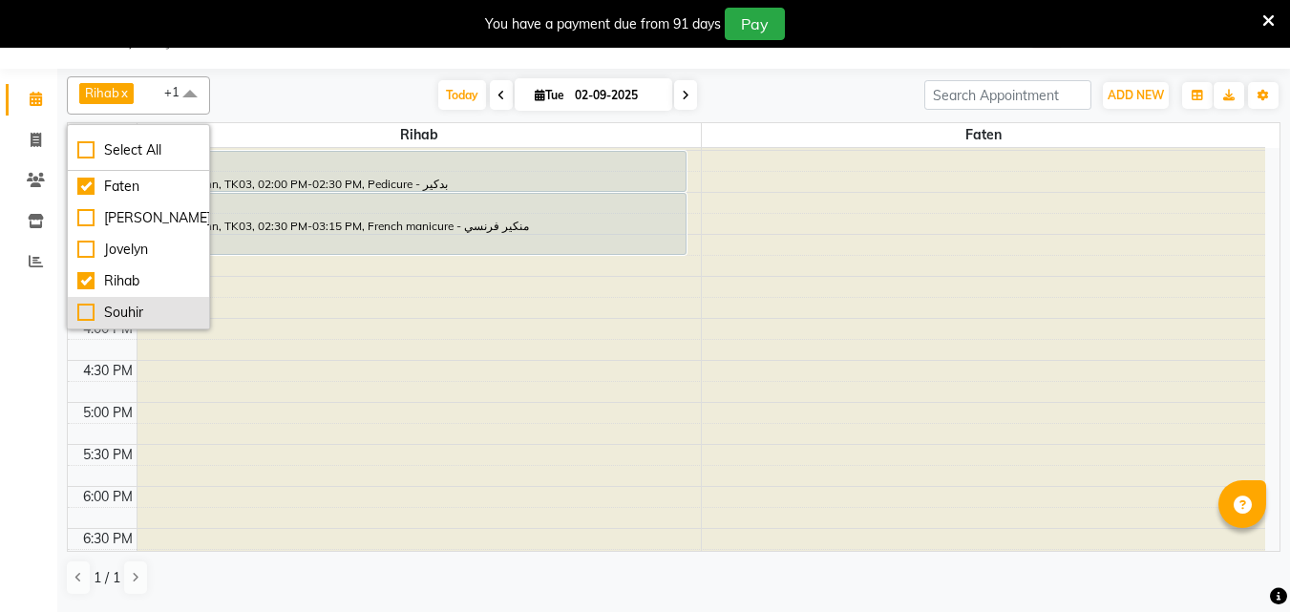
click at [159, 325] on li "Souhir" at bounding box center [138, 313] width 141 height 32
checkbox input "true"
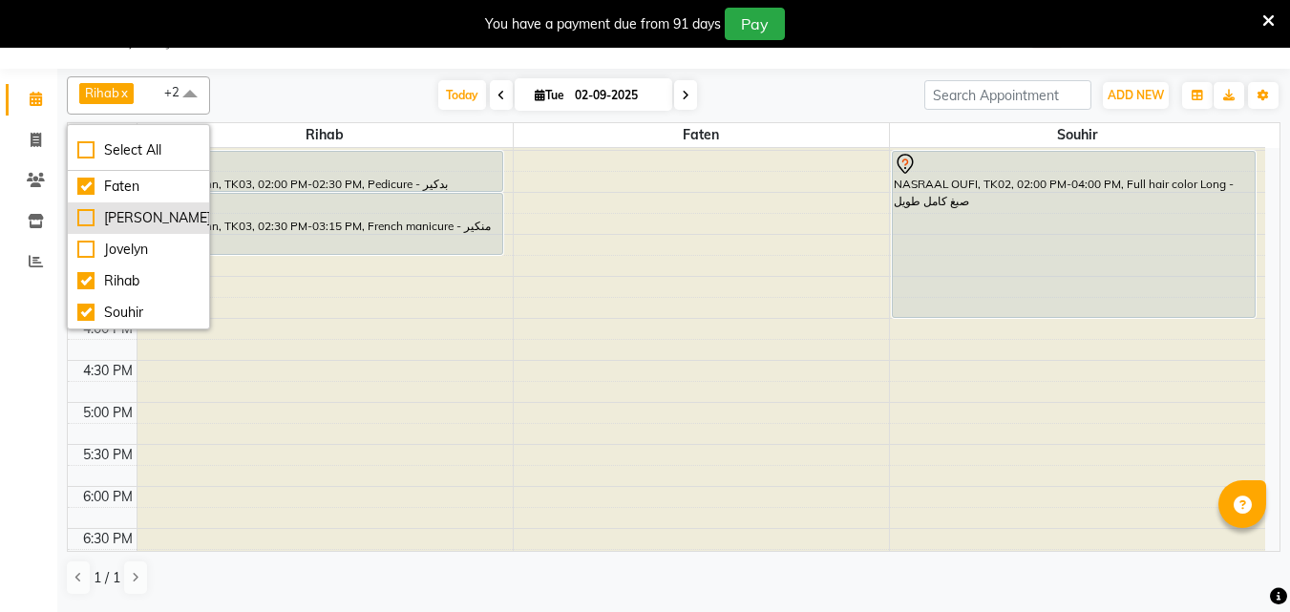
click at [166, 232] on li "[PERSON_NAME]" at bounding box center [138, 218] width 141 height 32
checkbox input "true"
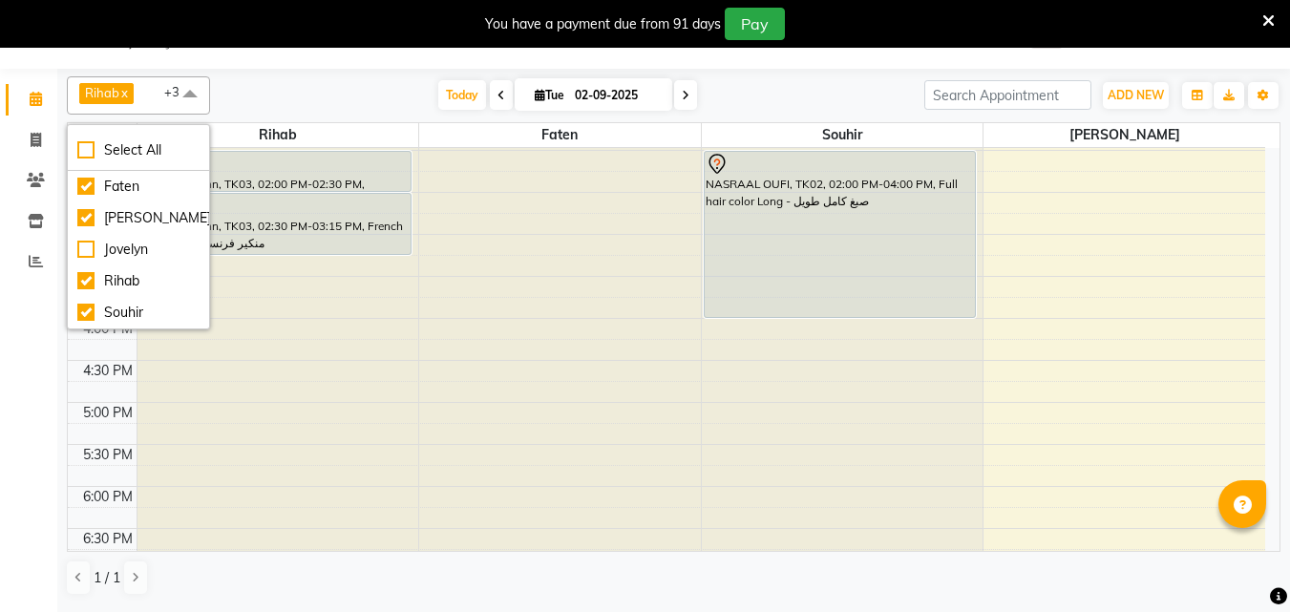
click at [191, 95] on span at bounding box center [190, 94] width 38 height 36
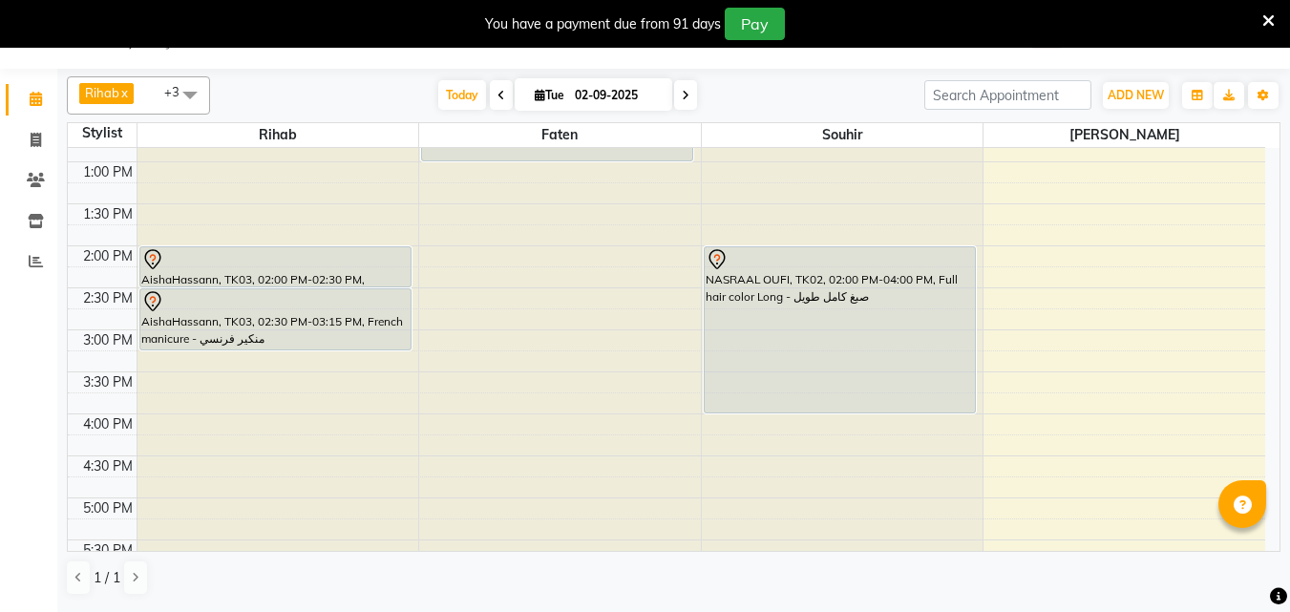
scroll to position [1174, 0]
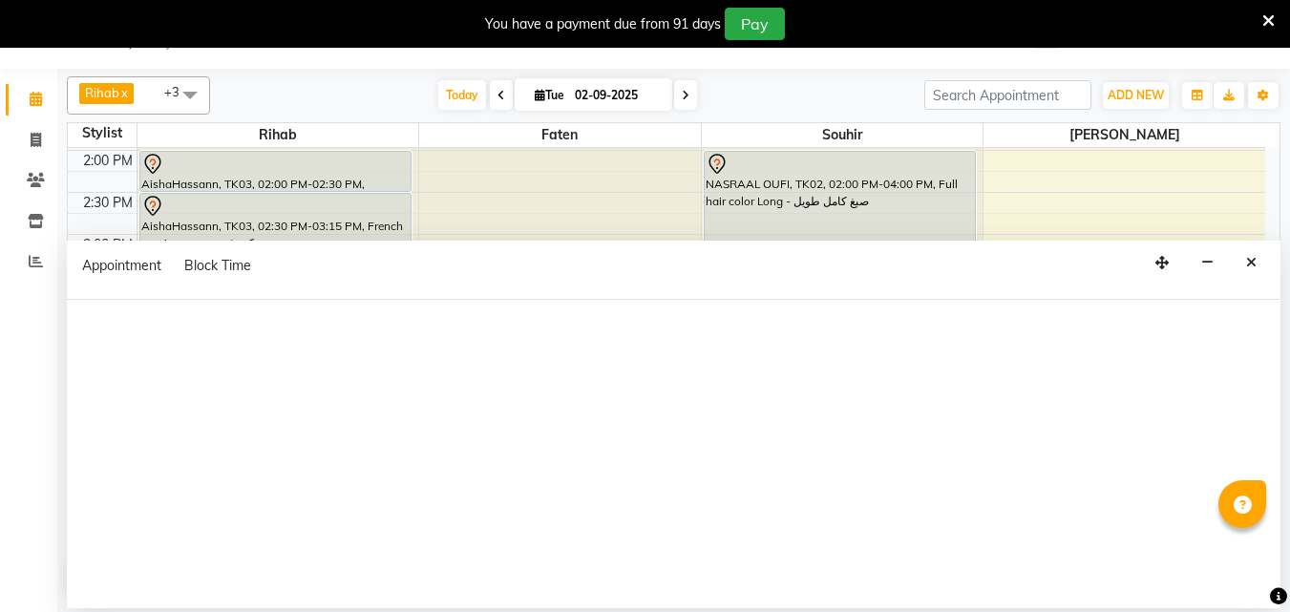
select select "38037"
select select "1050"
select select "tentative"
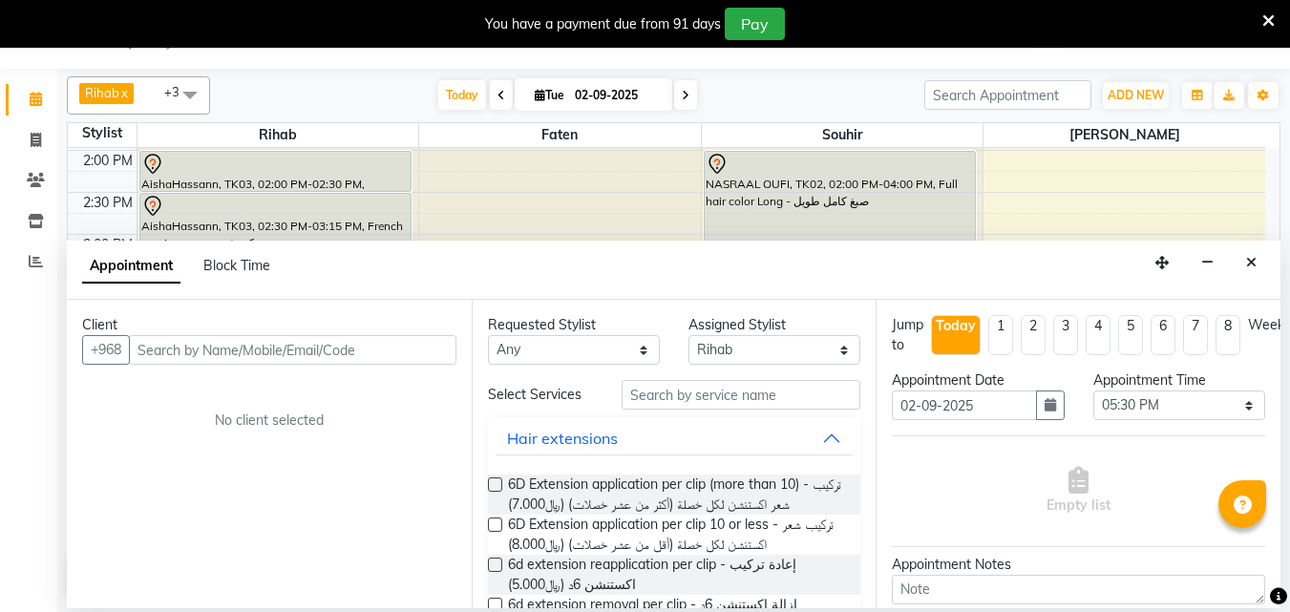
click at [233, 360] on input "text" at bounding box center [293, 350] width 328 height 30
type input "p"
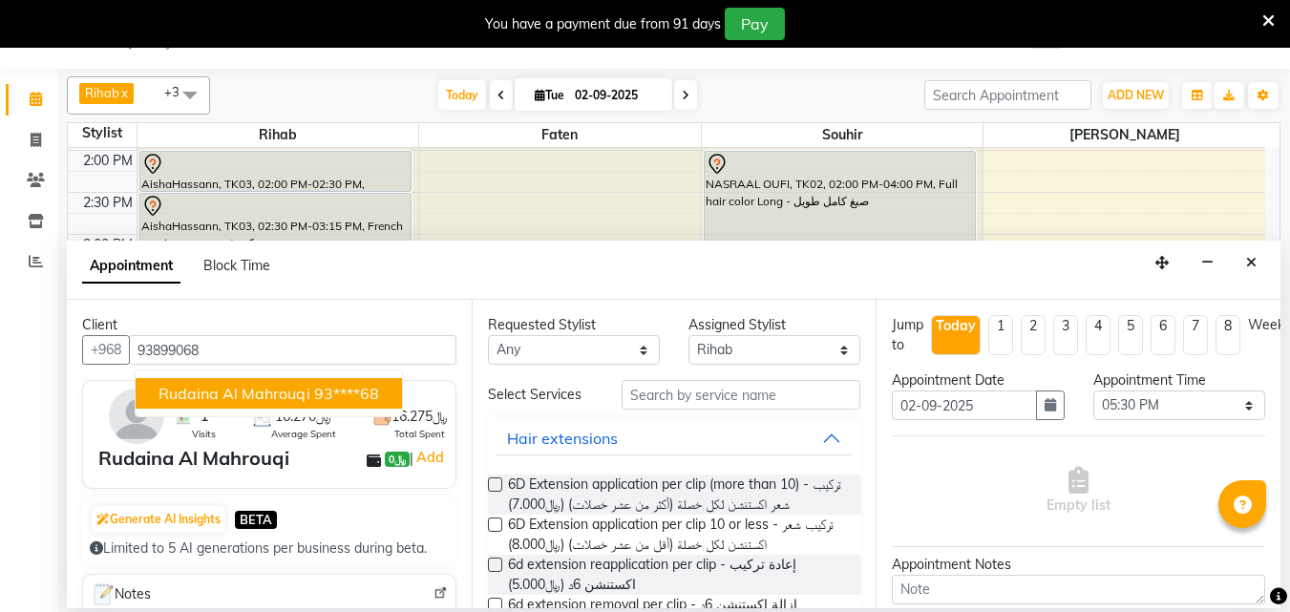
click at [254, 395] on span "Rudaina Al Mahrouqi" at bounding box center [235, 393] width 152 height 19
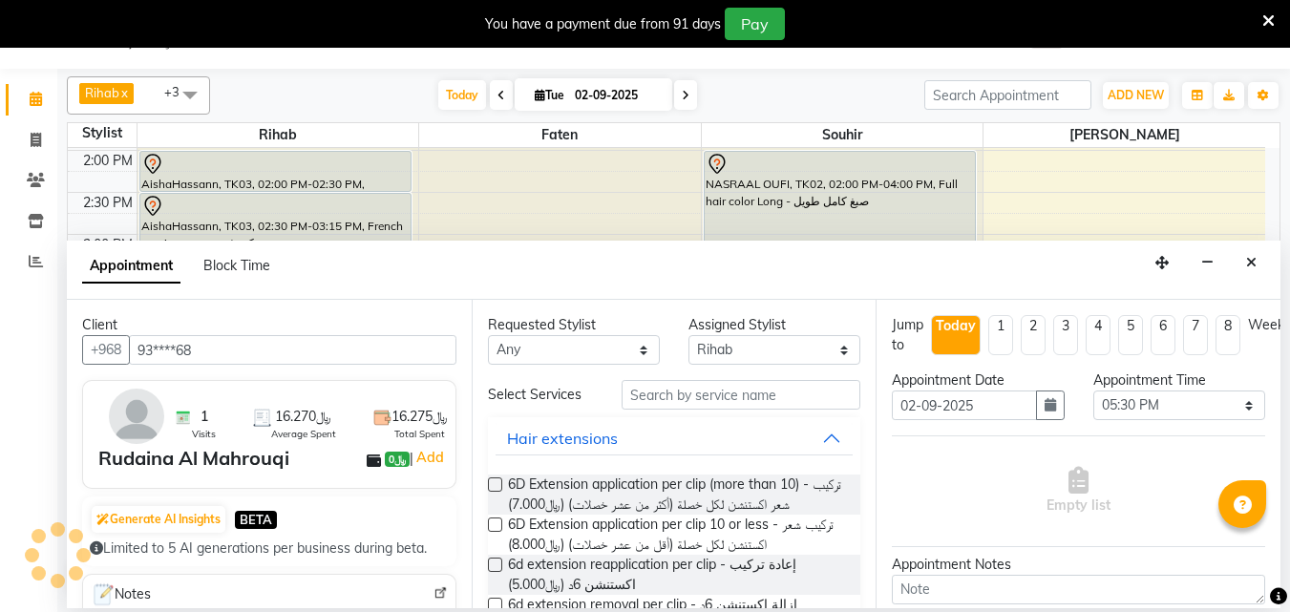
type input "93****68"
click at [657, 410] on input "text" at bounding box center [741, 395] width 239 height 30
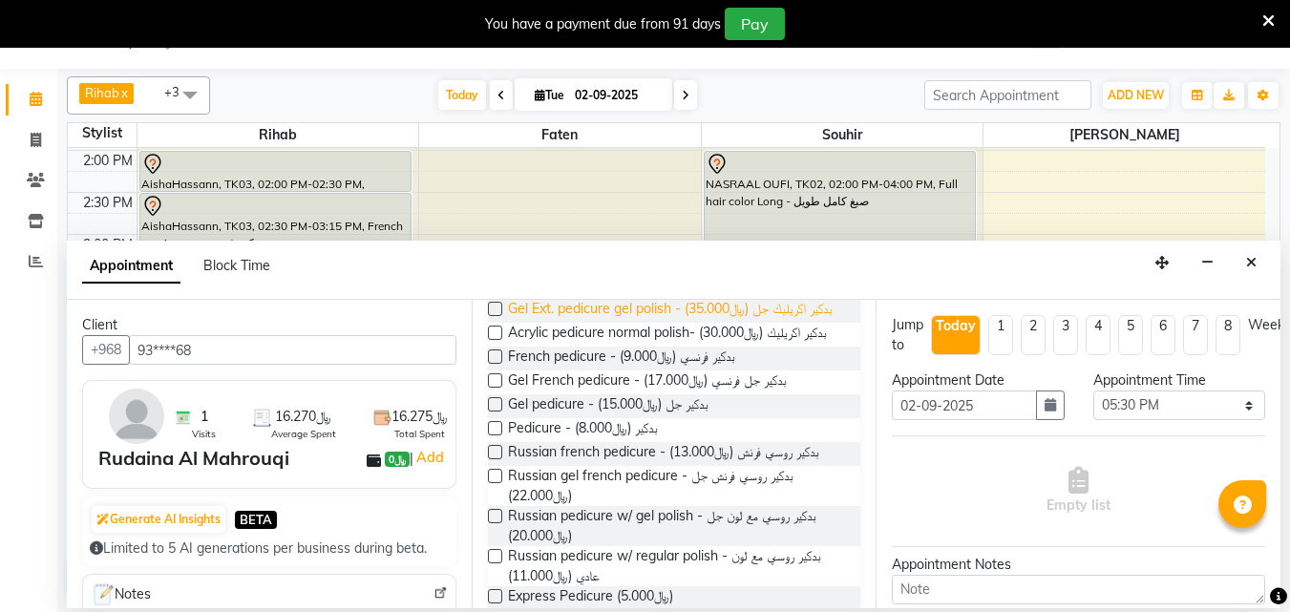
scroll to position [191, 0]
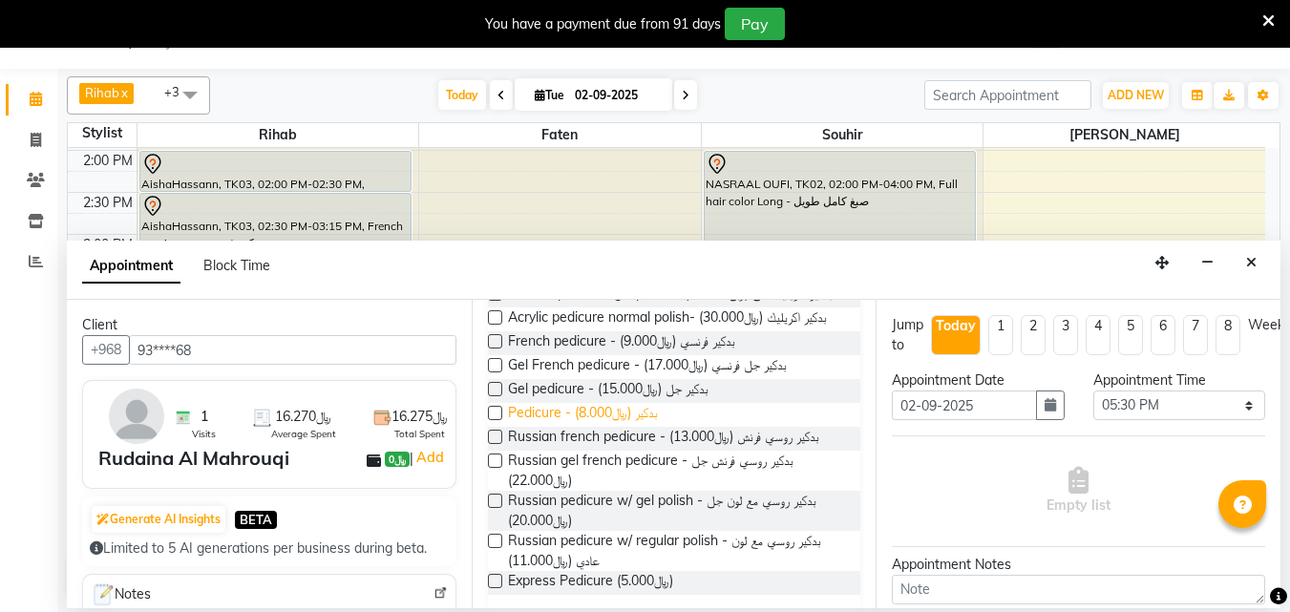
type input "ped"
click at [646, 427] on span "Pedicure - بدكير (﷼8.000)" at bounding box center [583, 415] width 150 height 24
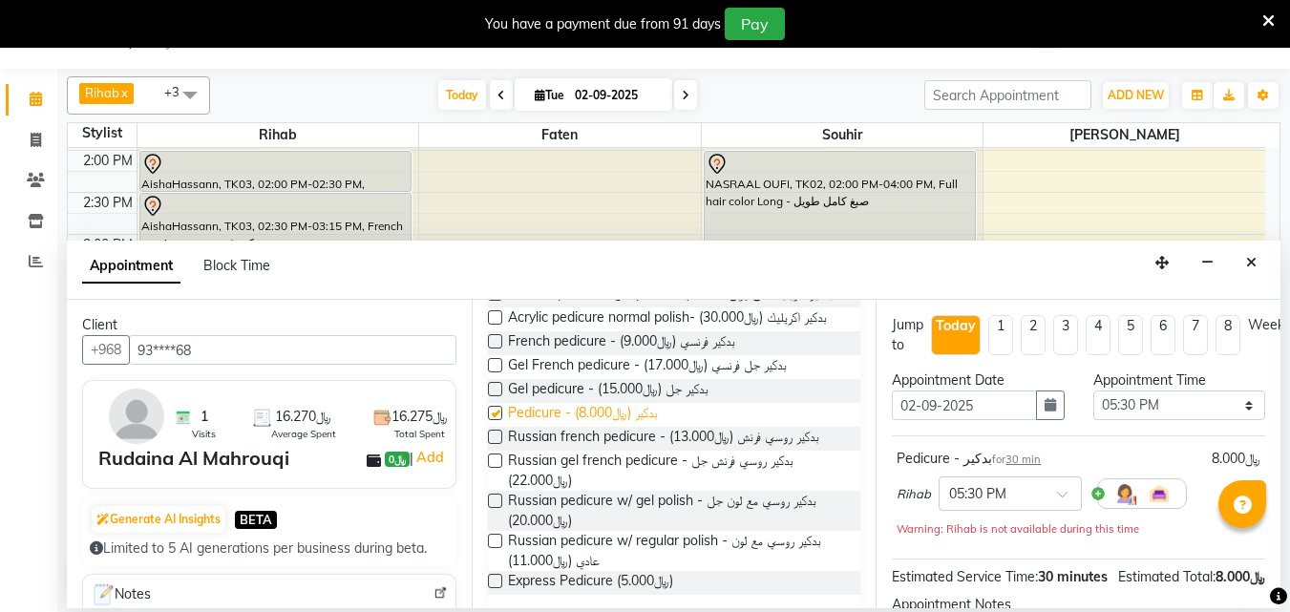
checkbox input "false"
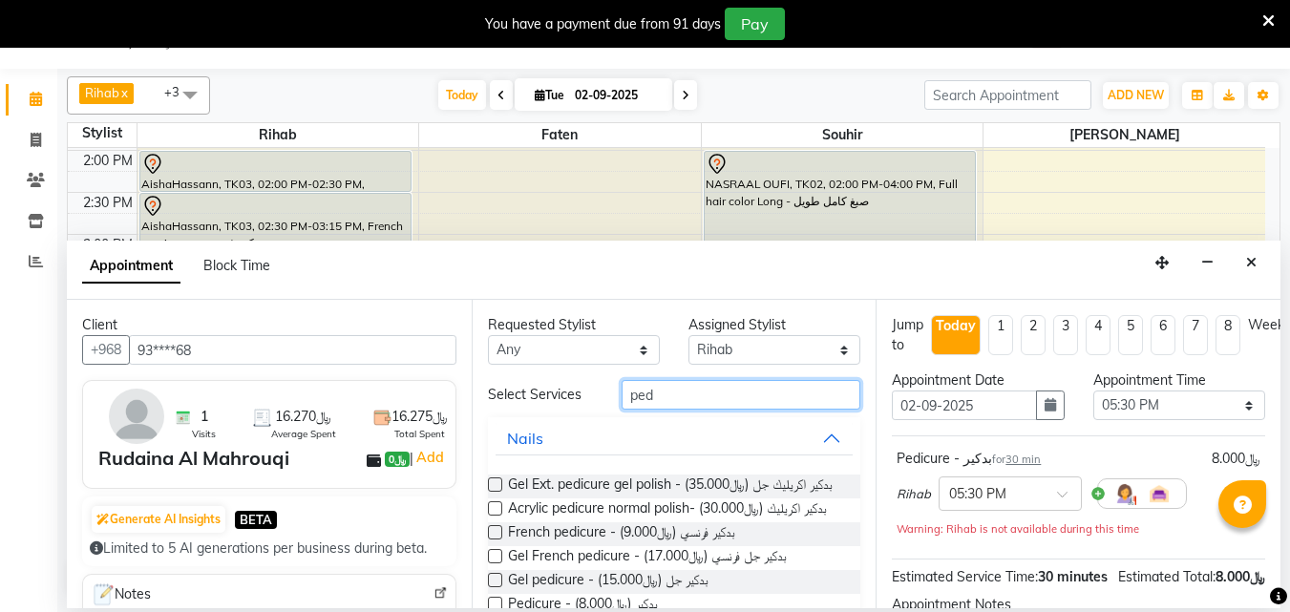
click at [726, 400] on input "ped" at bounding box center [741, 395] width 239 height 30
type input "p"
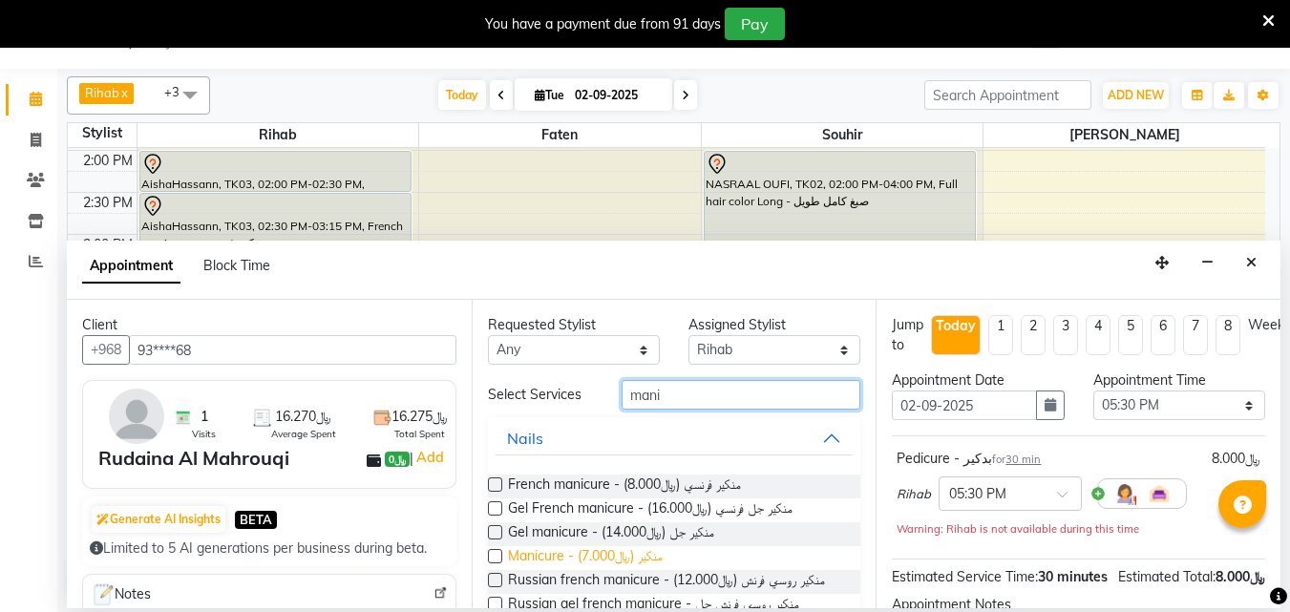
type input "mani"
drag, startPoint x: 596, startPoint y: 575, endPoint x: 645, endPoint y: 583, distance: 49.5
click at [596, 570] on span "Manicure - منكير (﷼7.000)" at bounding box center [585, 558] width 155 height 24
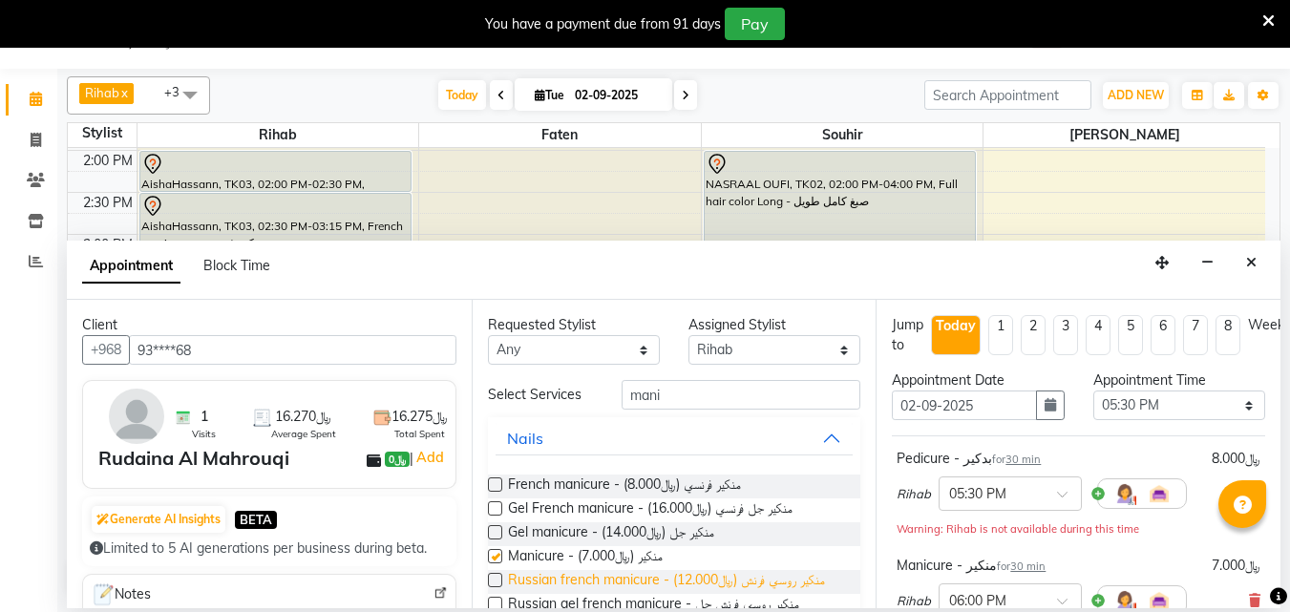
checkbox input "false"
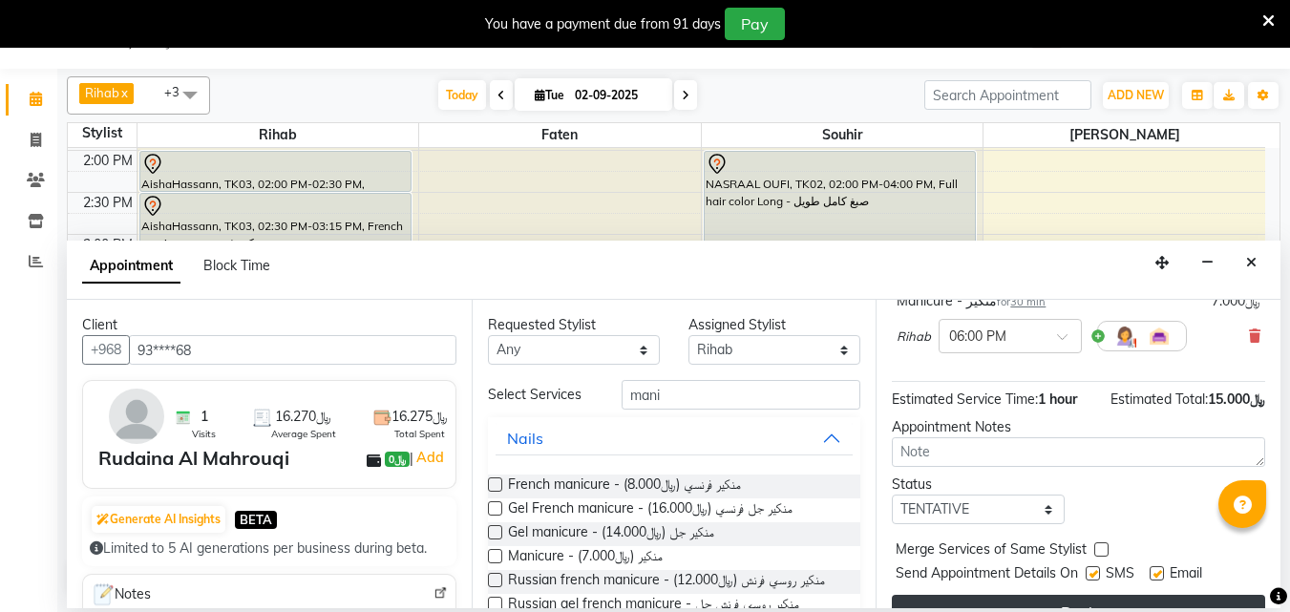
scroll to position [336, 0]
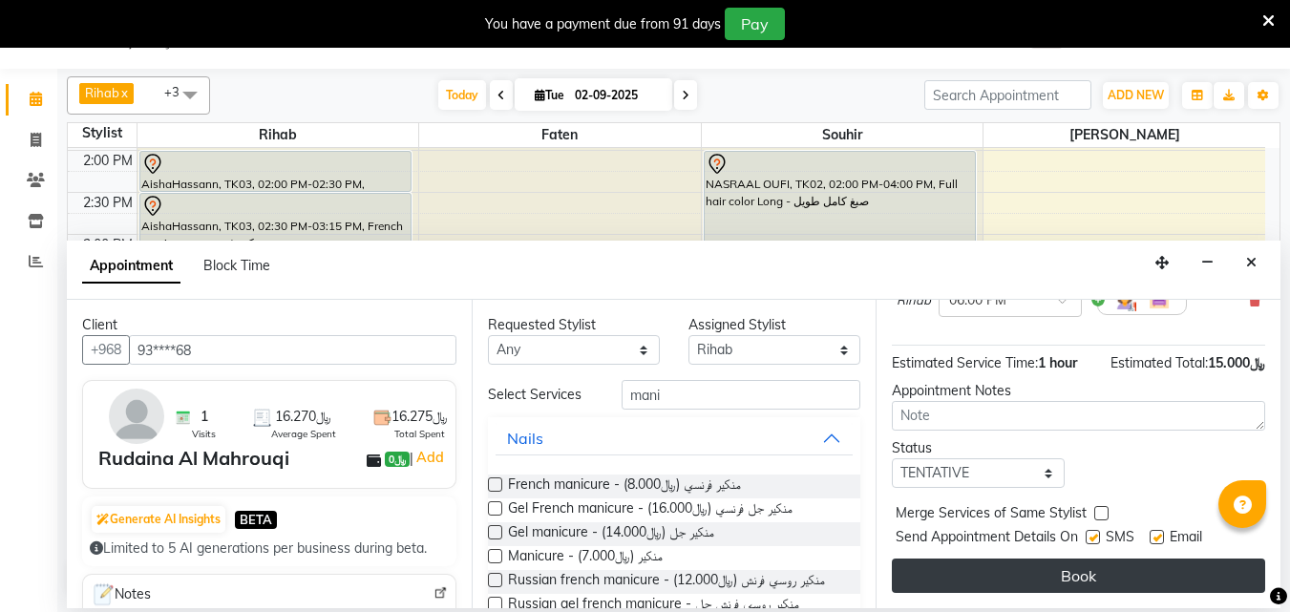
click at [1019, 572] on button "Book" at bounding box center [1078, 576] width 373 height 34
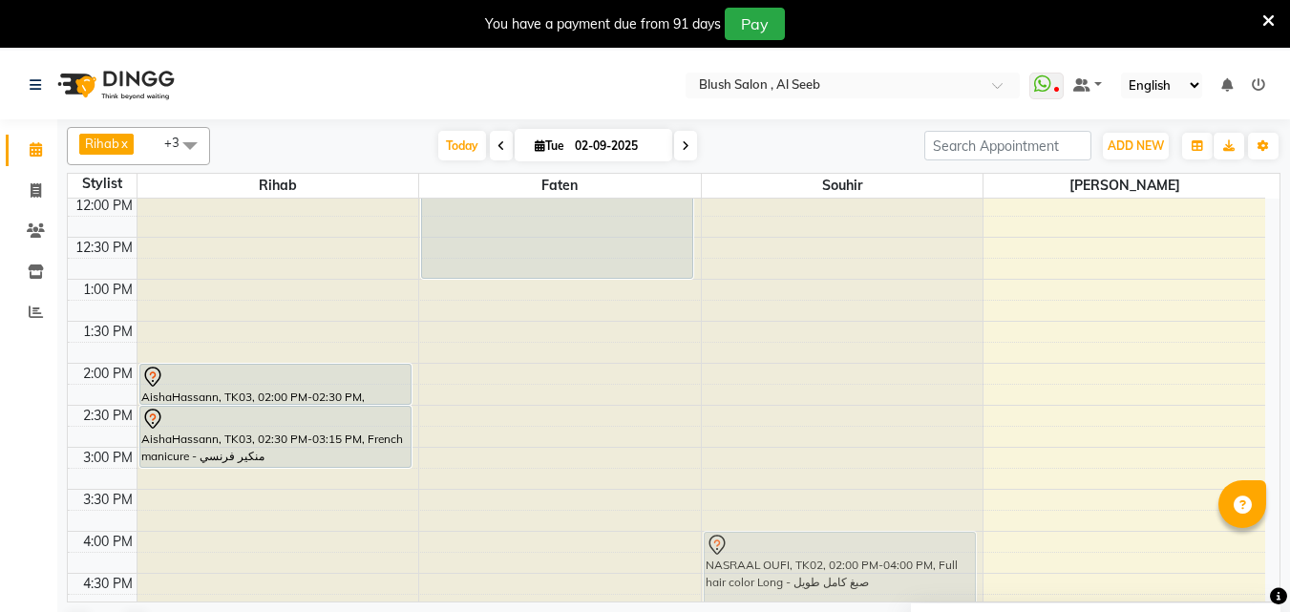
scroll to position [1023, 0]
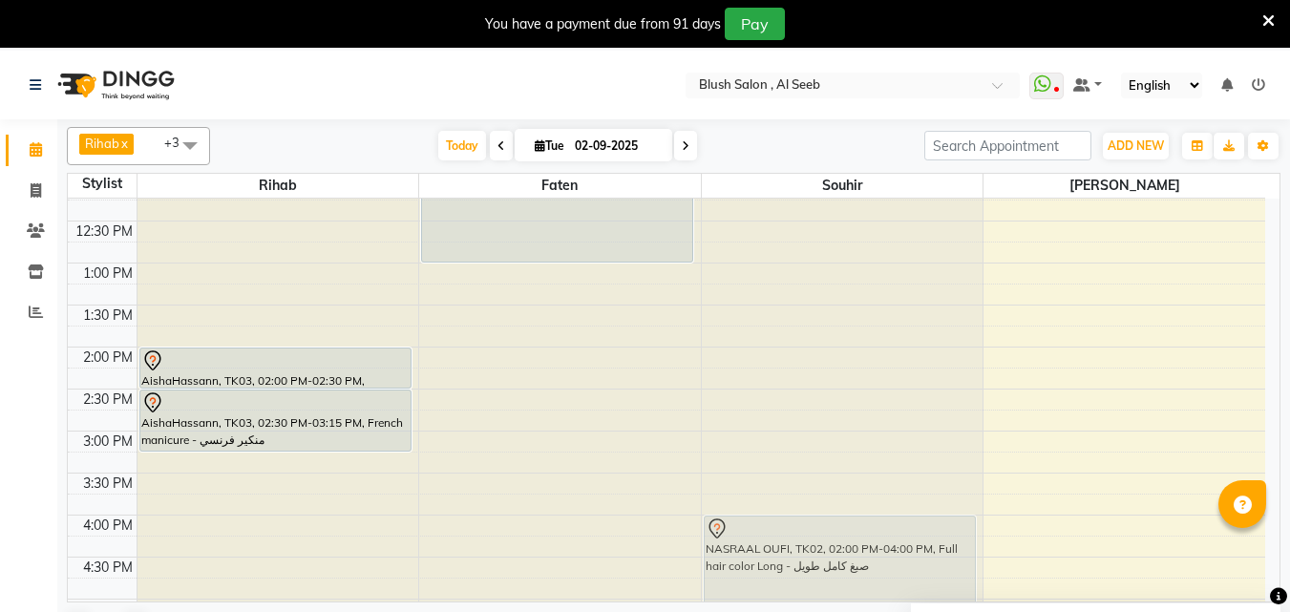
drag, startPoint x: 806, startPoint y: 432, endPoint x: 767, endPoint y: 558, distance: 132.0
click at [770, 560] on div "NASRAAL OUFI, TK02, 02:00 PM-04:00 PM, Full hair color Long - صبغ كامل طويل NAS…" at bounding box center [843, 179] width 282 height 2016
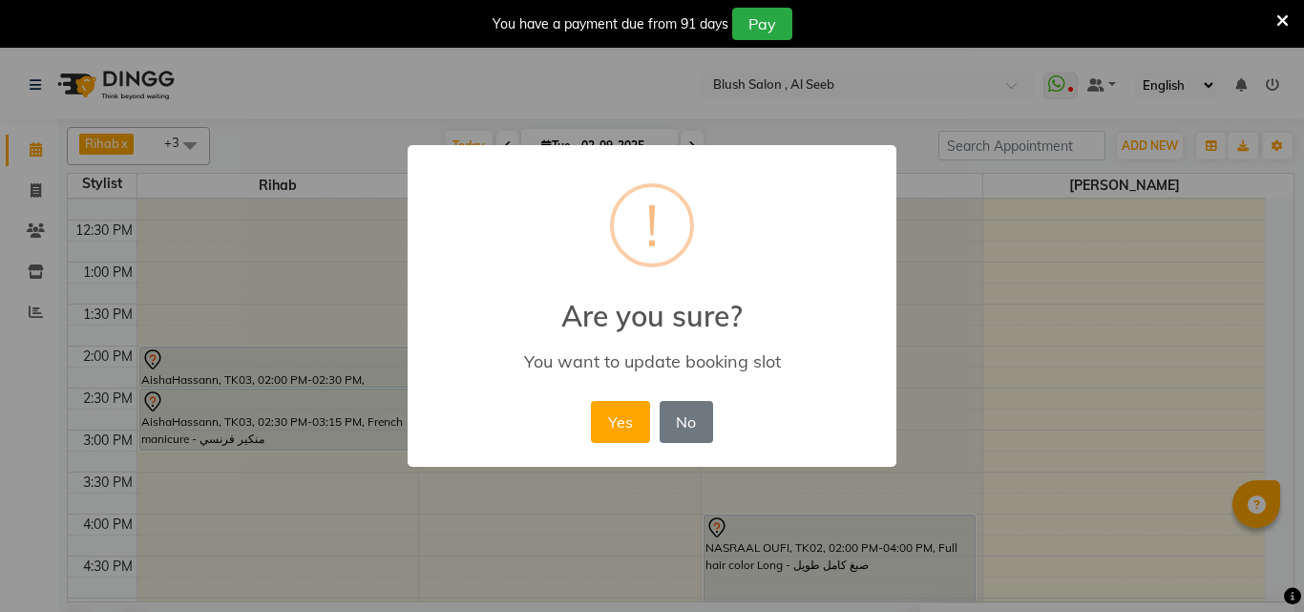
drag, startPoint x: 779, startPoint y: 540, endPoint x: 752, endPoint y: 553, distance: 29.9
click at [755, 557] on div "× ! Are you sure? You want to update booking slot Yes No No" at bounding box center [652, 306] width 1304 height 612
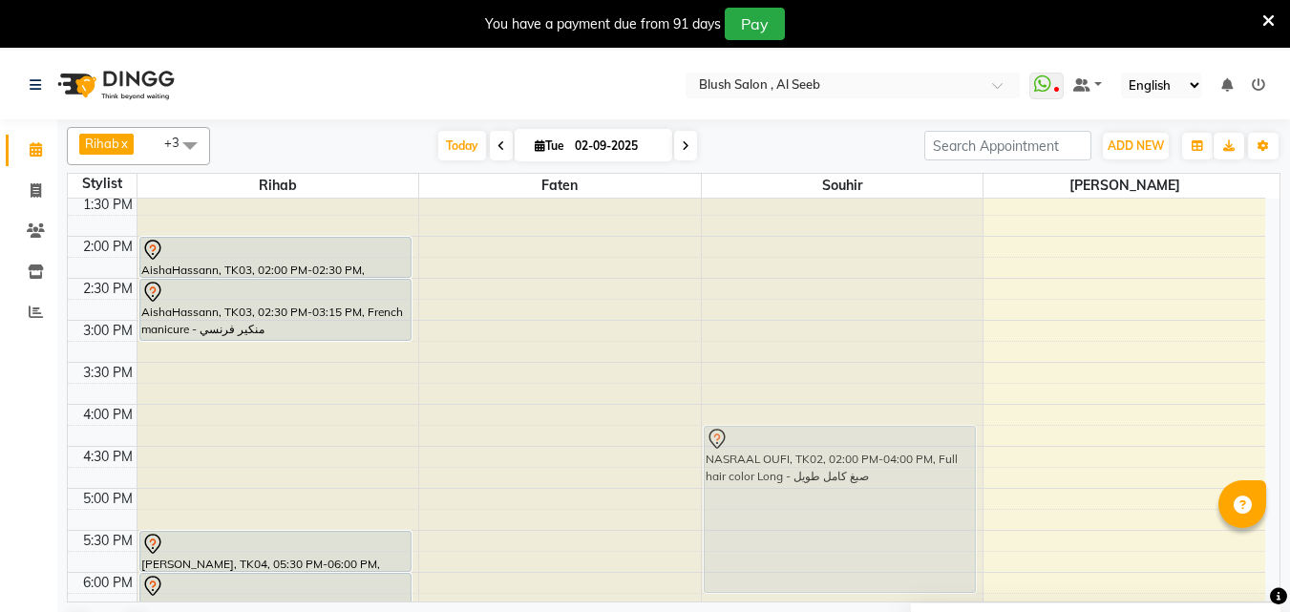
scroll to position [1140, 0]
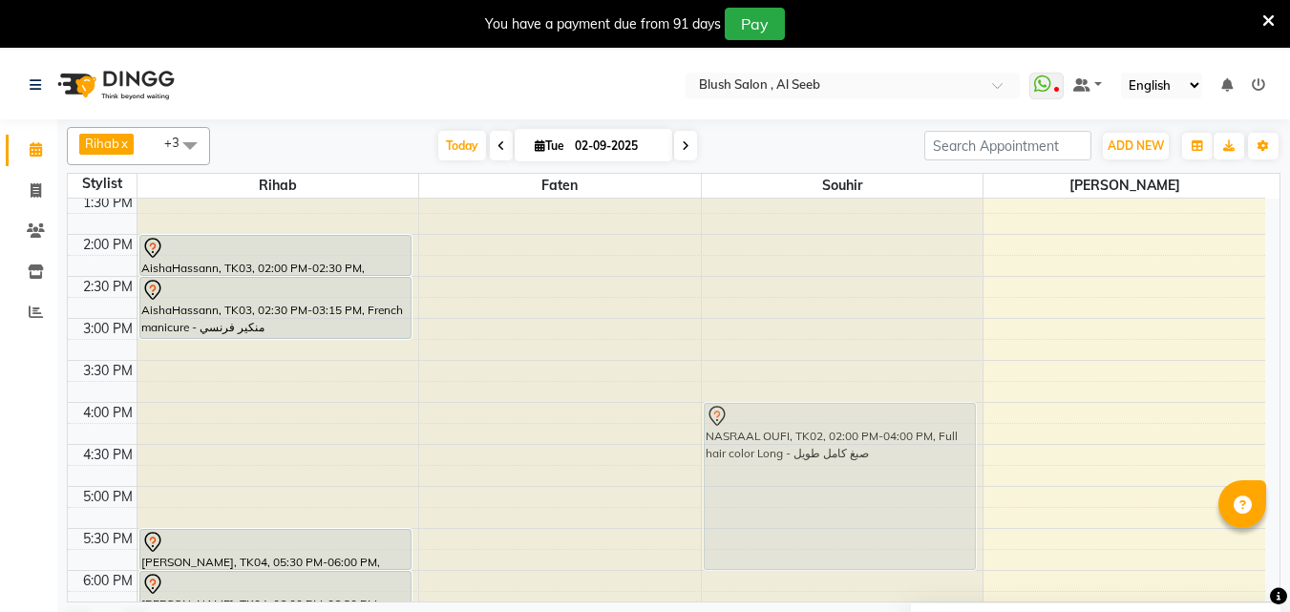
drag, startPoint x: 778, startPoint y: 496, endPoint x: 787, endPoint y: 544, distance: 49.5
click at [788, 544] on div "NASRAAL OUFI, TK02, 02:00 PM-04:00 PM, Full hair color Long - صبغ كامل طويل NAS…" at bounding box center [843, 66] width 282 height 2016
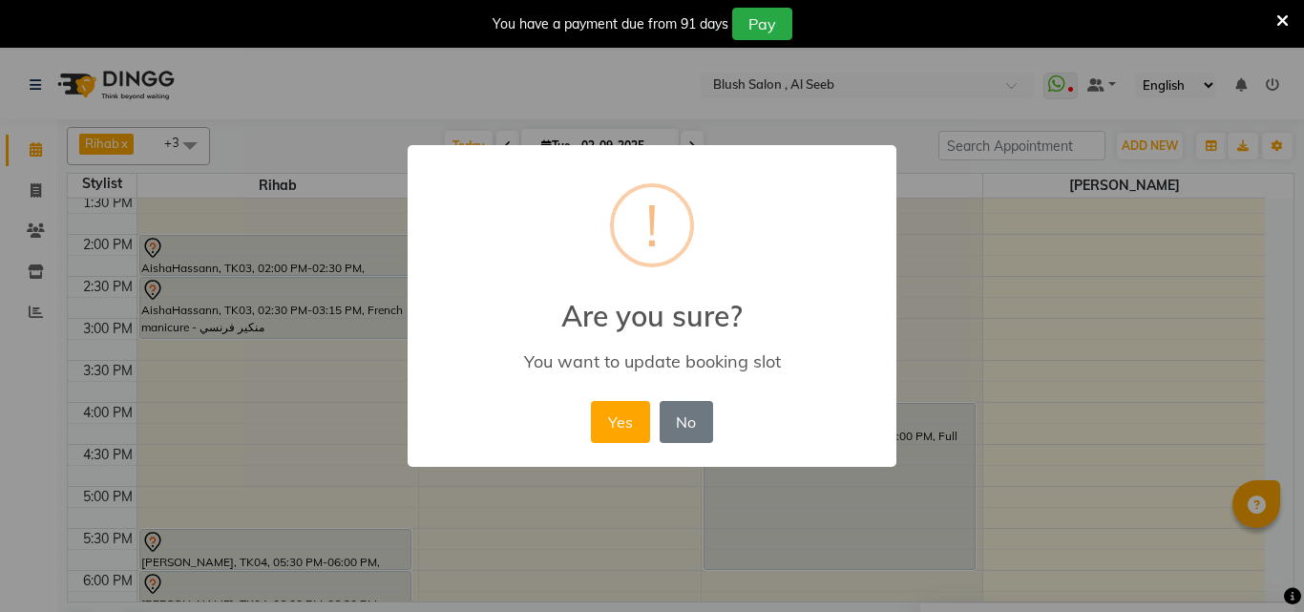
click at [915, 502] on div "× ! Are you sure? You want to update booking slot Yes No No" at bounding box center [652, 306] width 1304 height 612
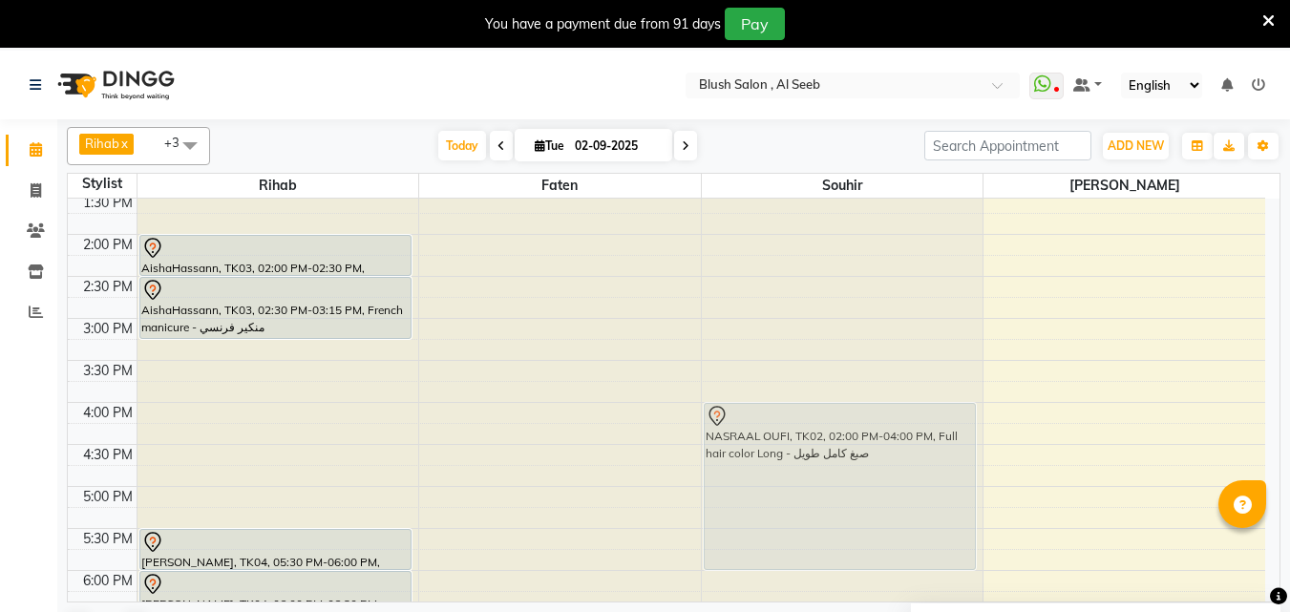
drag, startPoint x: 830, startPoint y: 373, endPoint x: 784, endPoint y: 536, distance: 168.7
click at [784, 536] on div "NASRAAL OUFI, TK02, 02:00 PM-04:00 PM, Full hair color Long - صبغ كامل طويل NAS…" at bounding box center [843, 66] width 282 height 2016
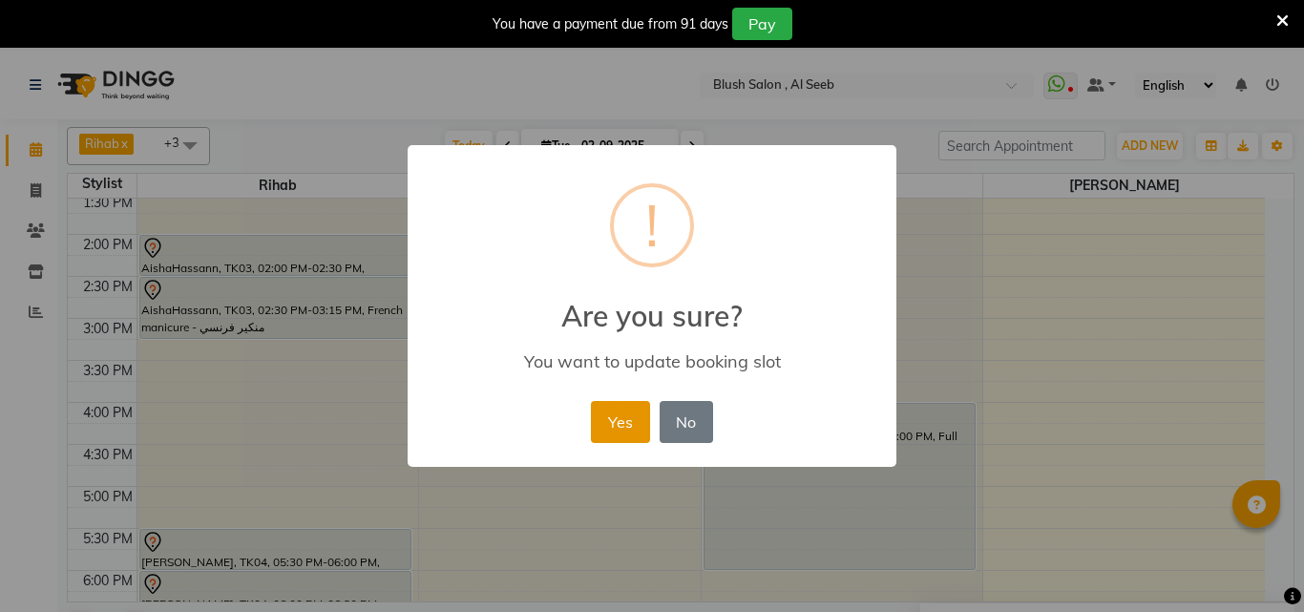
click at [625, 437] on button "Yes" at bounding box center [620, 422] width 58 height 42
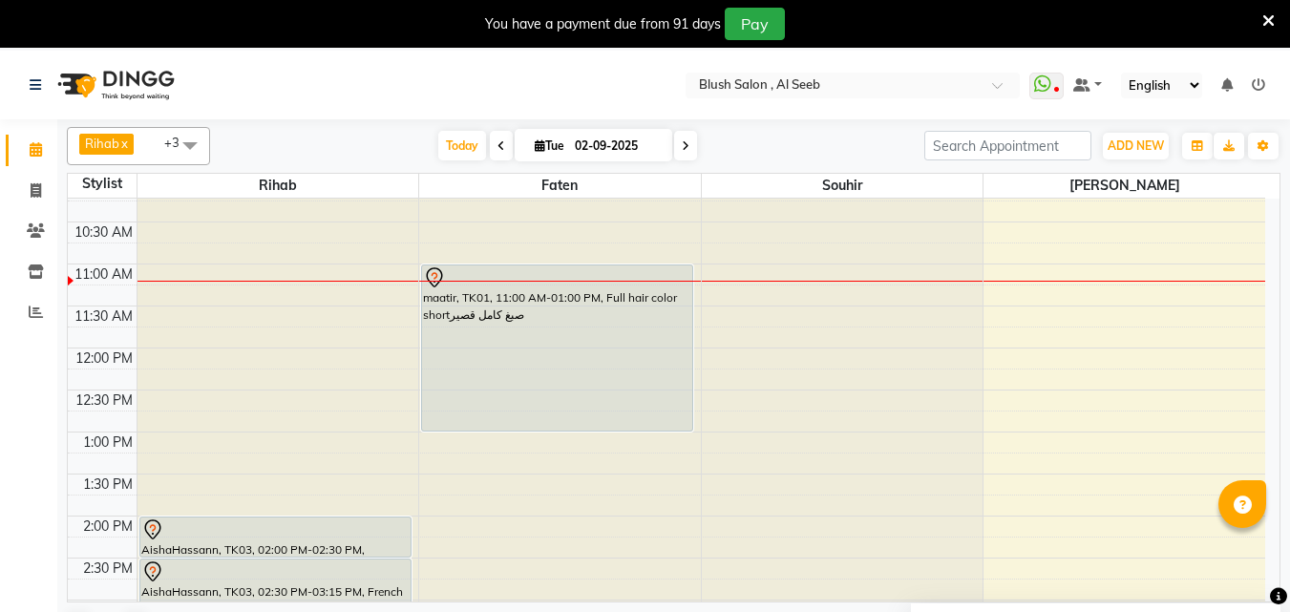
scroll to position [854, 0]
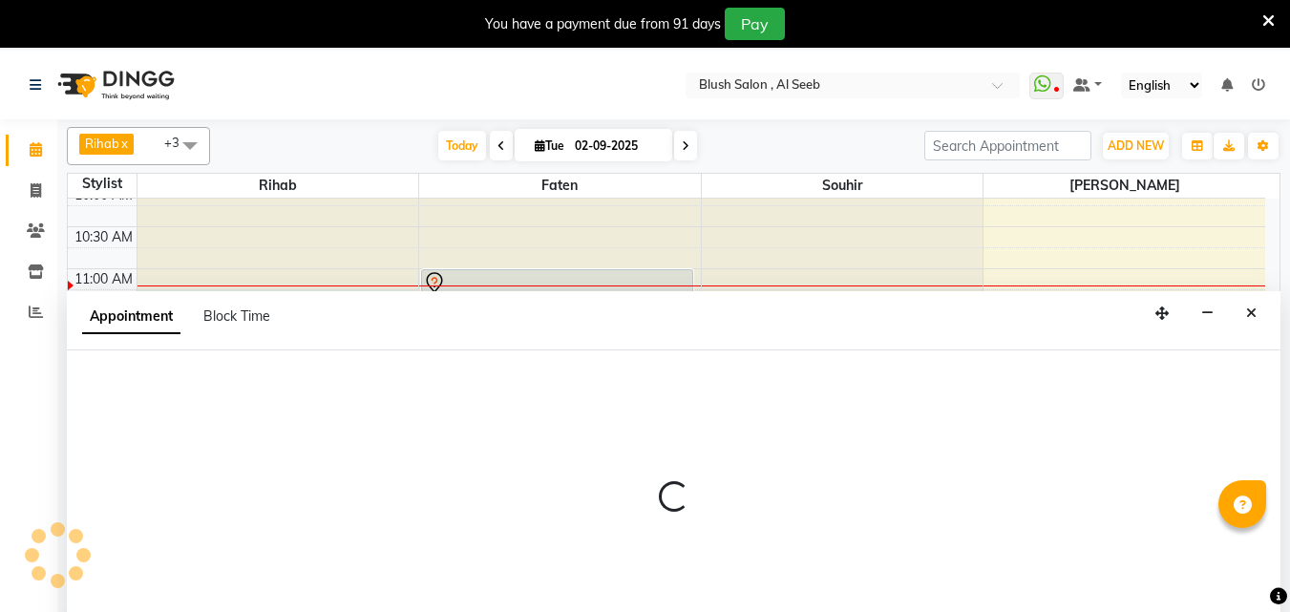
scroll to position [51, 0]
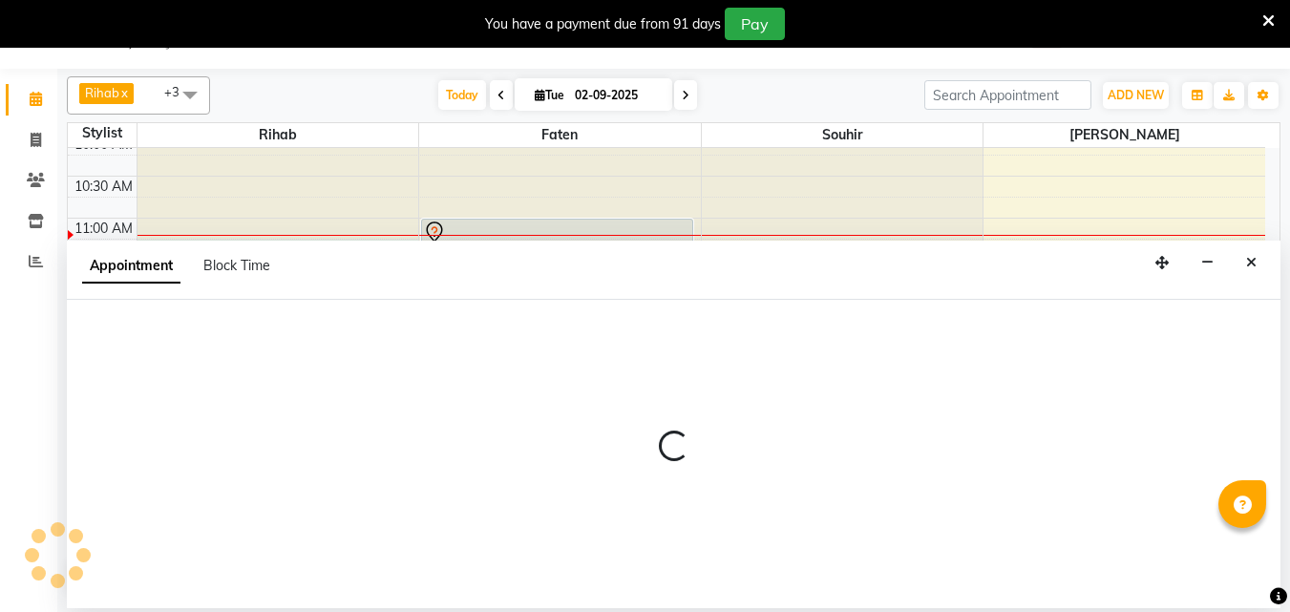
select select "38037"
select select "675"
select select "tentative"
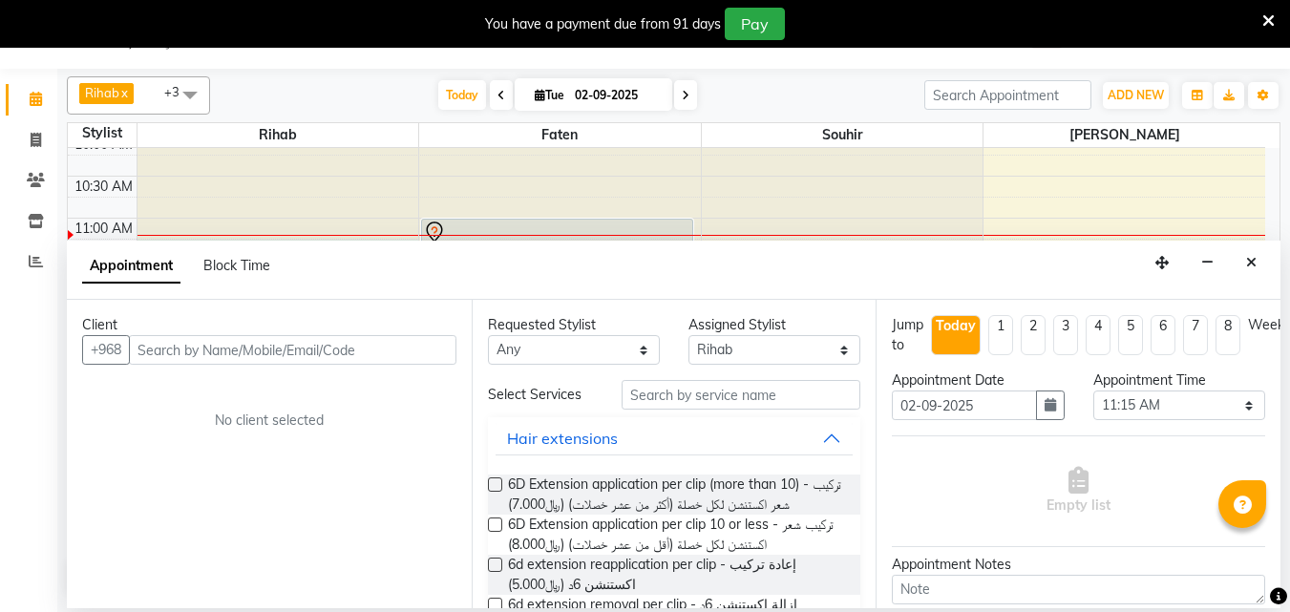
click at [226, 352] on input "text" at bounding box center [293, 350] width 328 height 30
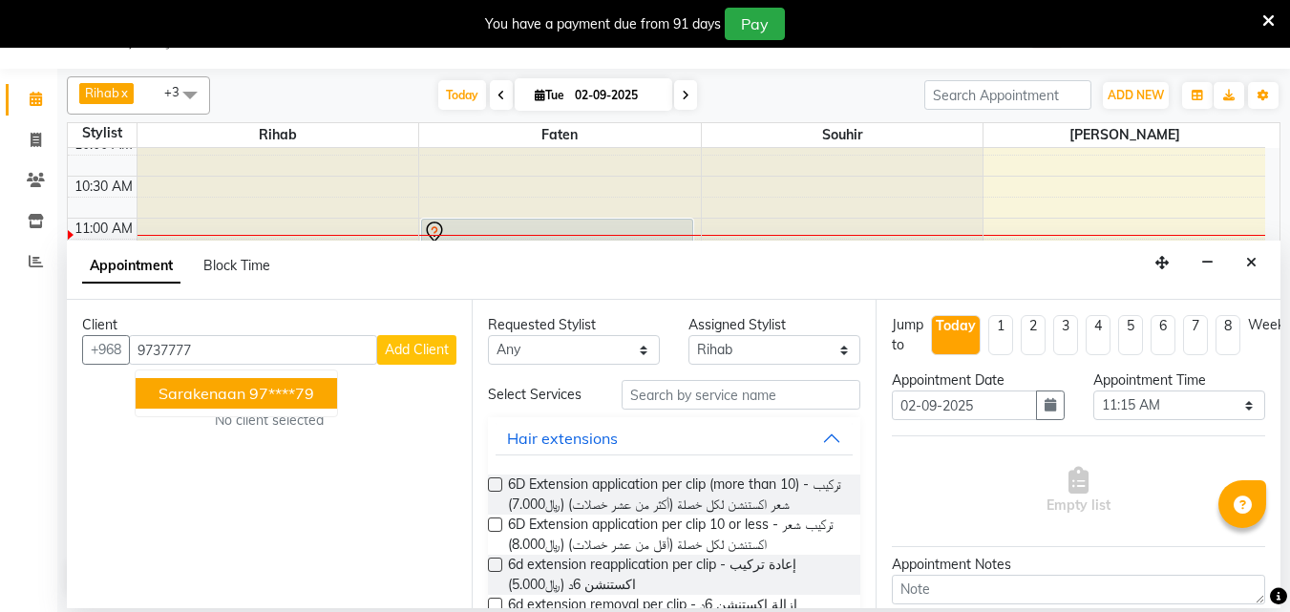
click at [314, 395] on ngb-highlight "97****79" at bounding box center [281, 393] width 65 height 19
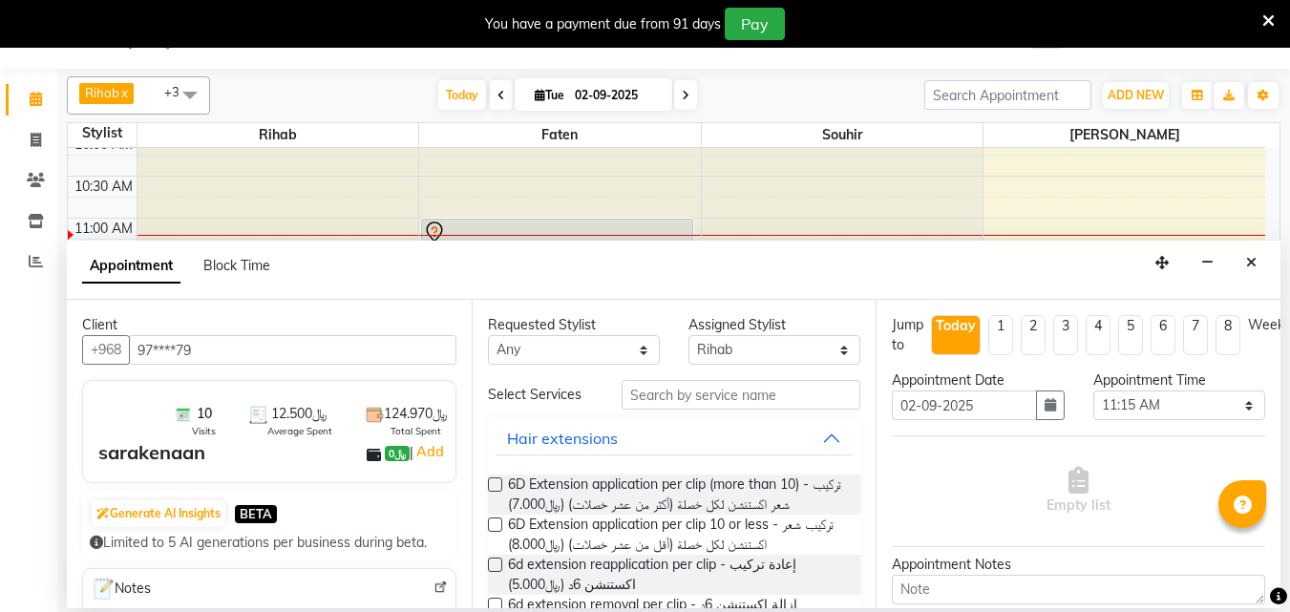
type input "97****79"
click at [720, 410] on input "text" at bounding box center [741, 395] width 239 height 30
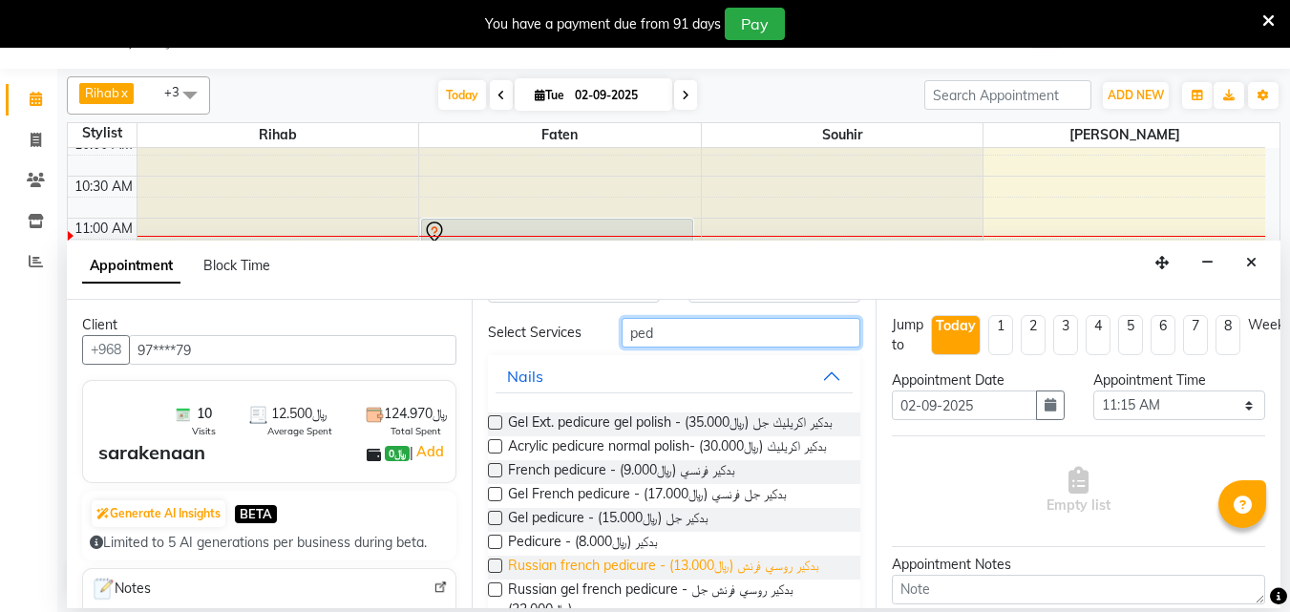
scroll to position [95, 0]
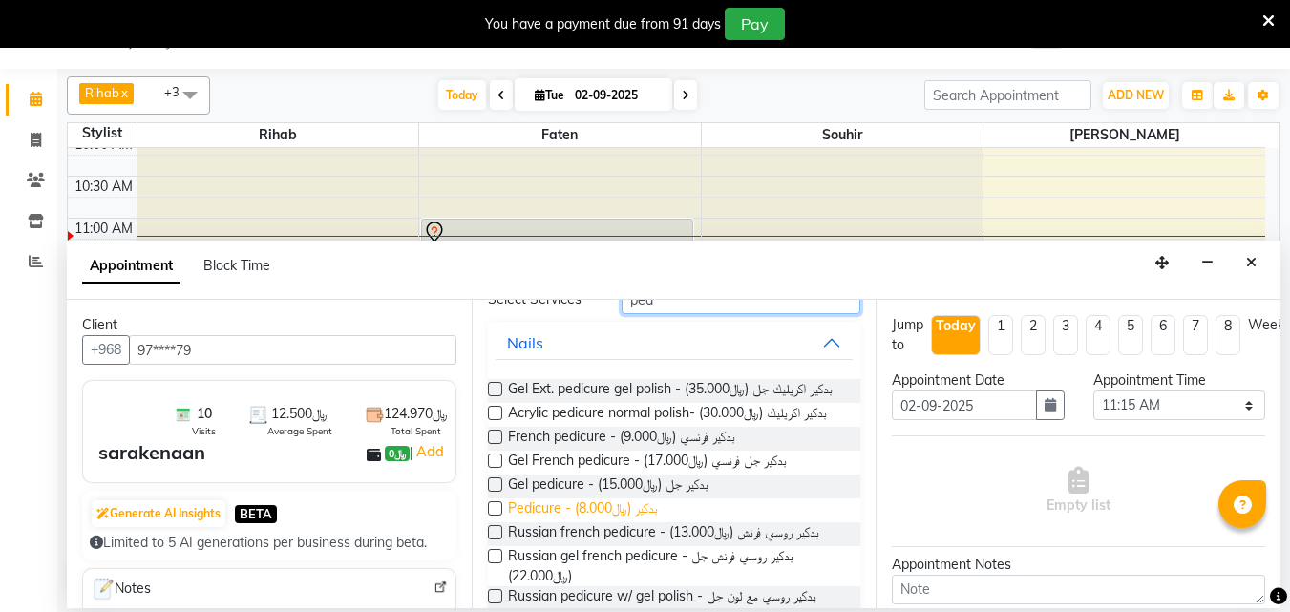
type input "ped"
click at [630, 522] on span "Pedicure - بدكير (﷼8.000)" at bounding box center [583, 510] width 150 height 24
checkbox input "false"
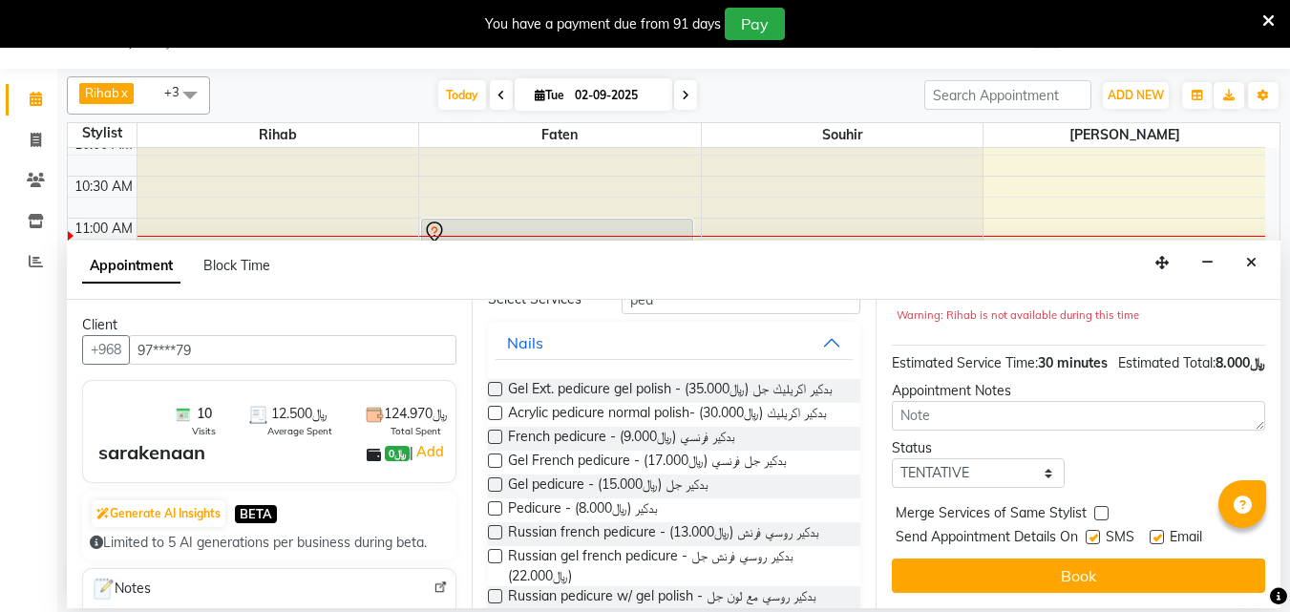
scroll to position [268, 0]
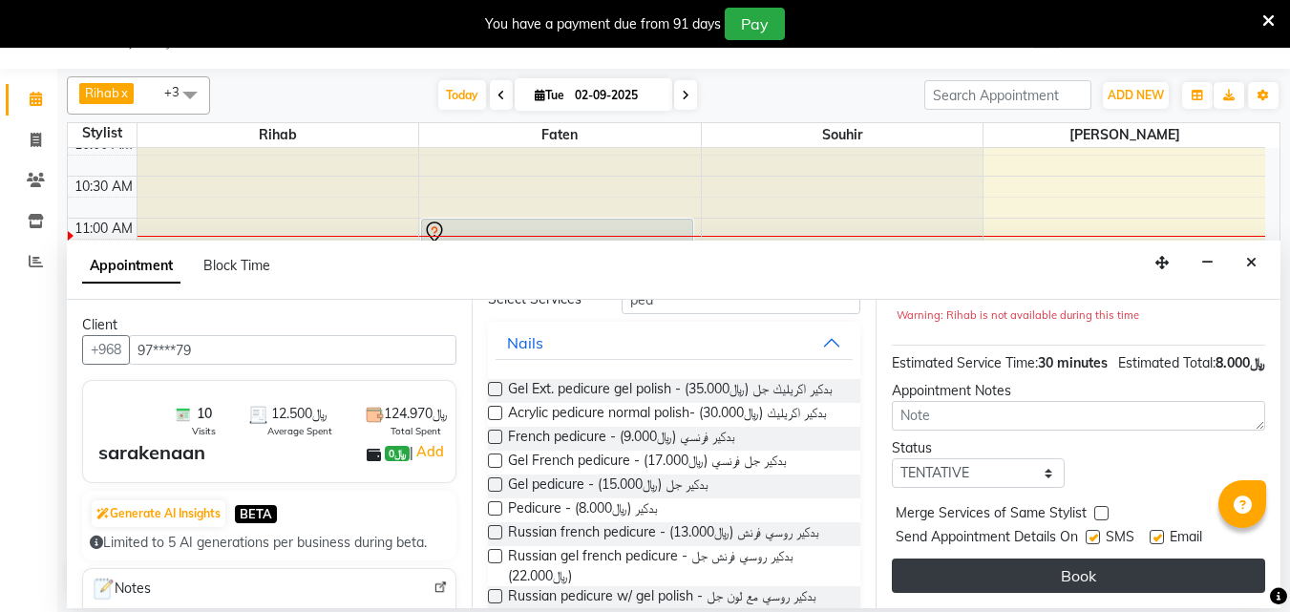
click at [1077, 574] on button "Book" at bounding box center [1078, 576] width 373 height 34
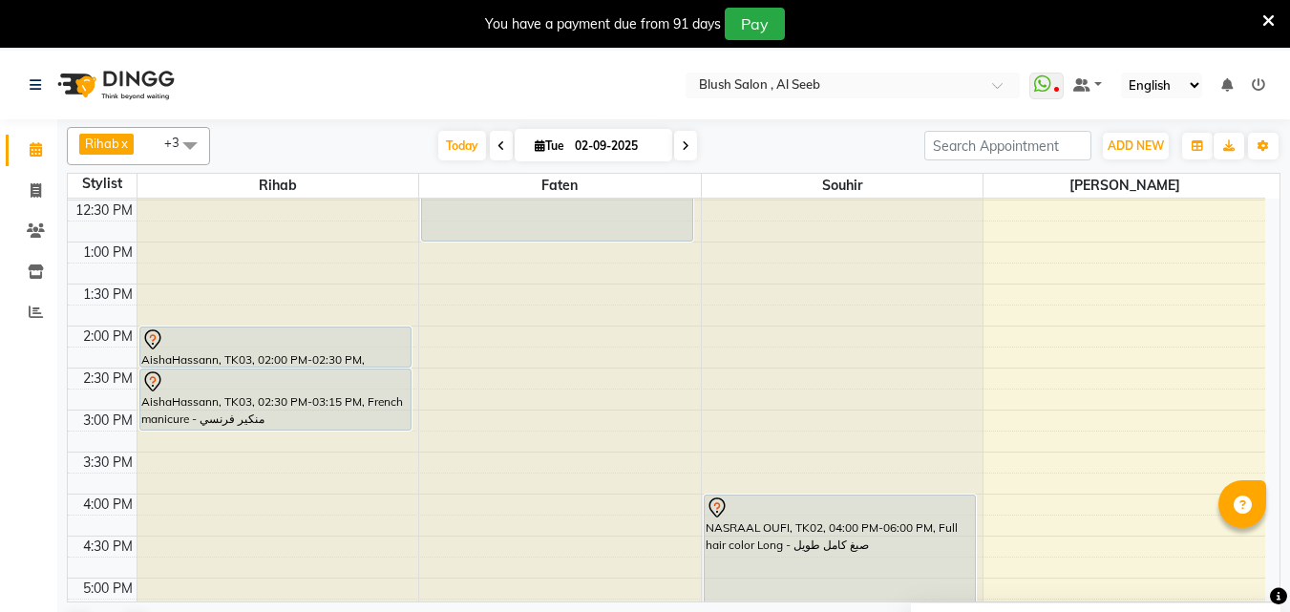
scroll to position [1045, 0]
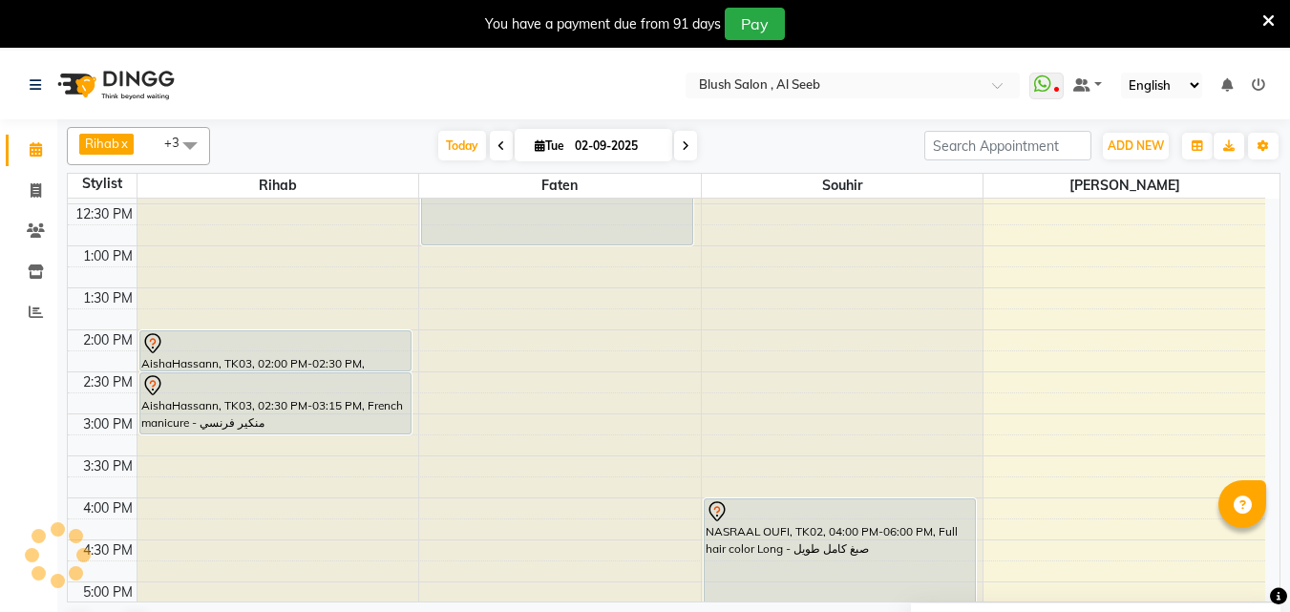
click at [600, 142] on input "02-09-2025" at bounding box center [616, 146] width 95 height 29
select select "9"
select select "2025"
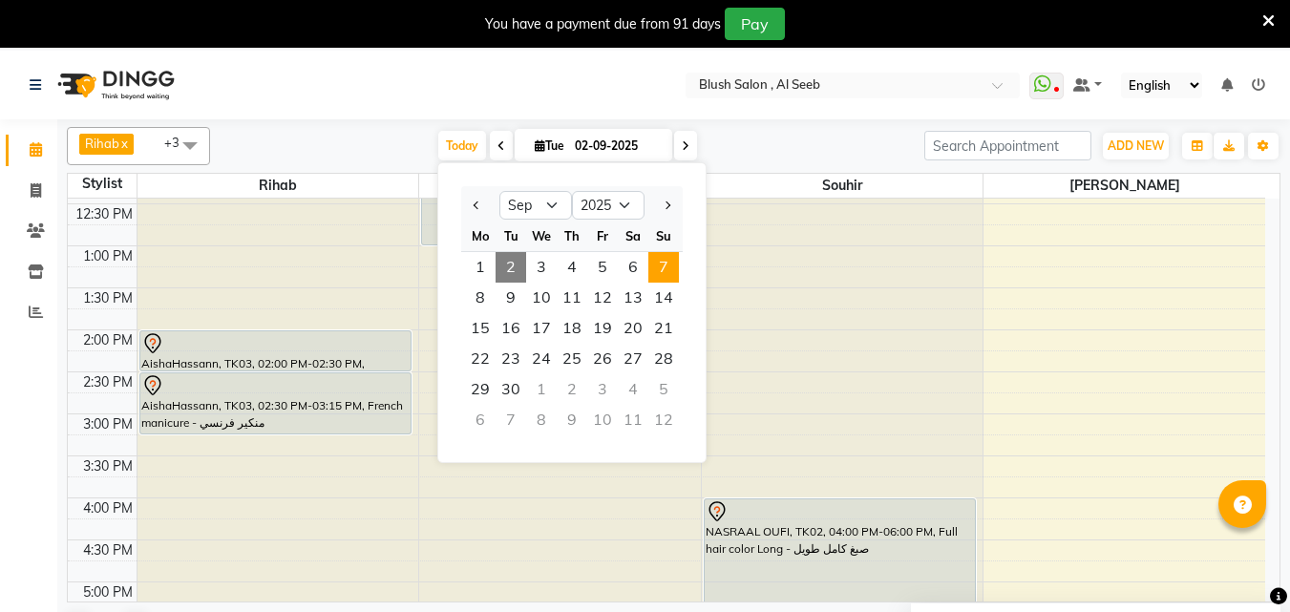
click at [679, 270] on span "7" at bounding box center [663, 267] width 31 height 31
type input "07-09-2025"
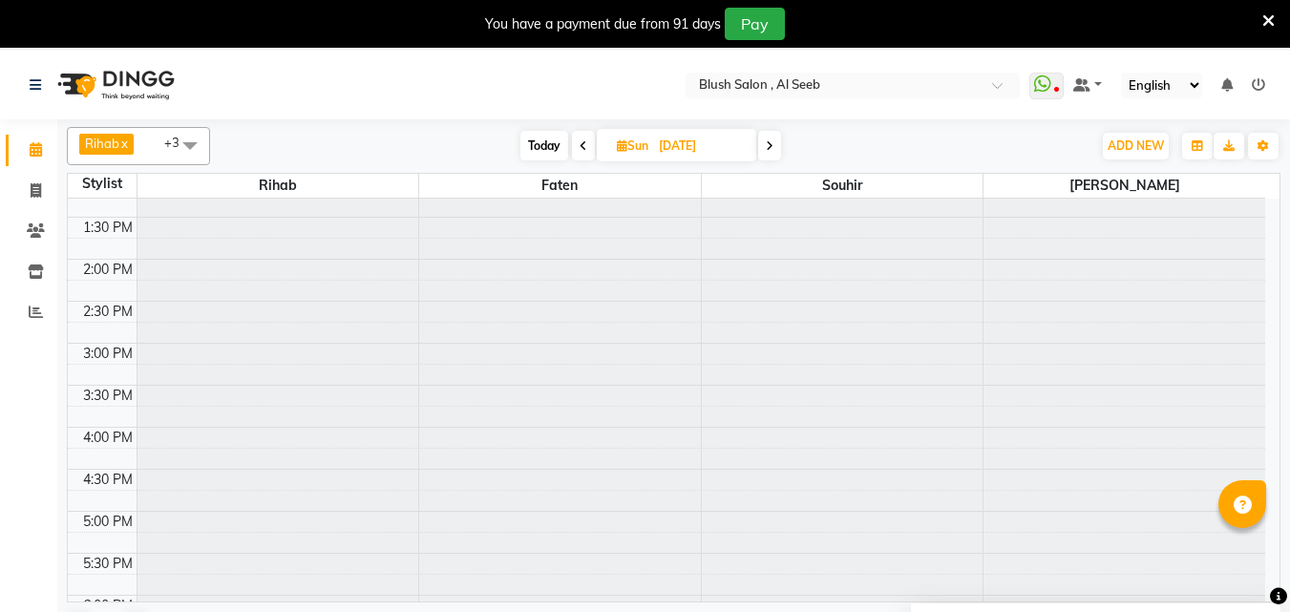
scroll to position [1116, 0]
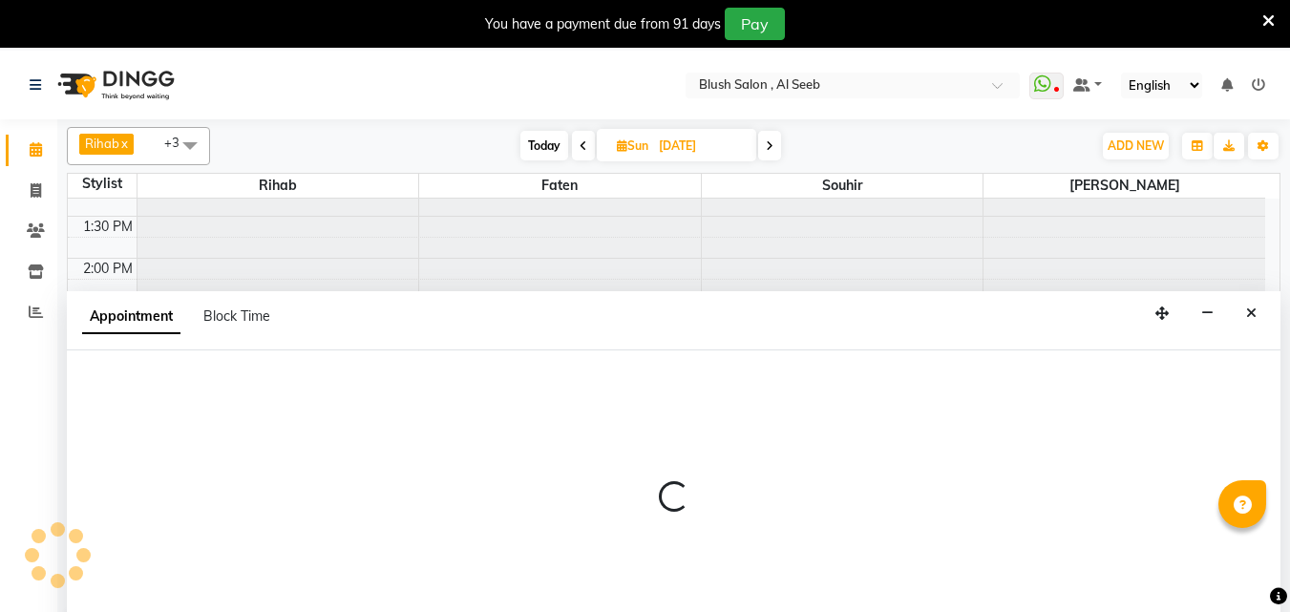
scroll to position [51, 0]
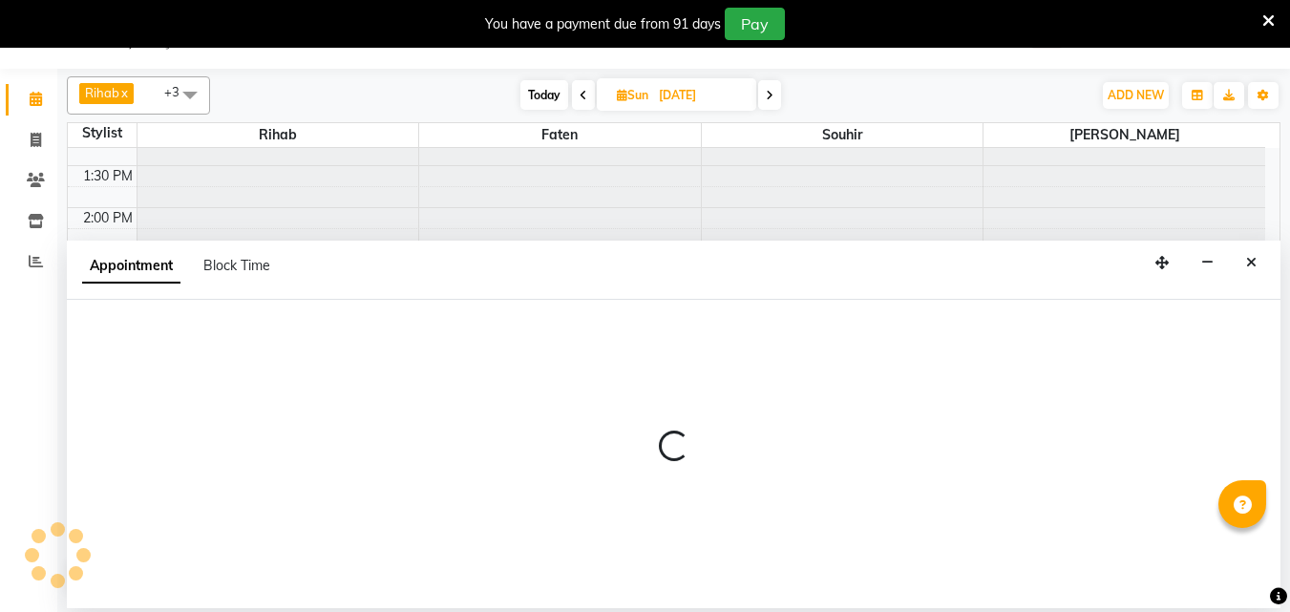
select select "38038"
select select "tentative"
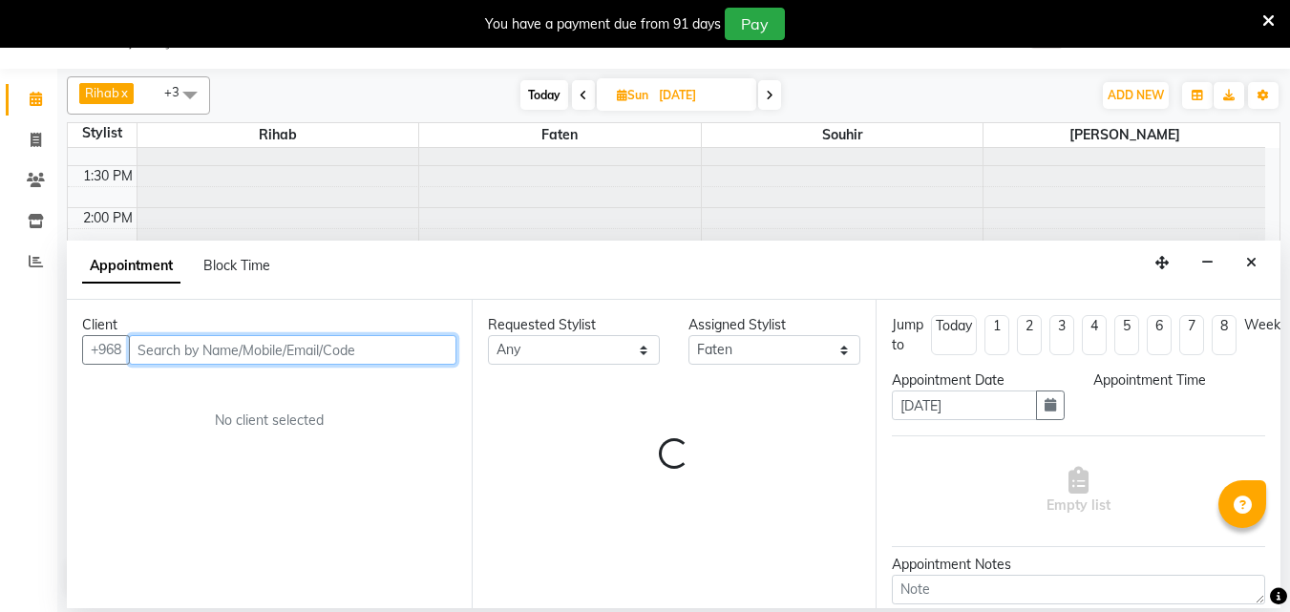
select select "900"
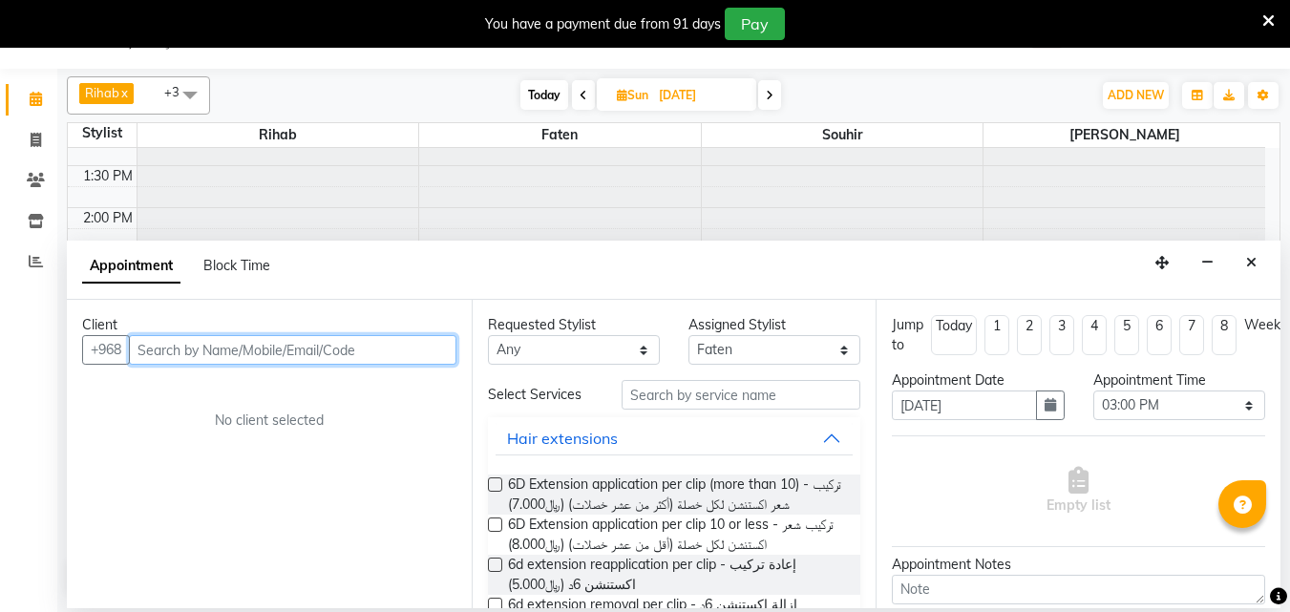
click at [350, 348] on input "text" at bounding box center [293, 350] width 328 height 30
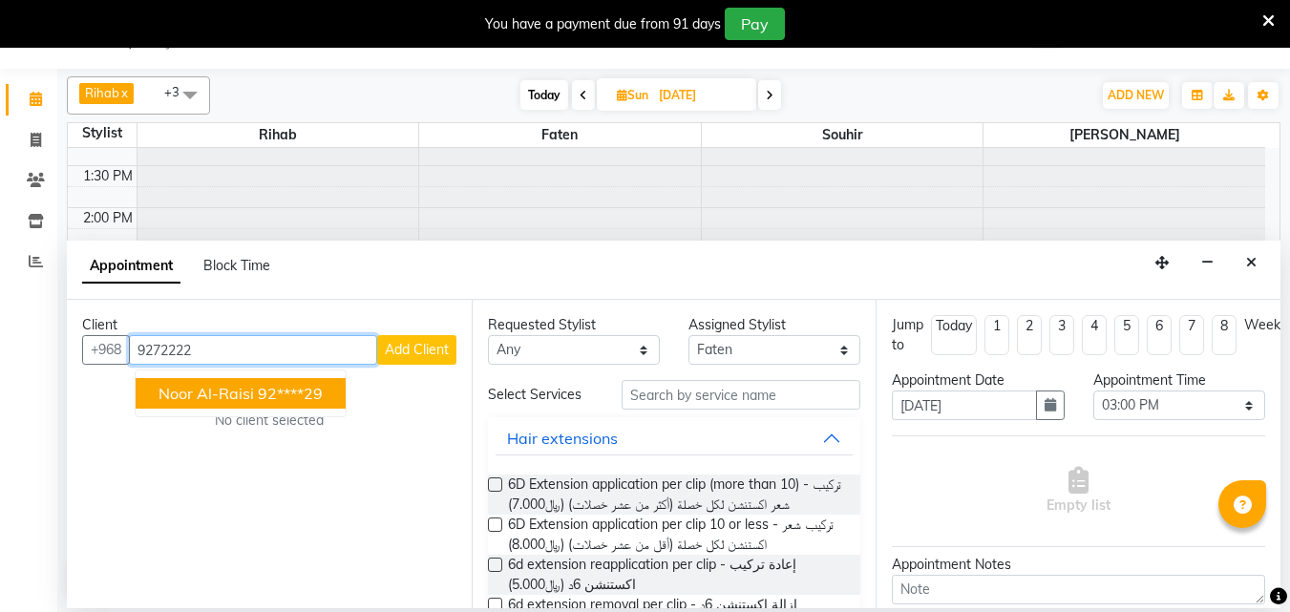
click at [319, 399] on ngb-highlight "92****29" at bounding box center [290, 393] width 65 height 19
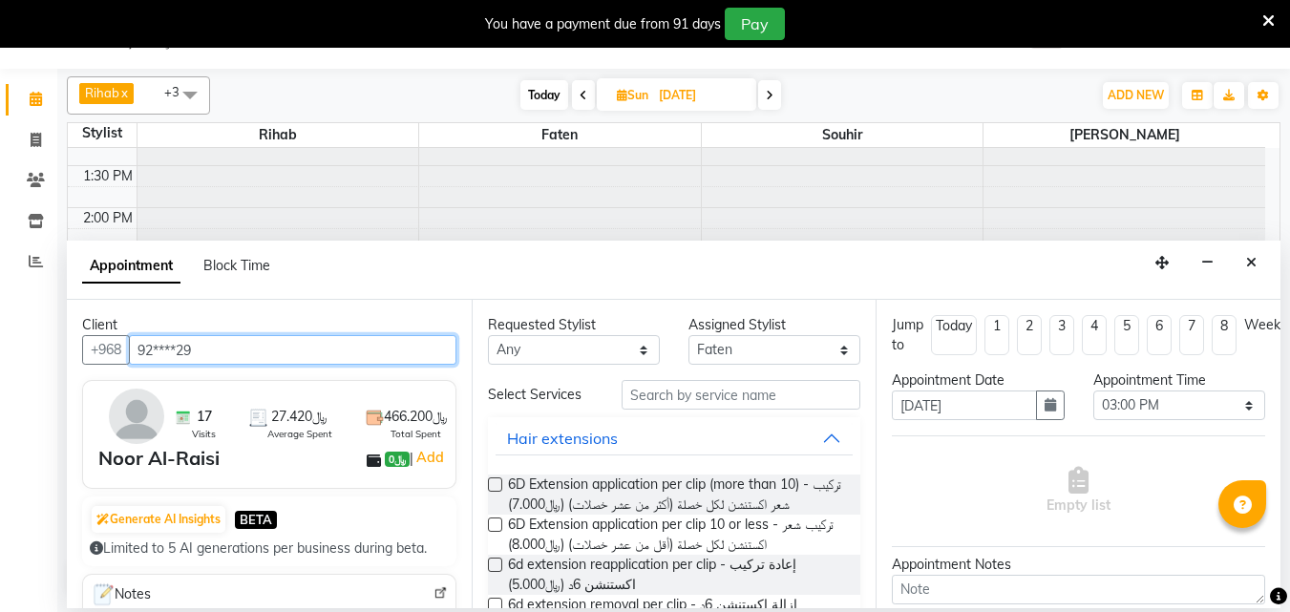
type input "92****29"
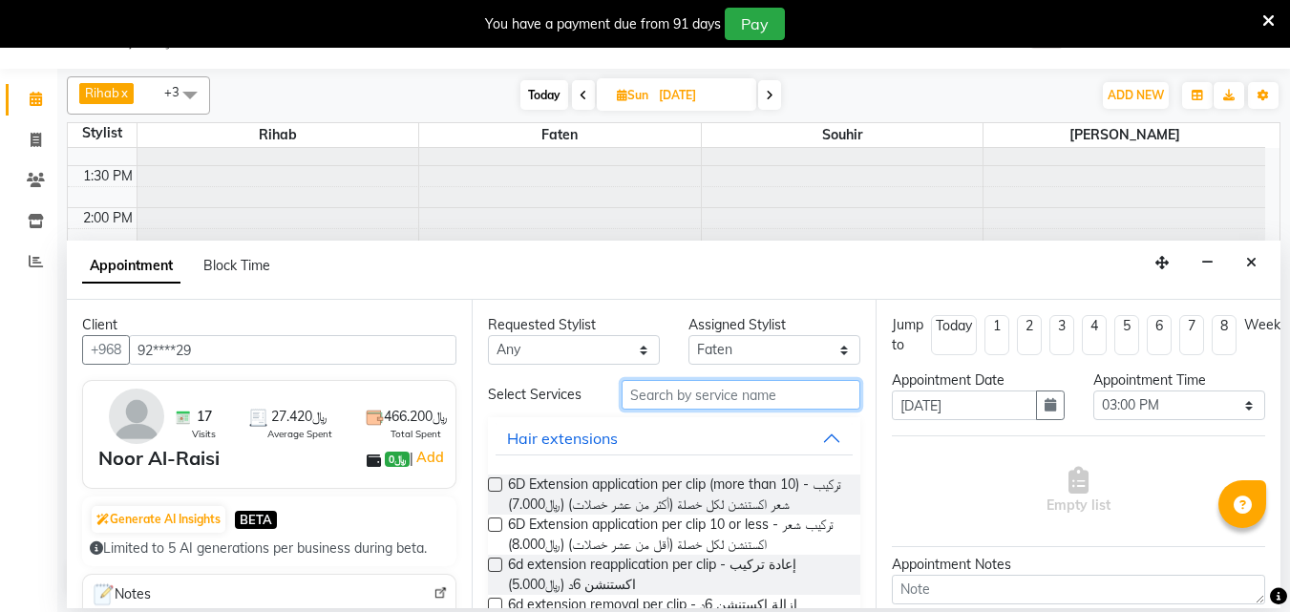
click at [674, 404] on input "text" at bounding box center [741, 395] width 239 height 30
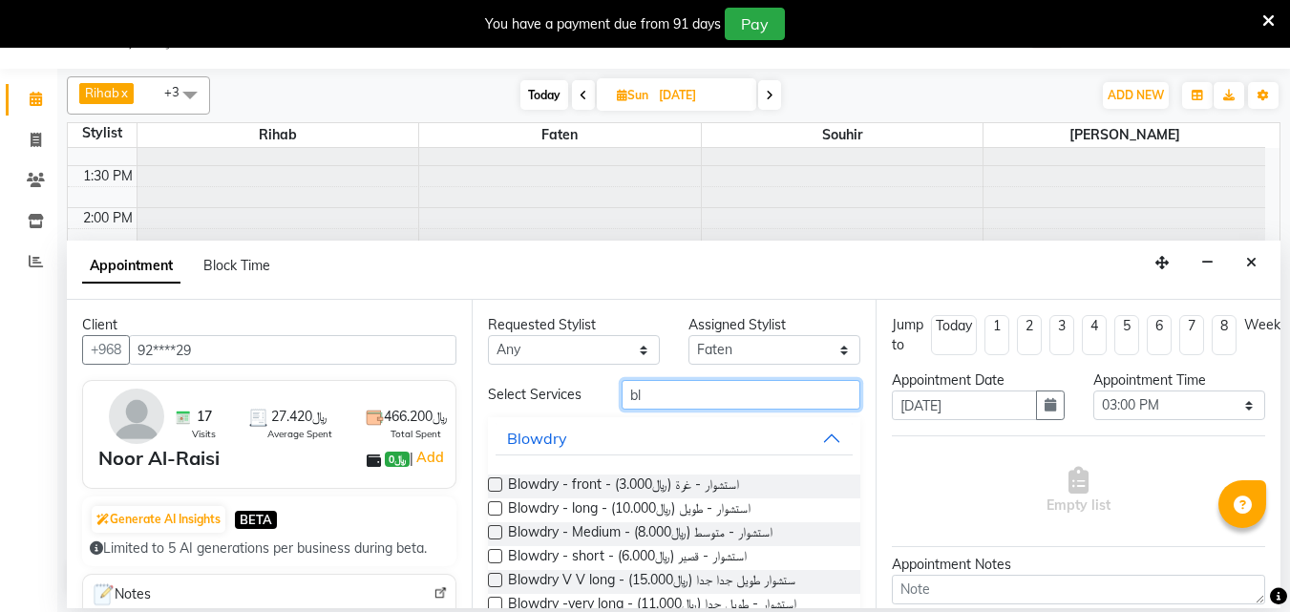
type input "bl"
click at [493, 516] on label at bounding box center [495, 508] width 14 height 14
click at [493, 517] on input "checkbox" at bounding box center [494, 510] width 12 height 12
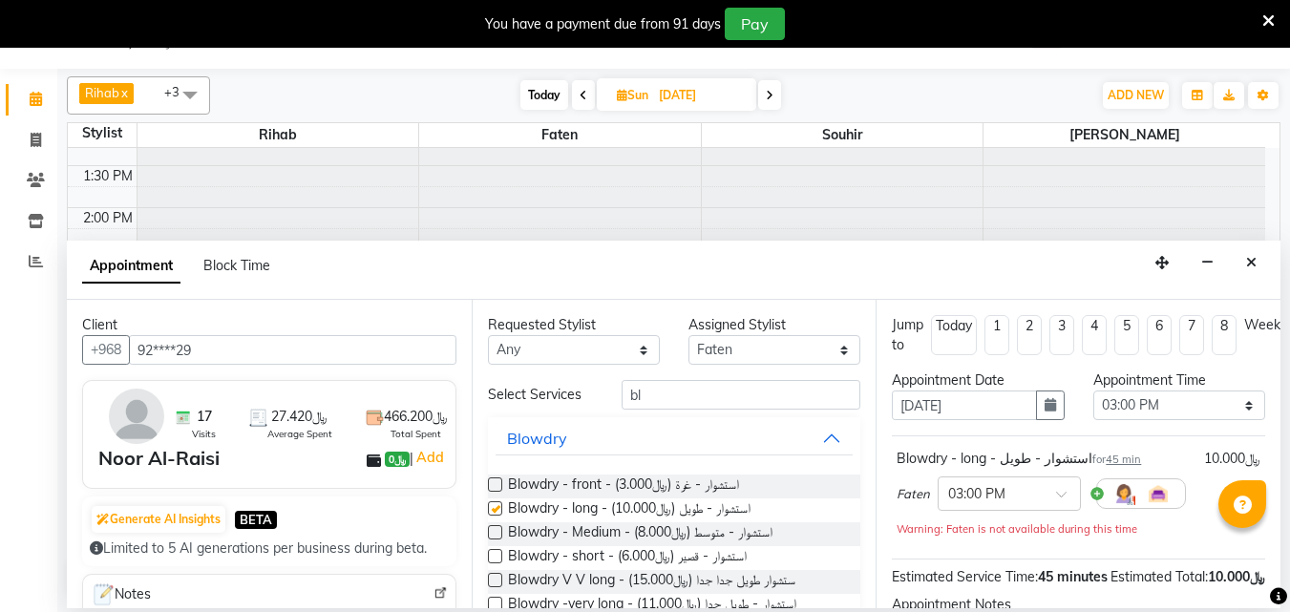
checkbox input "false"
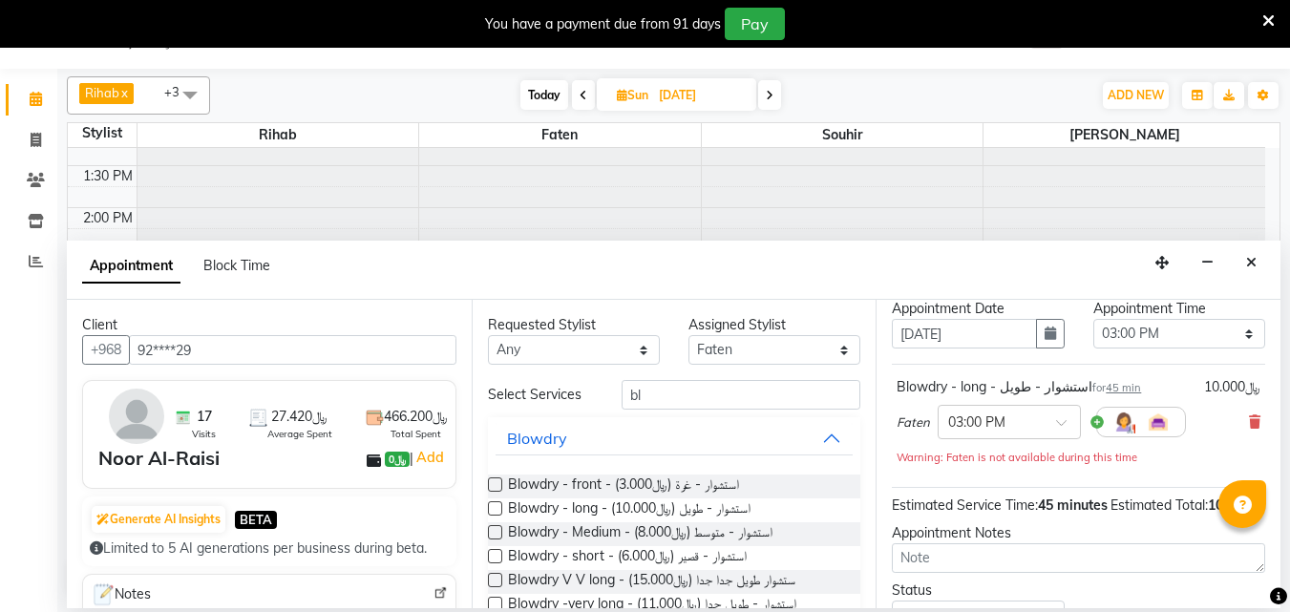
scroll to position [268, 0]
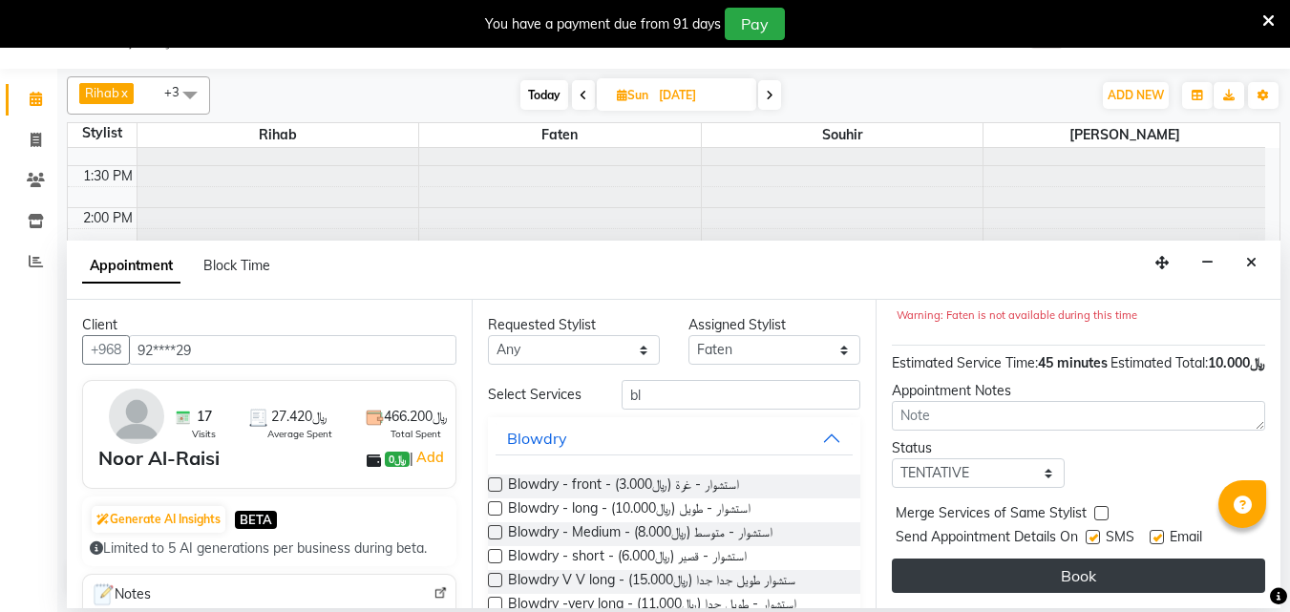
click at [1005, 561] on button "Book" at bounding box center [1078, 576] width 373 height 34
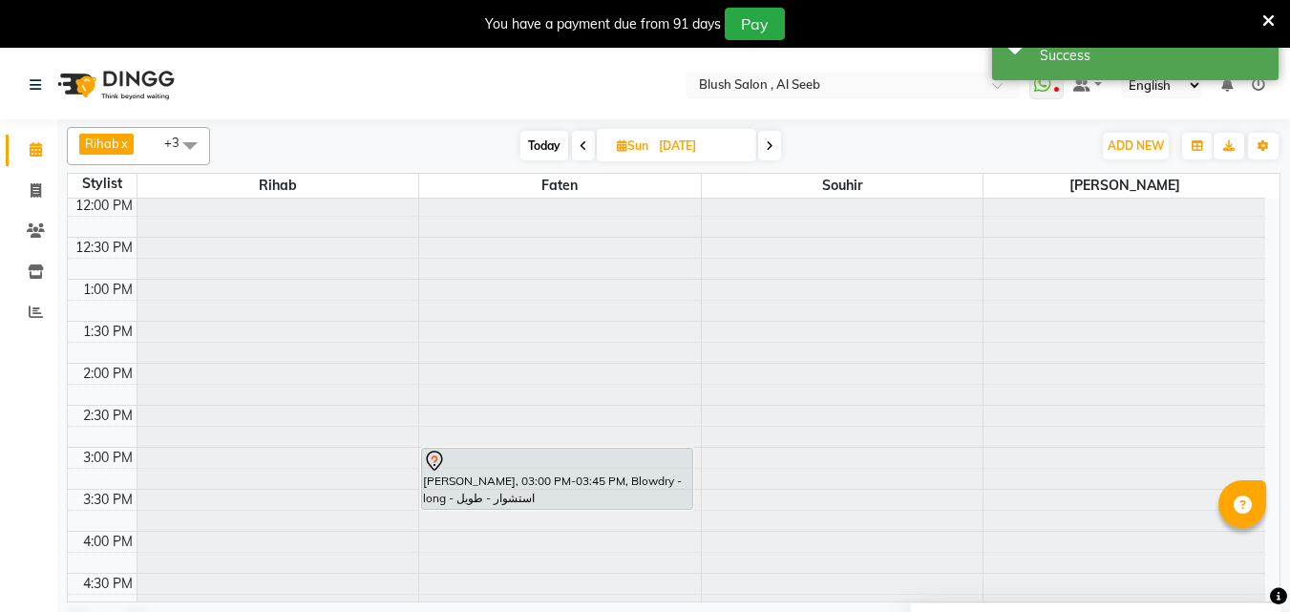
scroll to position [639, 0]
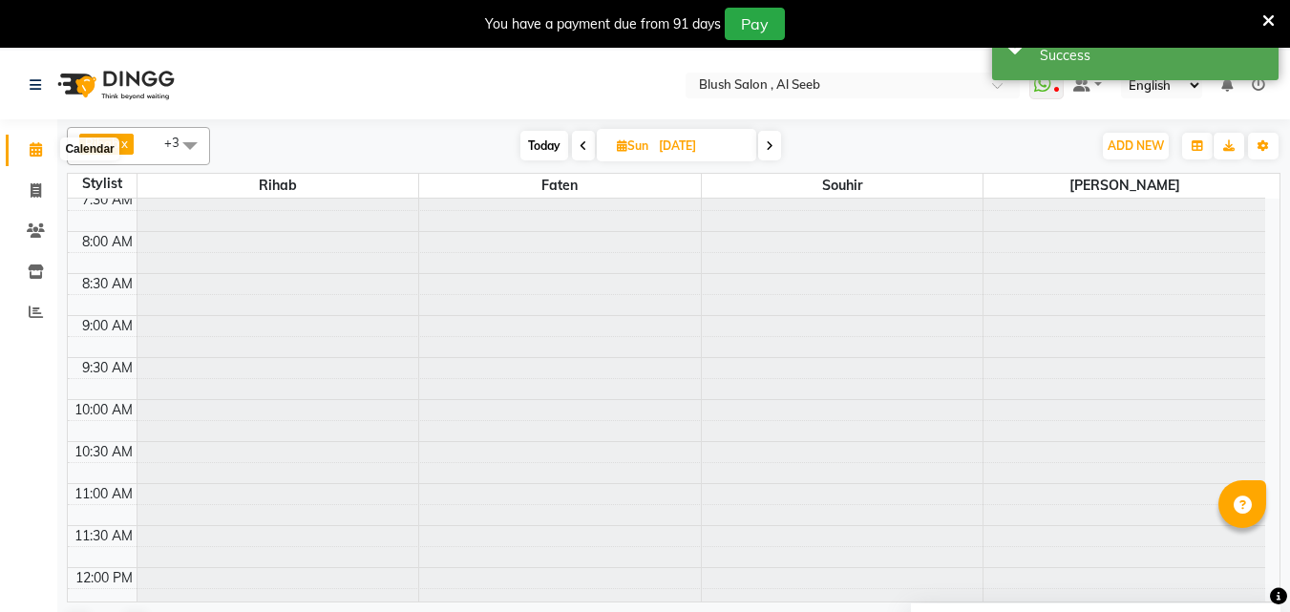
click at [36, 144] on icon at bounding box center [36, 149] width 12 height 14
click at [540, 143] on span "Today" at bounding box center [544, 146] width 48 height 30
type input "02-09-2025"
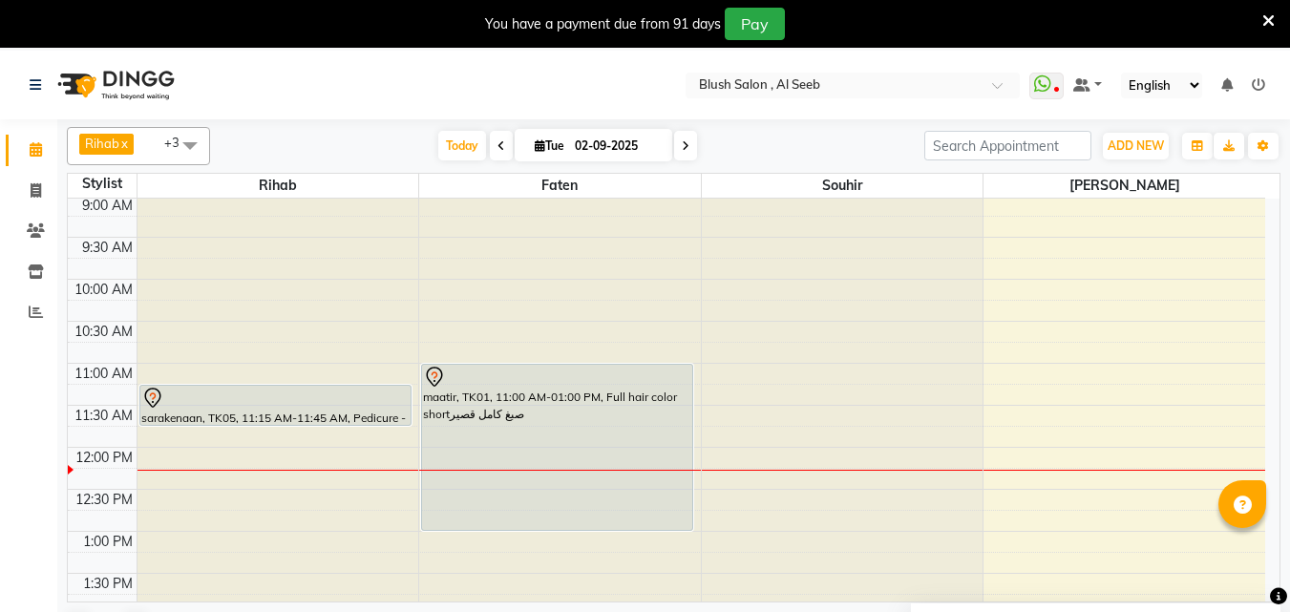
scroll to position [734, 0]
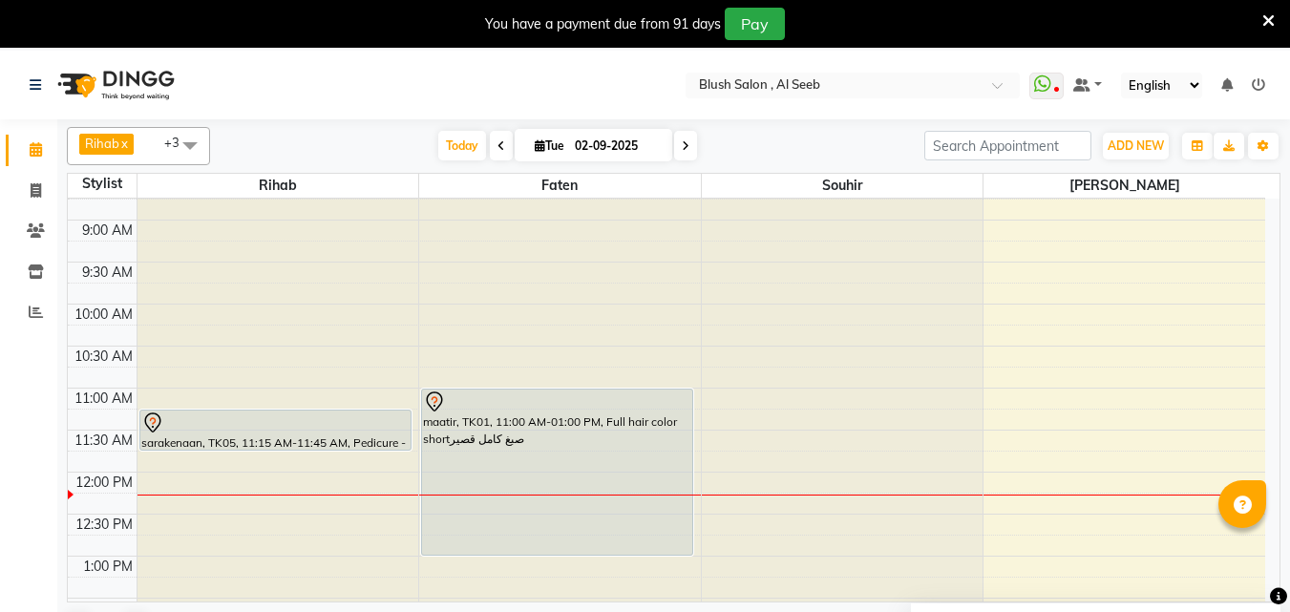
click at [340, 432] on div at bounding box center [275, 423] width 268 height 23
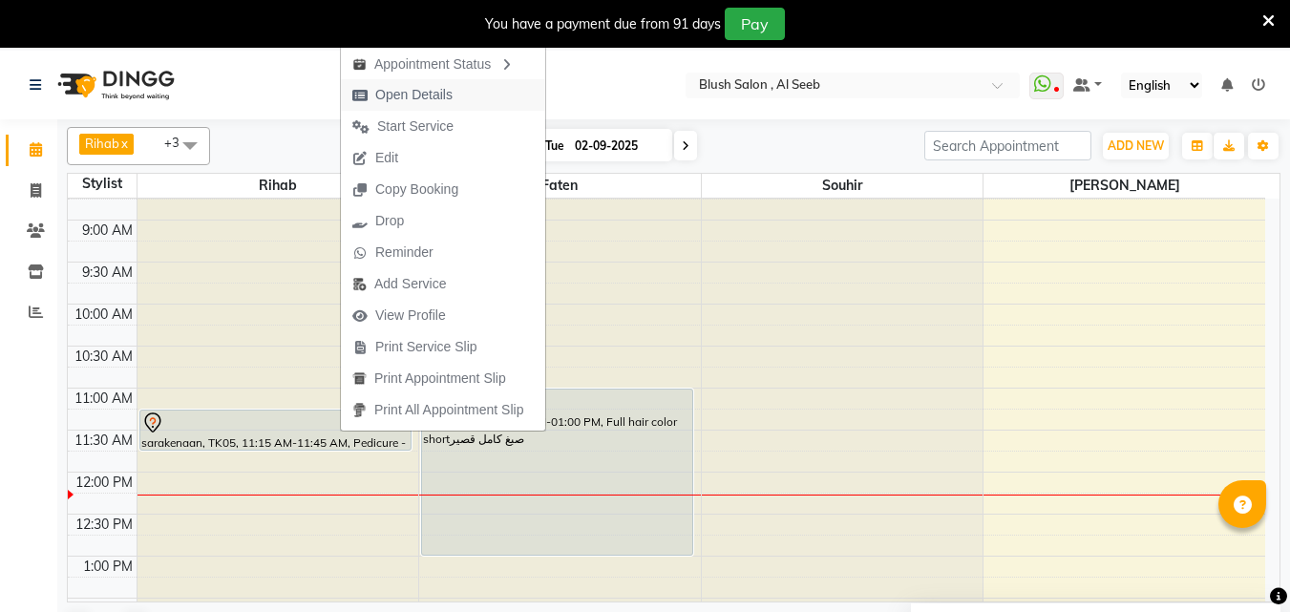
click at [422, 94] on span "Open Details" at bounding box center [413, 95] width 77 height 20
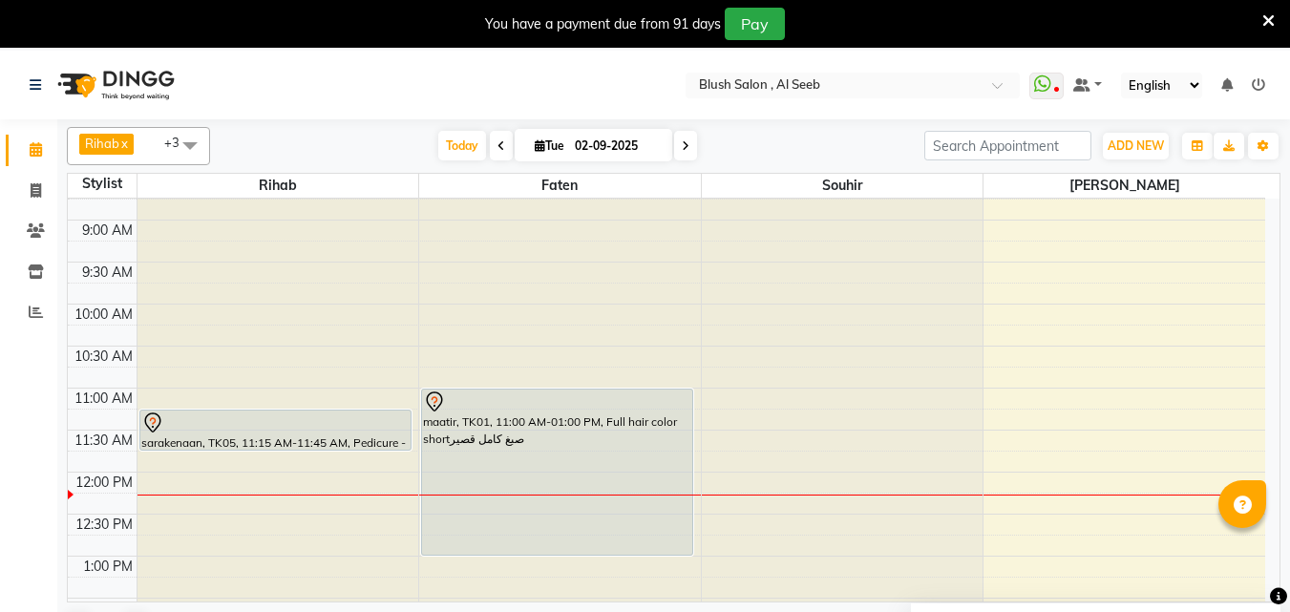
click at [410, 440] on div "sarakenaan, TK05, 11:15 AM-11:45 AM, Pedicure - بدكير" at bounding box center [275, 430] width 270 height 39
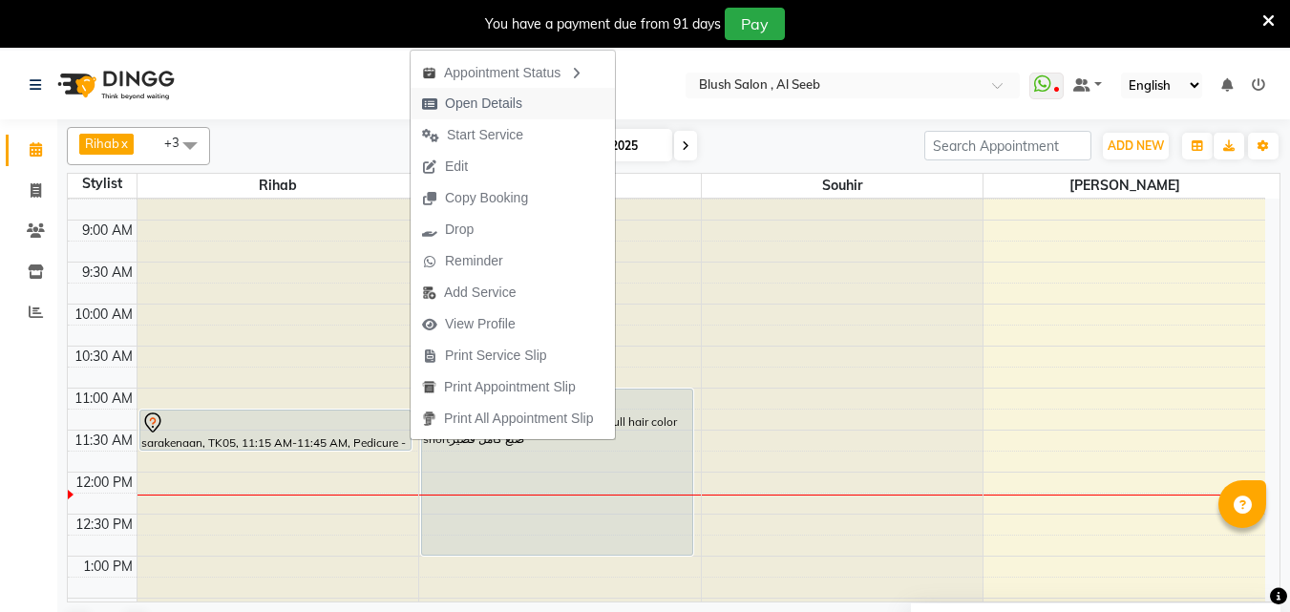
click at [504, 100] on span "Open Details" at bounding box center [483, 104] width 77 height 20
select select "7"
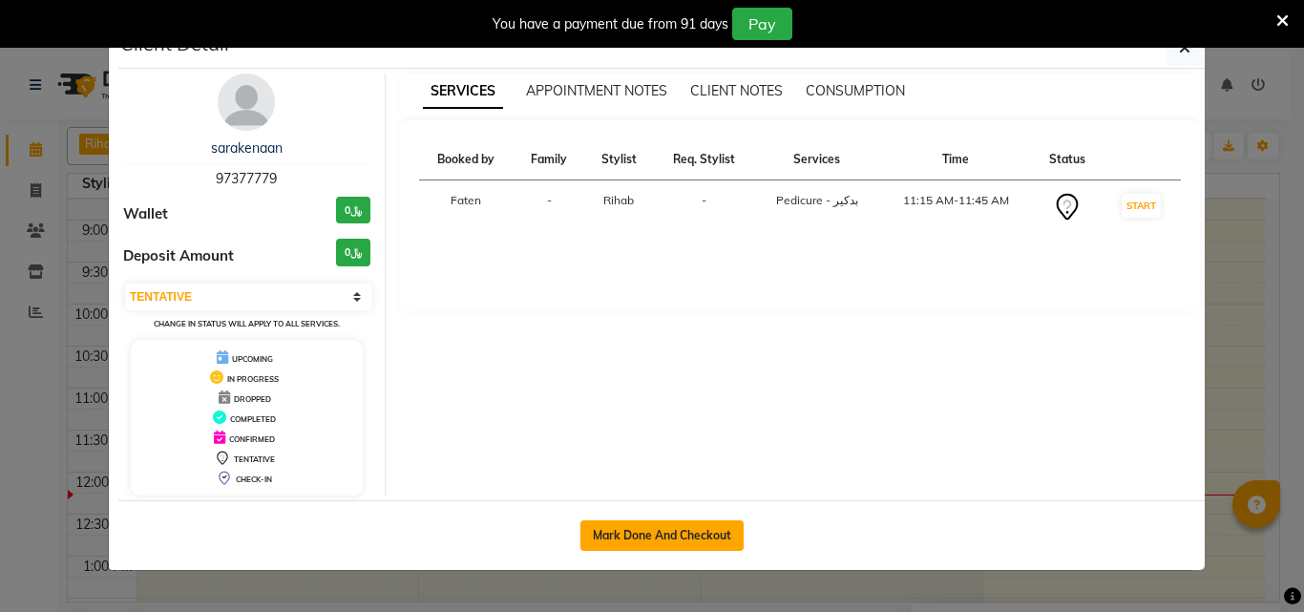
click at [682, 549] on button "Mark Done And Checkout" at bounding box center [662, 535] width 163 height 31
select select "service"
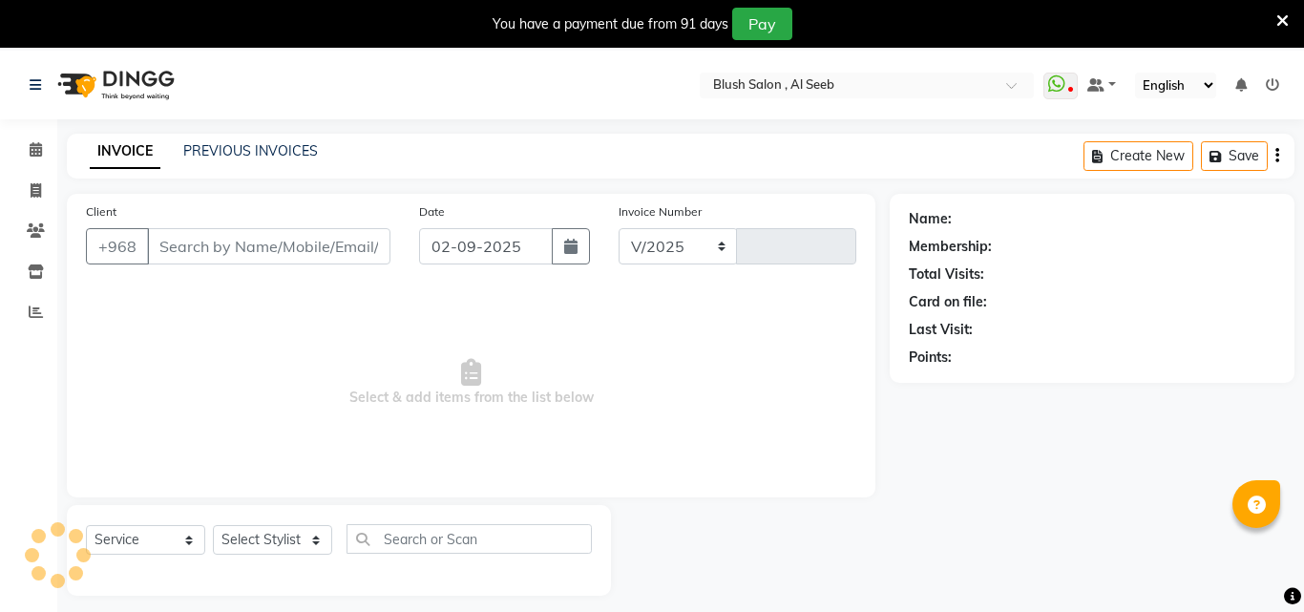
select select "5589"
type input "0804"
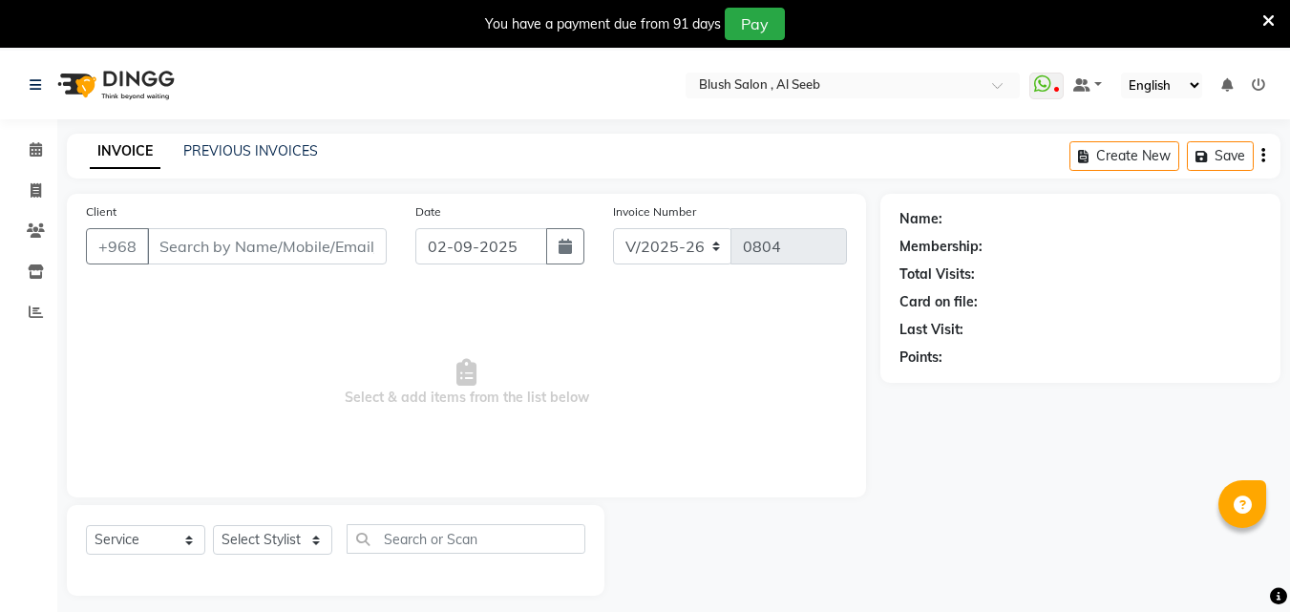
type input "97****79"
select select "38037"
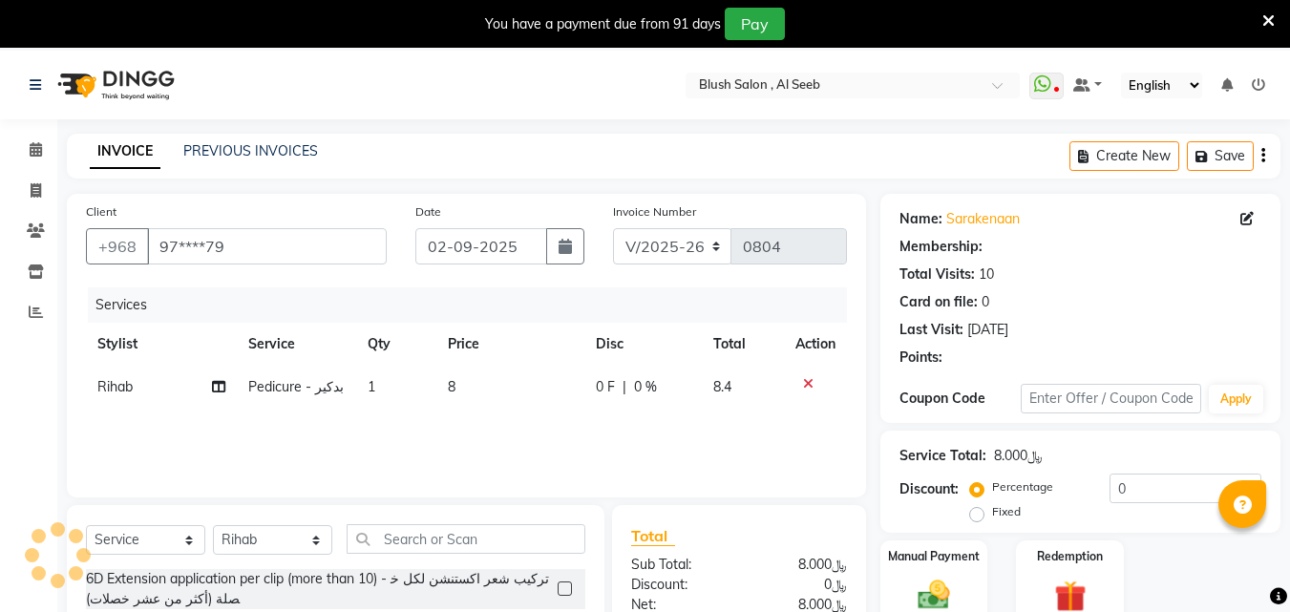
select select "1: Object"
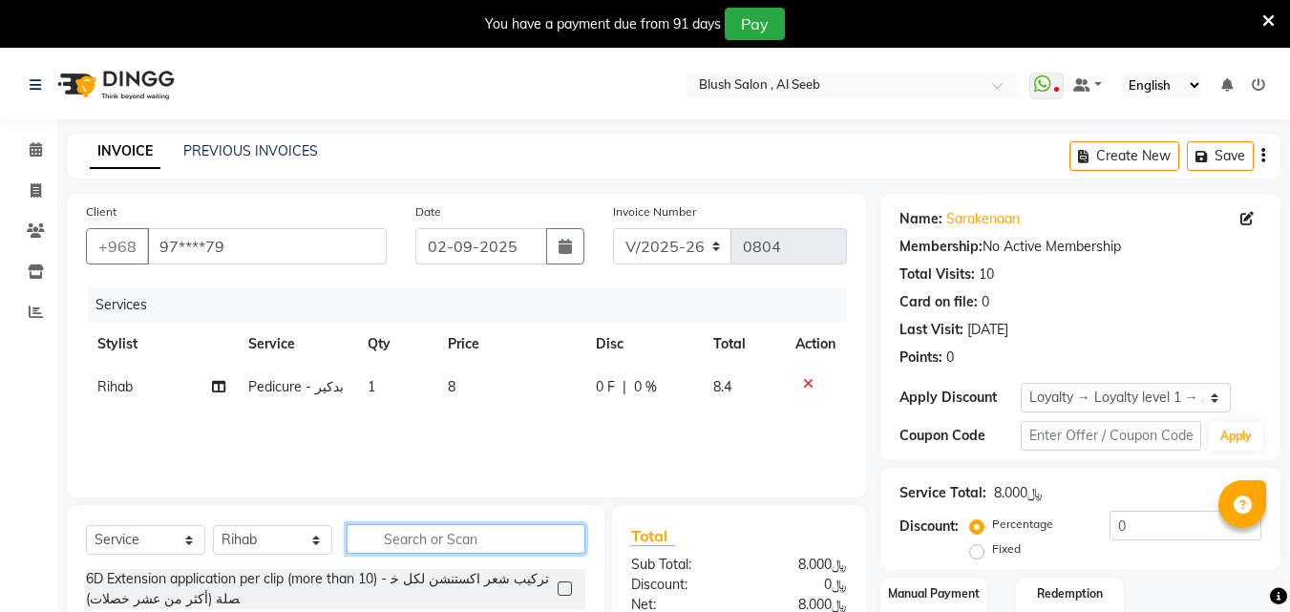
click at [479, 554] on input "text" at bounding box center [466, 539] width 239 height 30
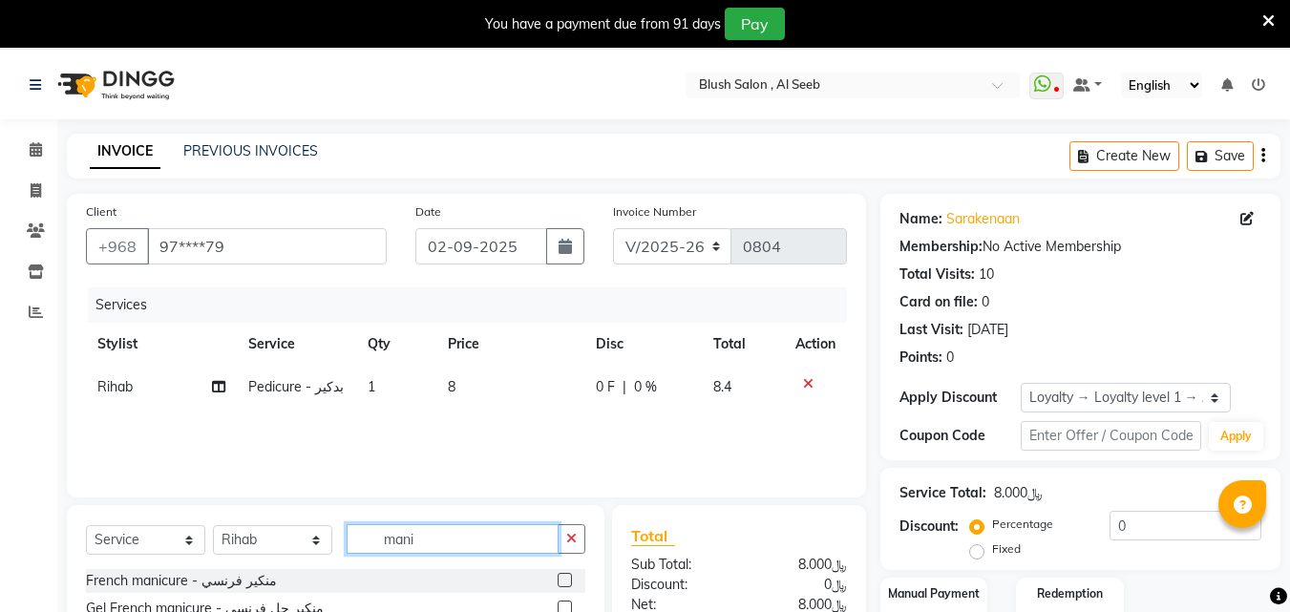
scroll to position [191, 0]
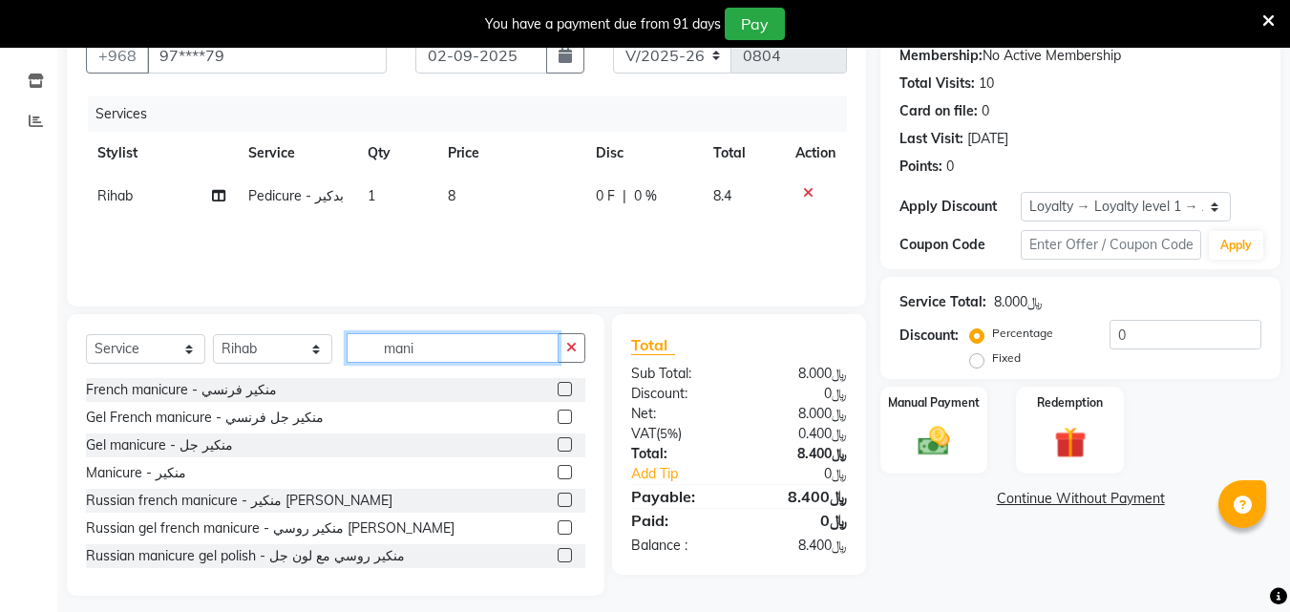
type input "mani"
click at [558, 479] on label at bounding box center [565, 472] width 14 height 14
click at [558, 479] on input "checkbox" at bounding box center [564, 473] width 12 height 12
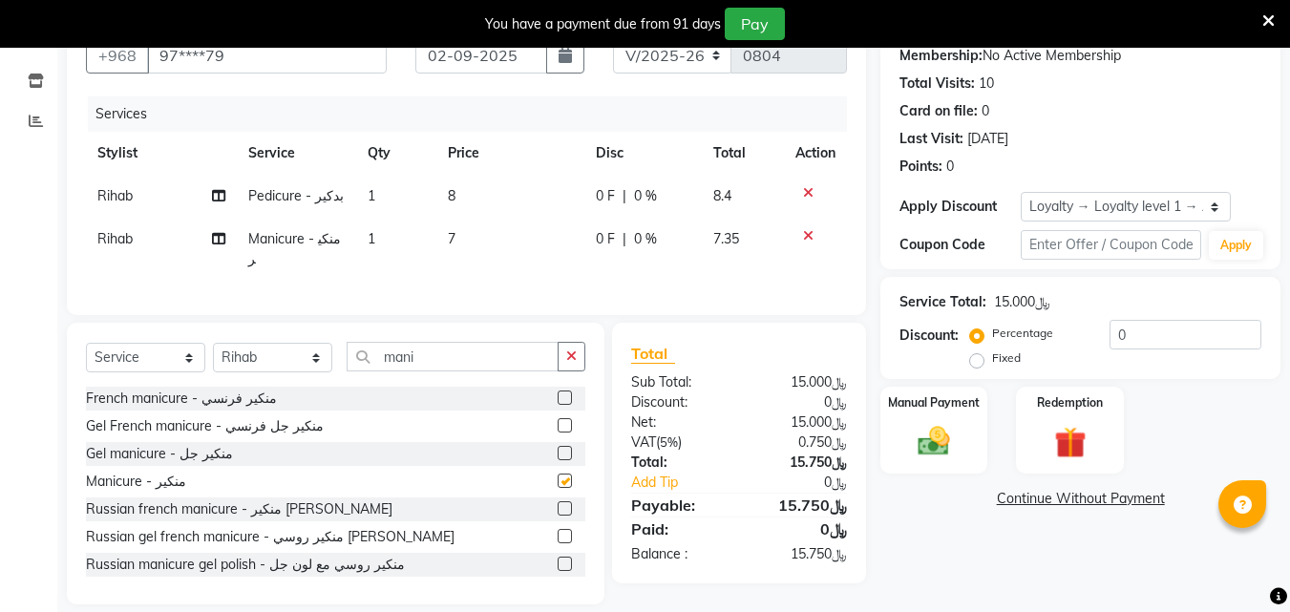
checkbox input "false"
click at [462, 368] on input "mani" at bounding box center [453, 357] width 212 height 30
type input "m"
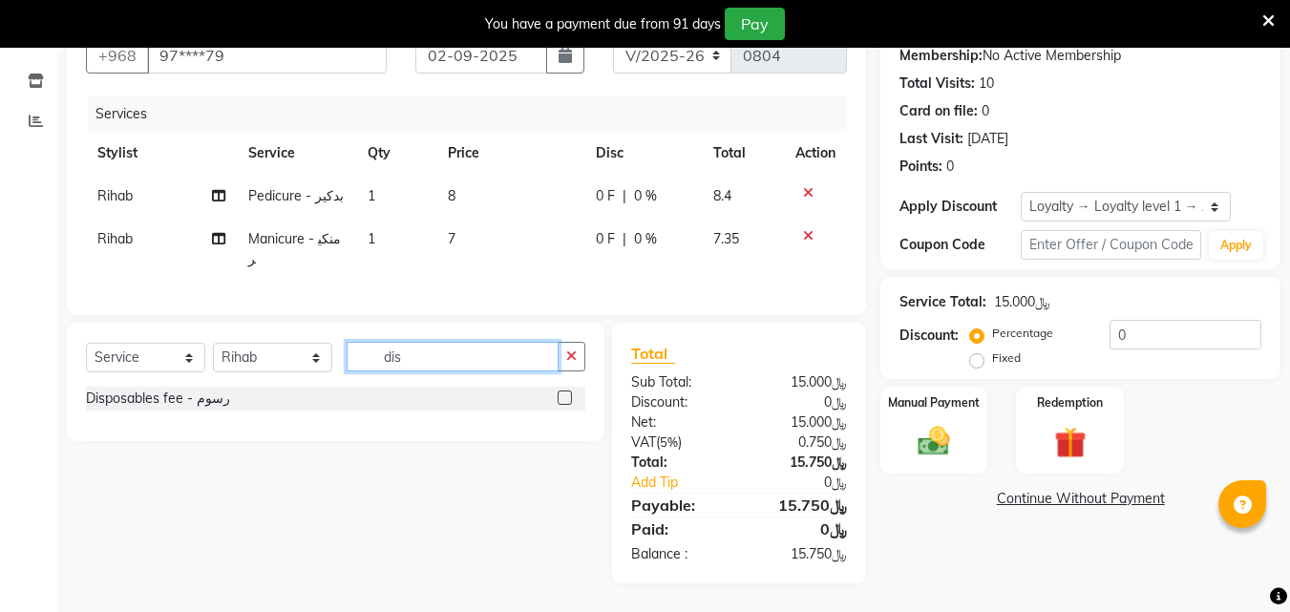
type input "dis"
click at [566, 405] on label at bounding box center [565, 398] width 14 height 14
click at [566, 405] on input "checkbox" at bounding box center [564, 398] width 12 height 12
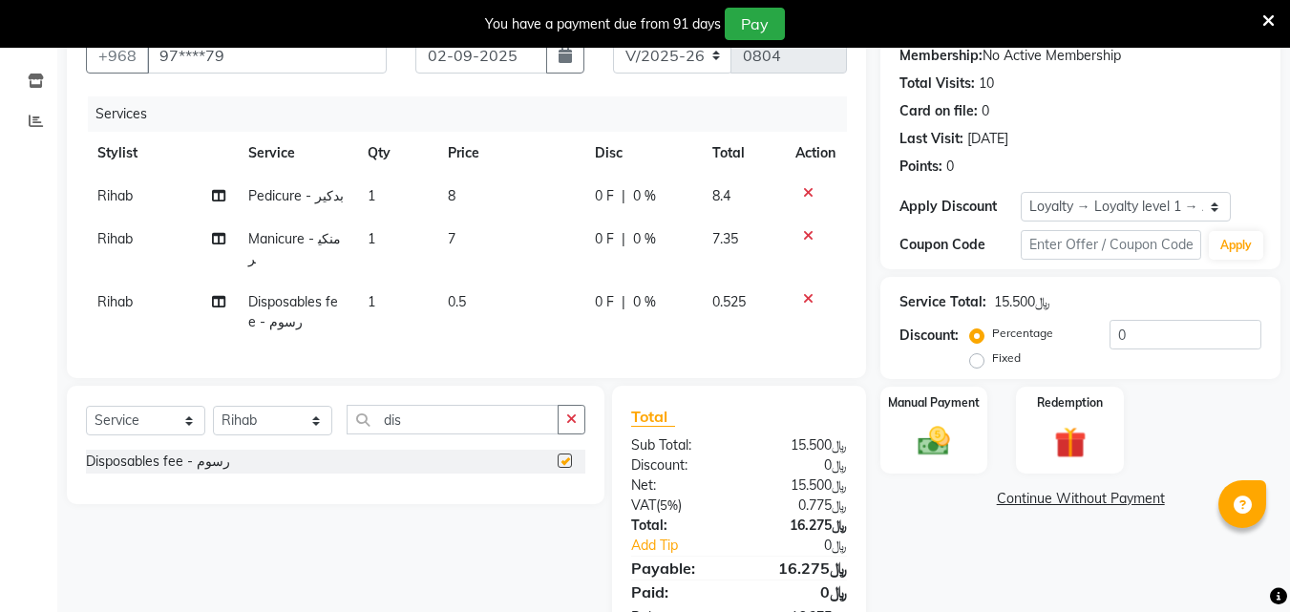
checkbox input "false"
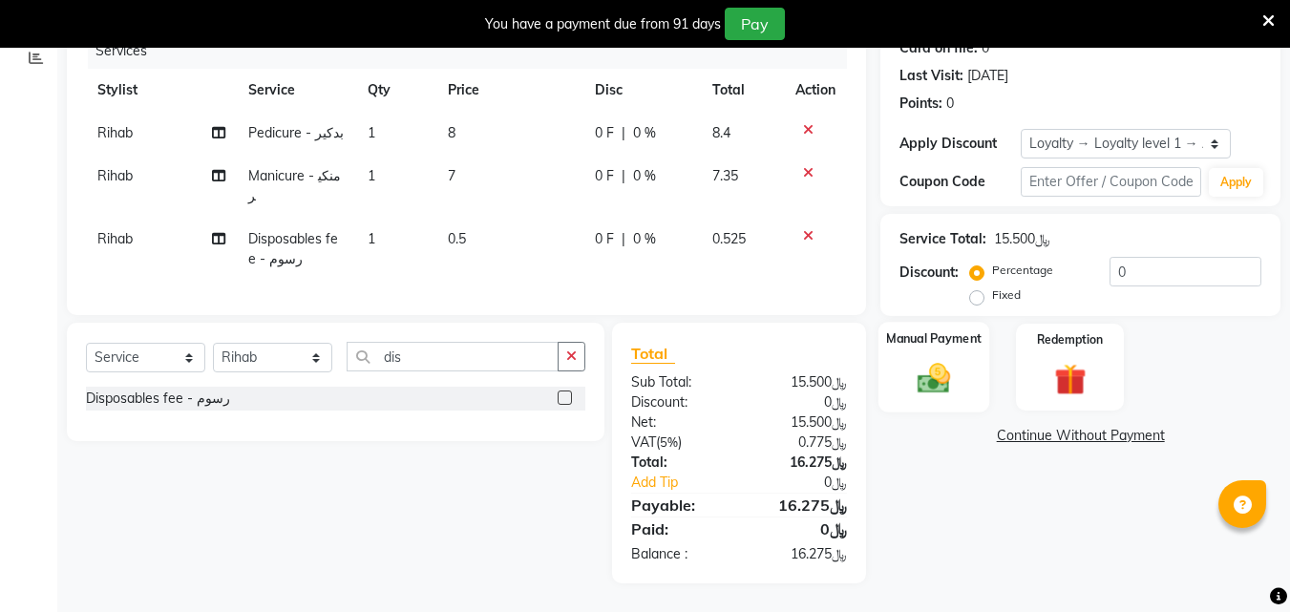
click at [925, 382] on img at bounding box center [933, 378] width 53 height 38
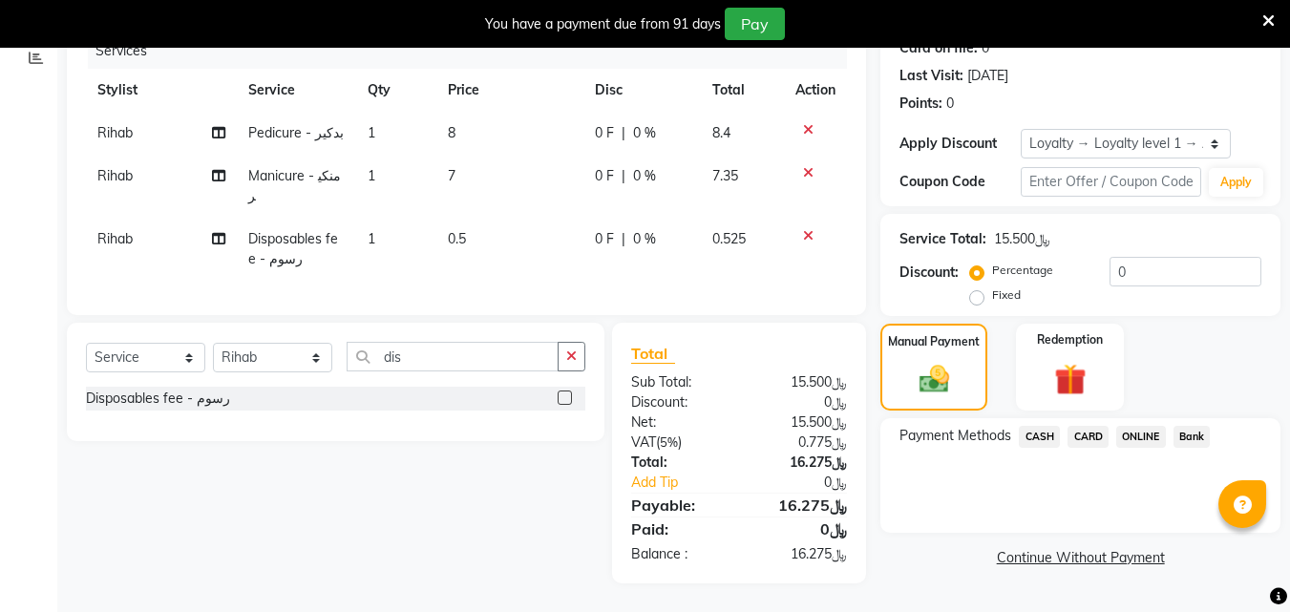
click at [1088, 435] on span "CARD" at bounding box center [1088, 437] width 41 height 22
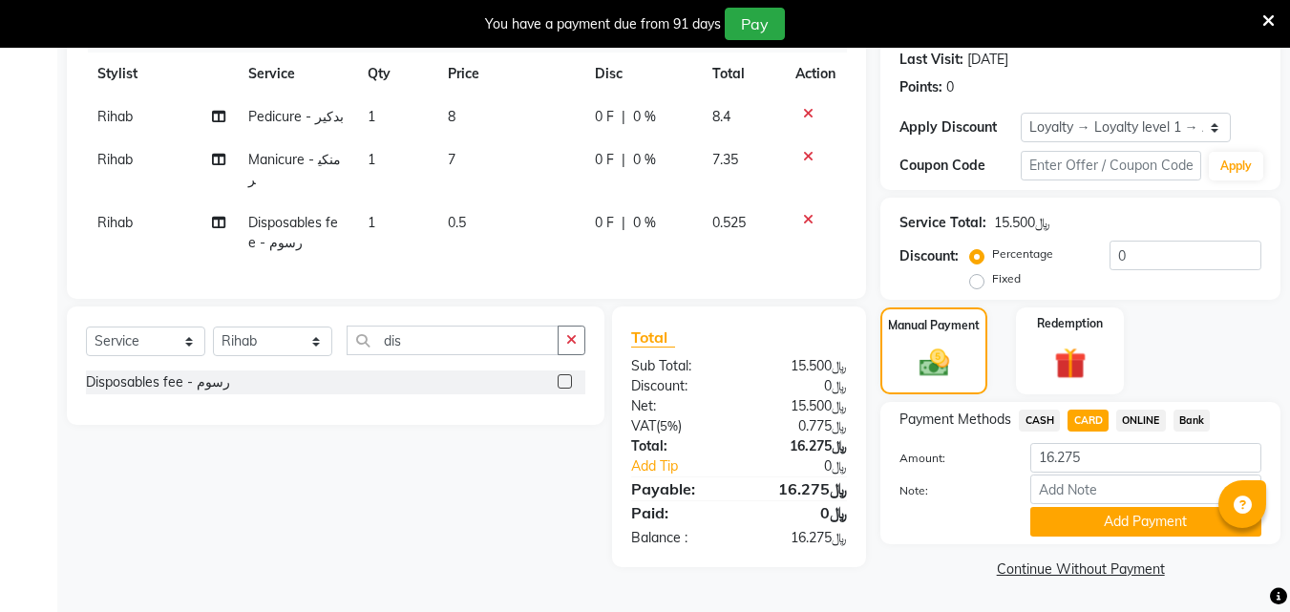
scroll to position [299, 0]
click at [1072, 523] on button "Add Payment" at bounding box center [1145, 522] width 231 height 30
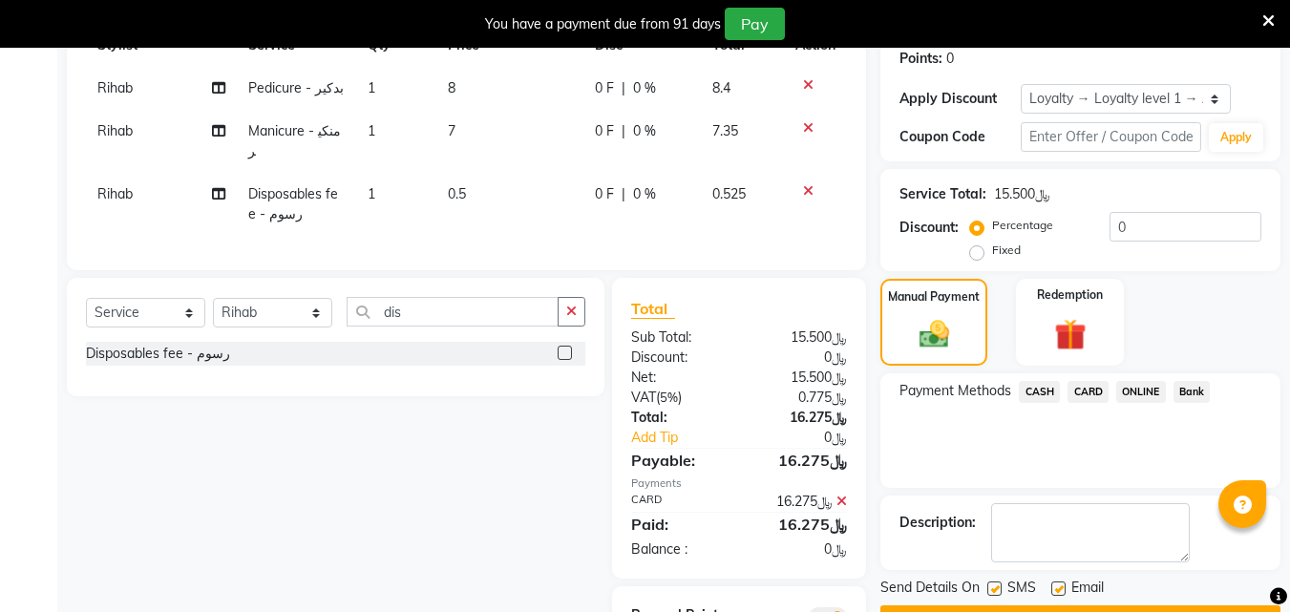
scroll to position [432, 0]
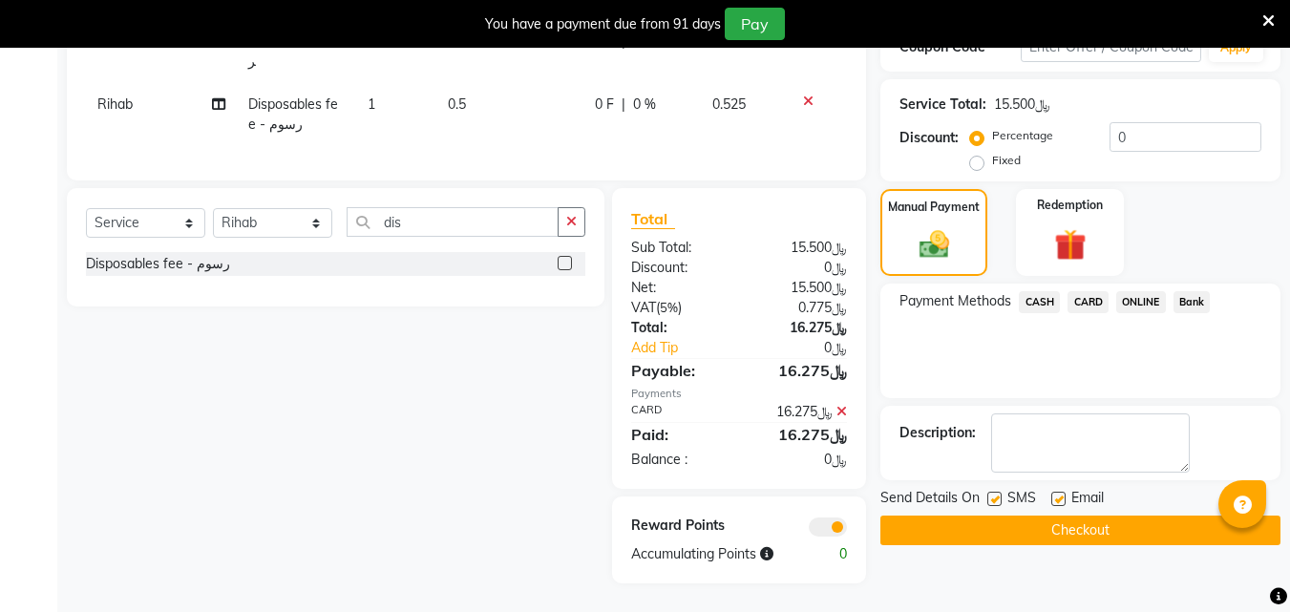
click at [1034, 520] on button "Checkout" at bounding box center [1080, 531] width 400 height 30
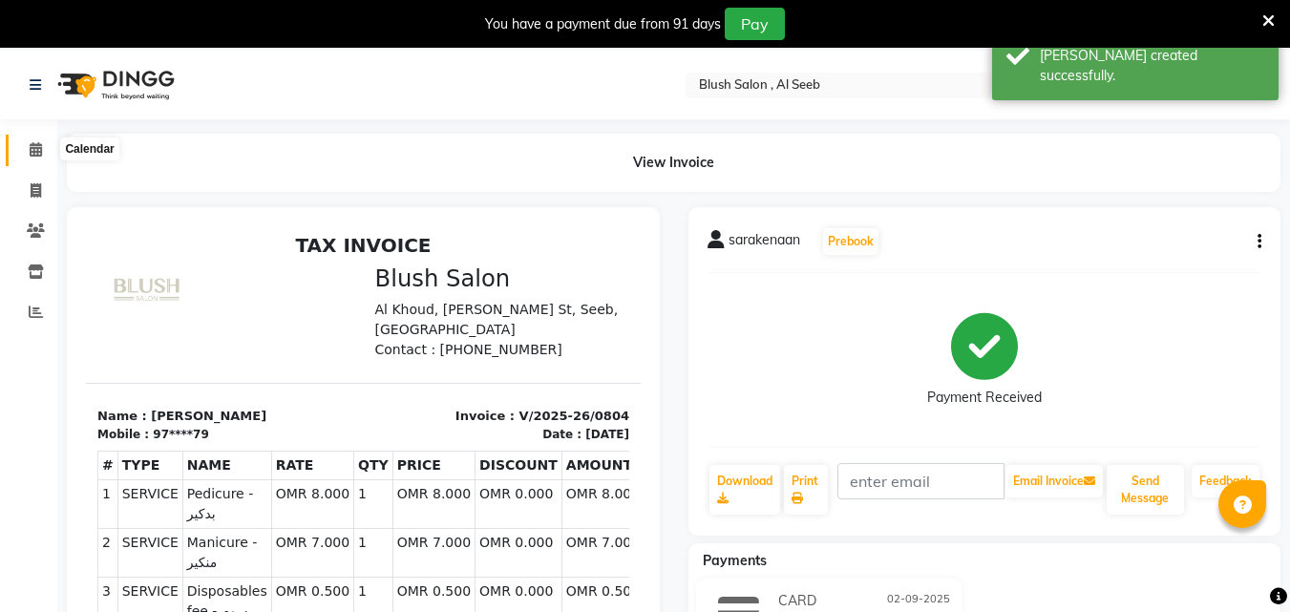
click at [21, 144] on span at bounding box center [35, 150] width 33 height 22
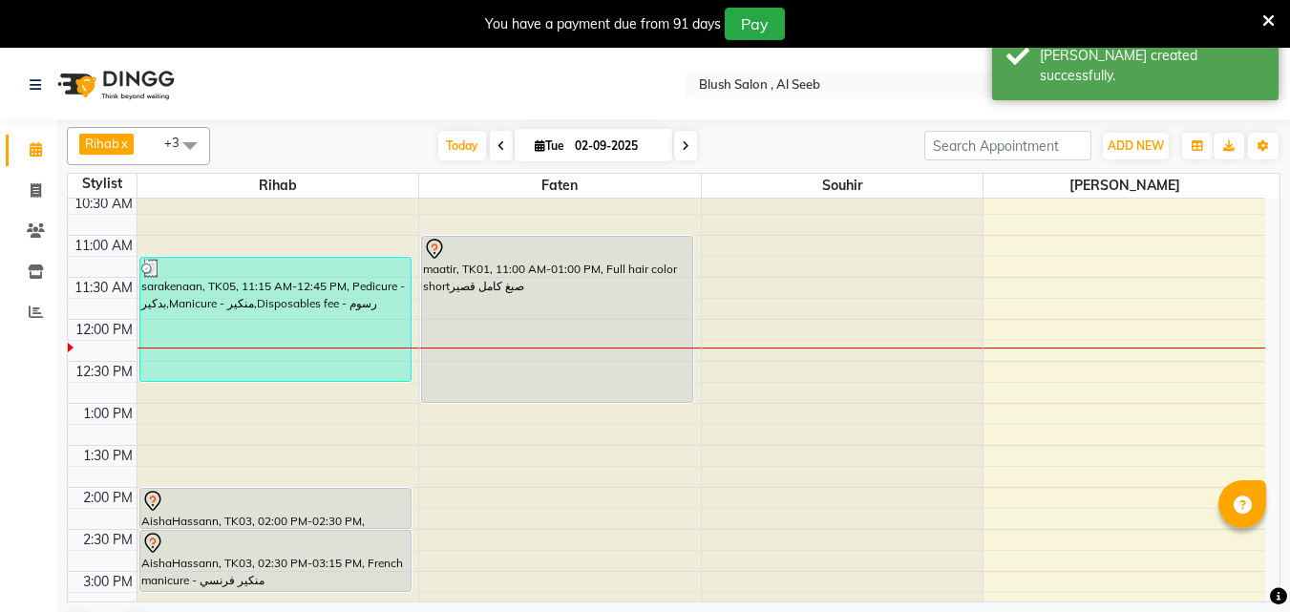
scroll to position [983, 0]
